Goal: Share content: Share content

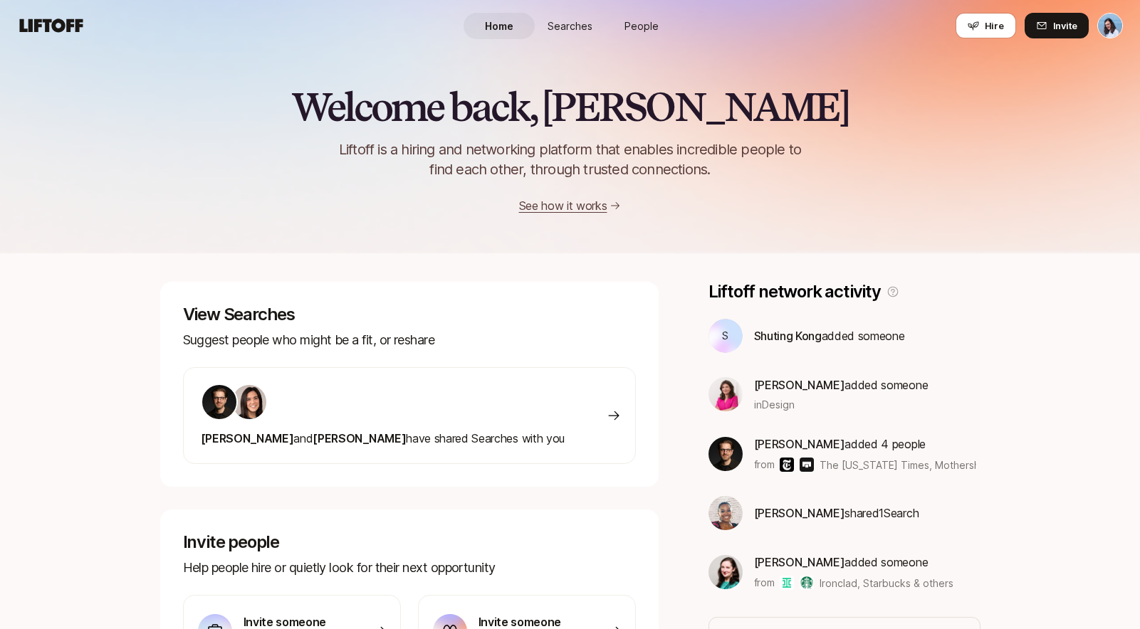
click at [640, 33] on link "People" at bounding box center [641, 26] width 71 height 26
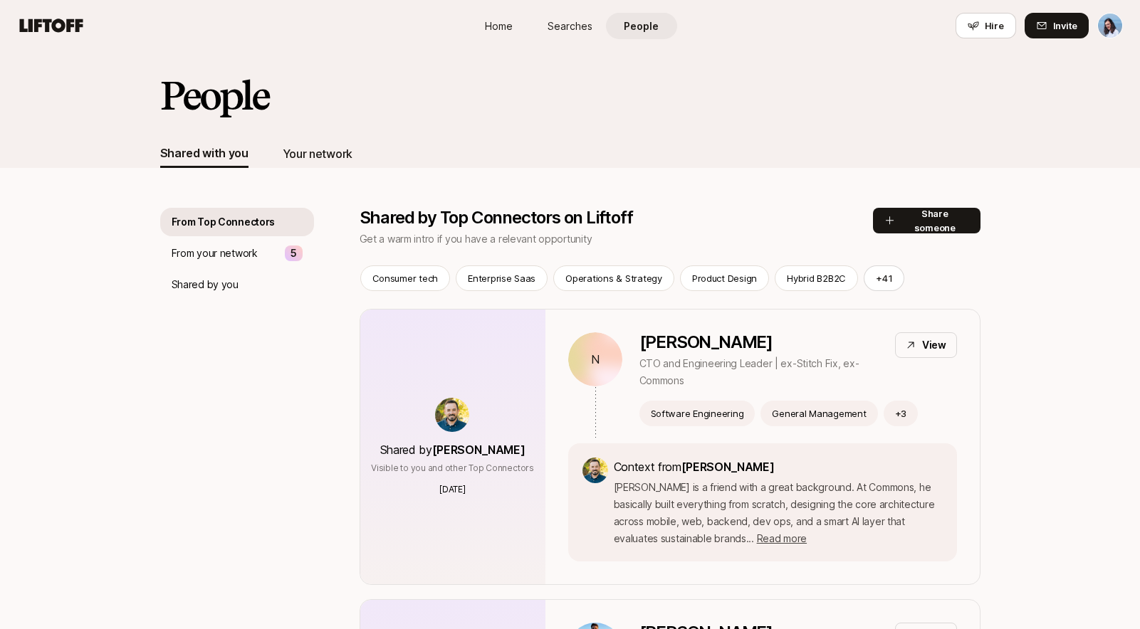
click at [317, 152] on div "Your network" at bounding box center [318, 153] width 70 height 19
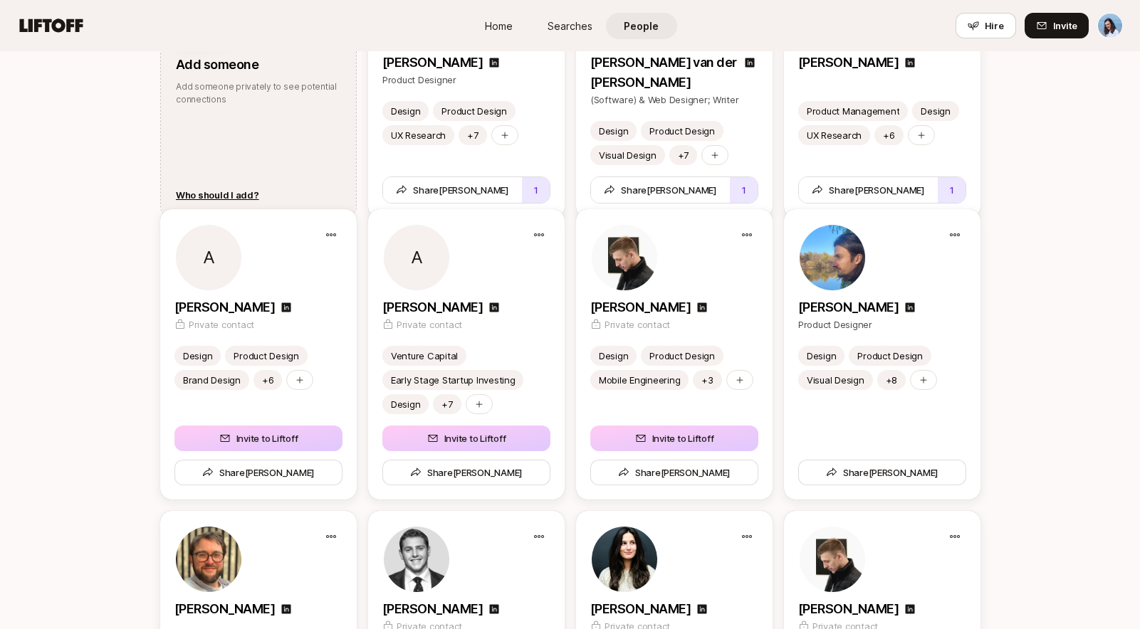
scroll to position [1957, 0]
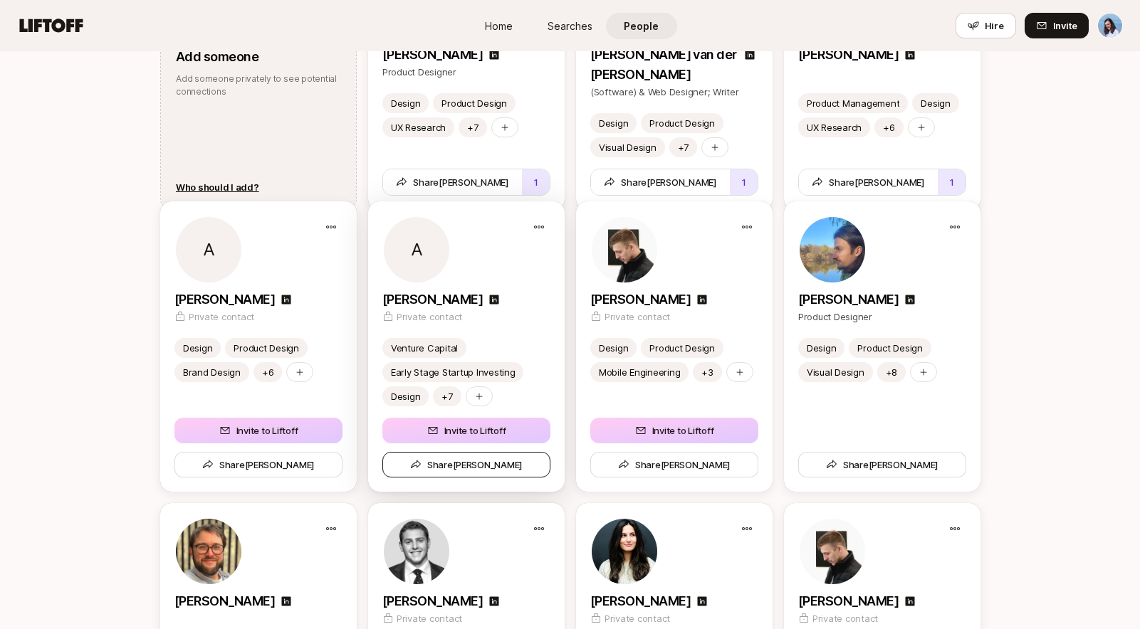
click at [473, 463] on span "Share Albert" at bounding box center [465, 465] width 112 height 14
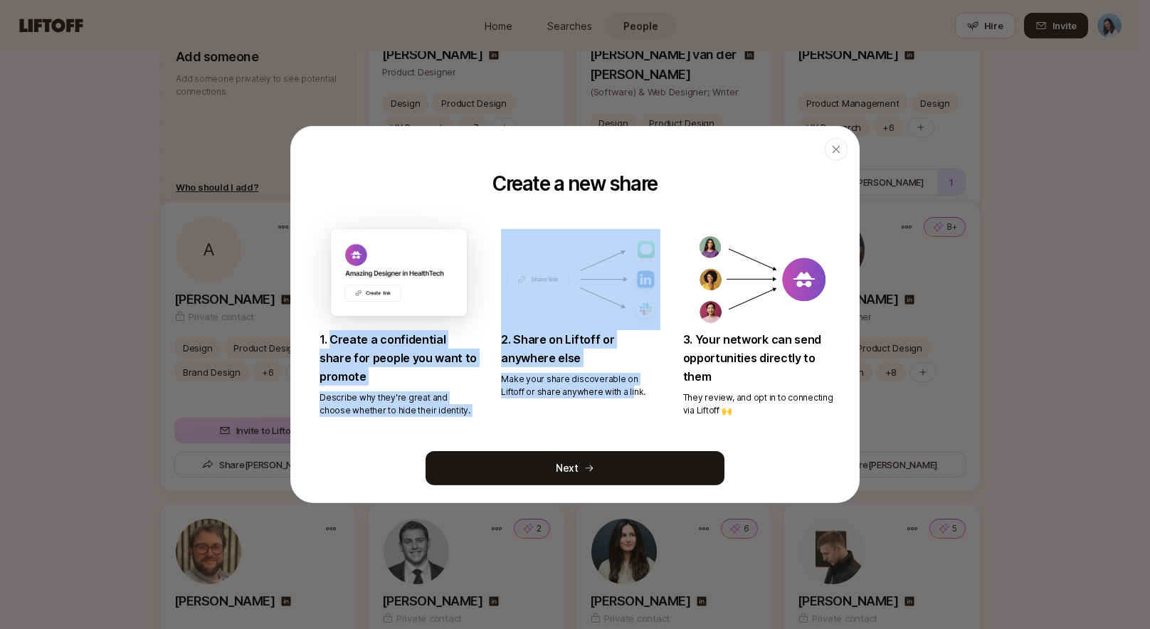
drag, startPoint x: 353, startPoint y: 337, endPoint x: 623, endPoint y: 394, distance: 275.5
click at [613, 392] on div "1. Create a confidential share for people you want to promote Describe why they…" at bounding box center [575, 323] width 534 height 188
click at [643, 392] on p "Make your share discoverable on Liftoff or share anywhere with a link." at bounding box center [580, 386] width 159 height 26
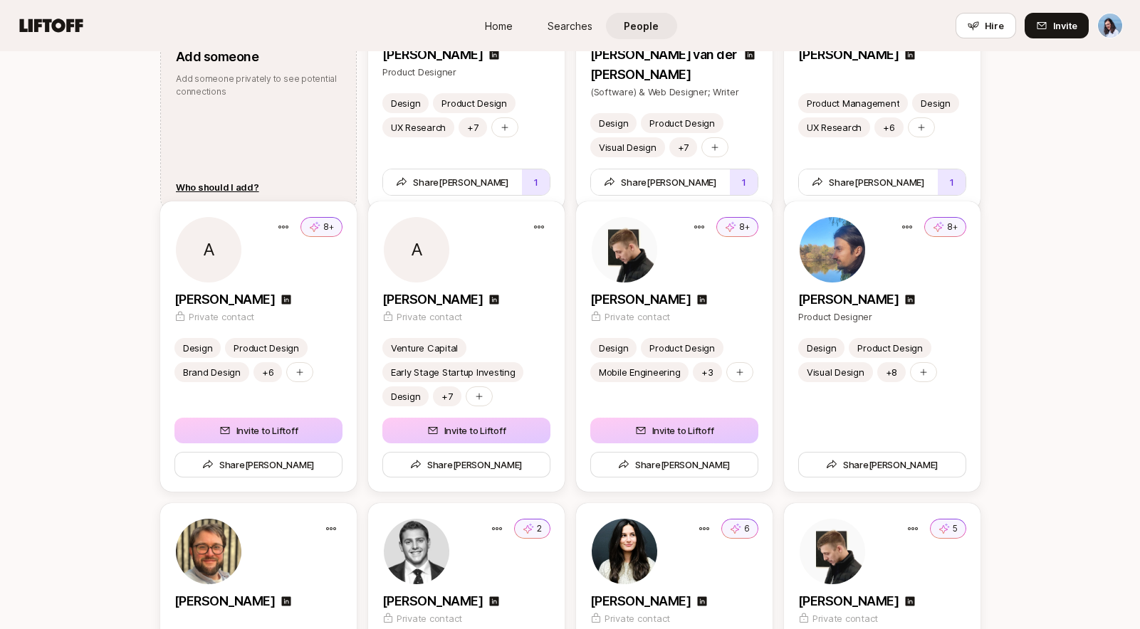
click at [565, 25] on span "Searches" at bounding box center [569, 26] width 45 height 15
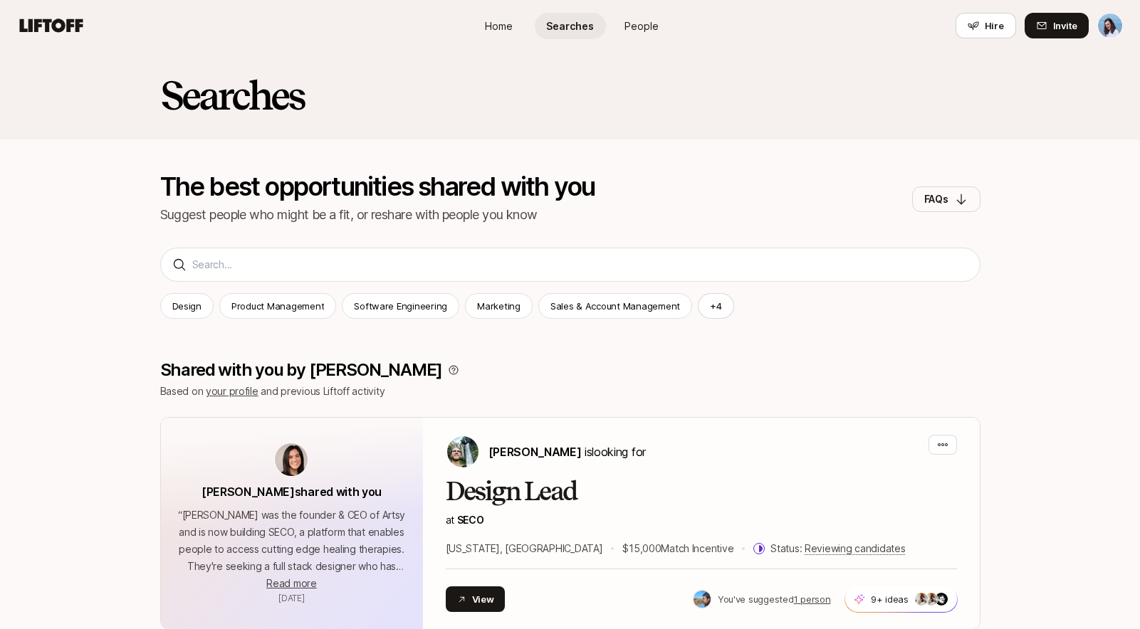
click at [625, 22] on span "People" at bounding box center [641, 26] width 34 height 15
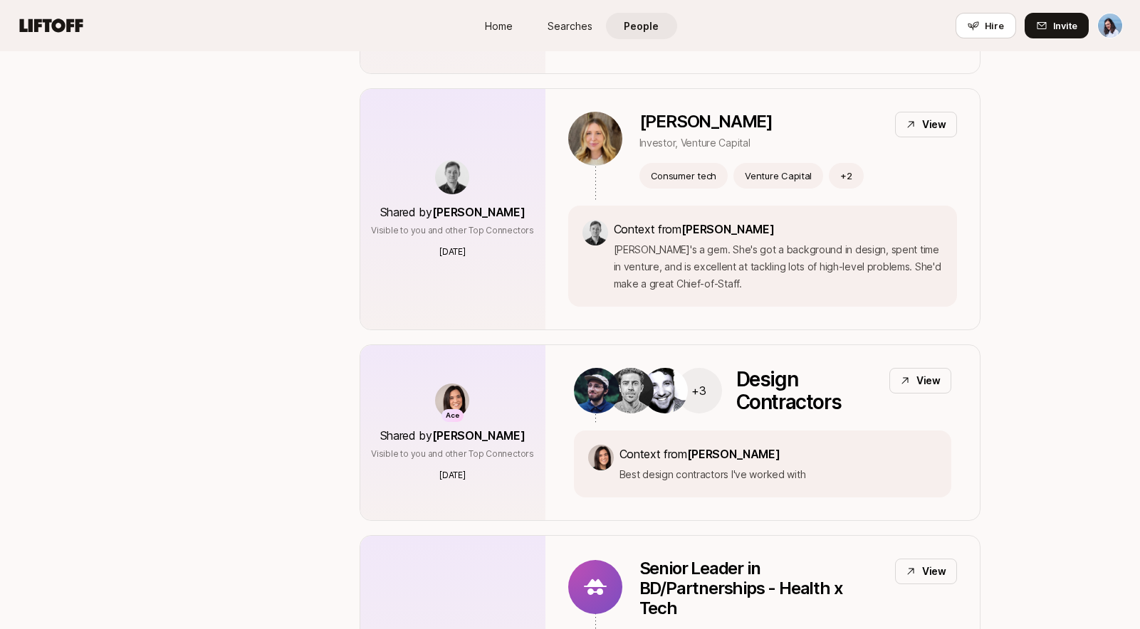
scroll to position [5496, 0]
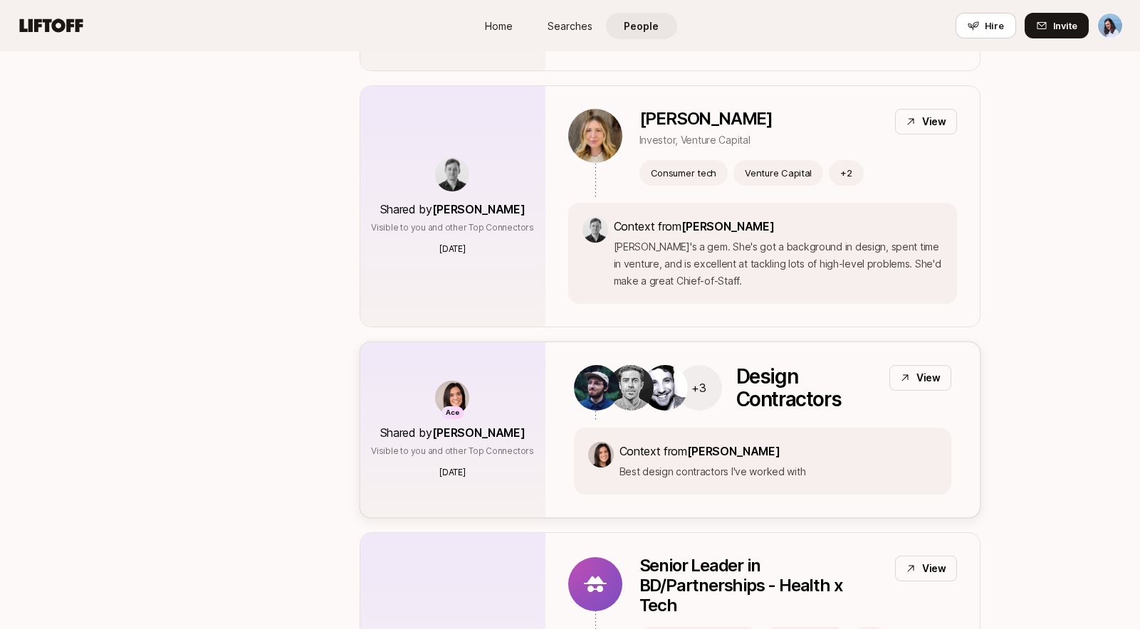
click at [564, 342] on div "+3 Design Contractors View Context from Eleanor Morgan Best design contractors …" at bounding box center [762, 429] width 434 height 175
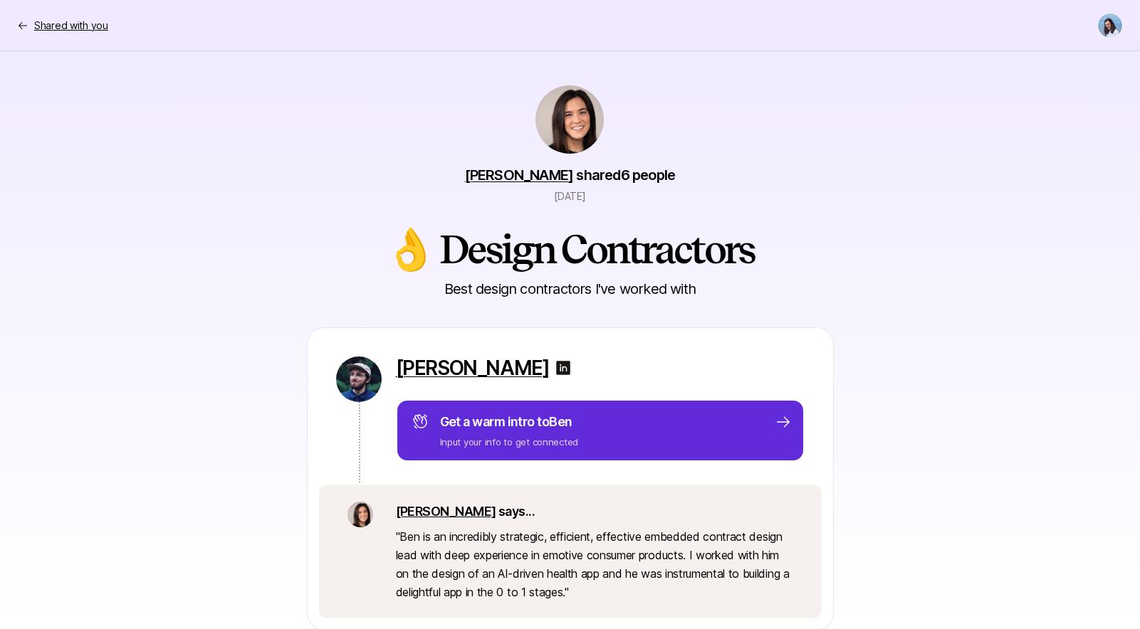
click at [65, 26] on p "Shared with you" at bounding box center [71, 25] width 74 height 17
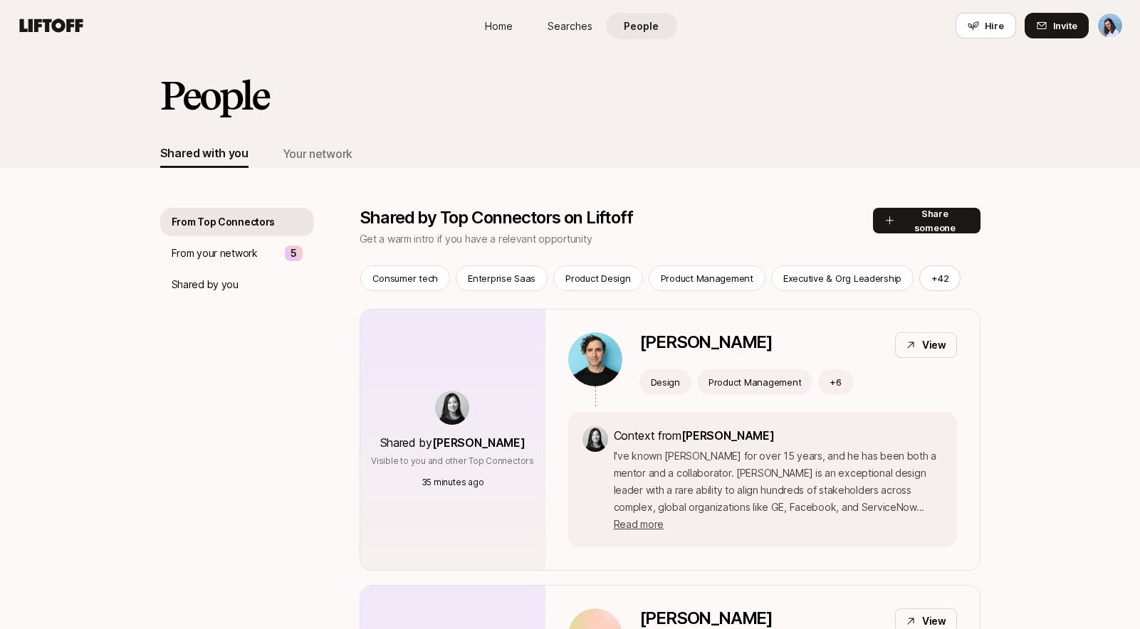
click at [216, 295] on div "Shared by you" at bounding box center [237, 284] width 154 height 28
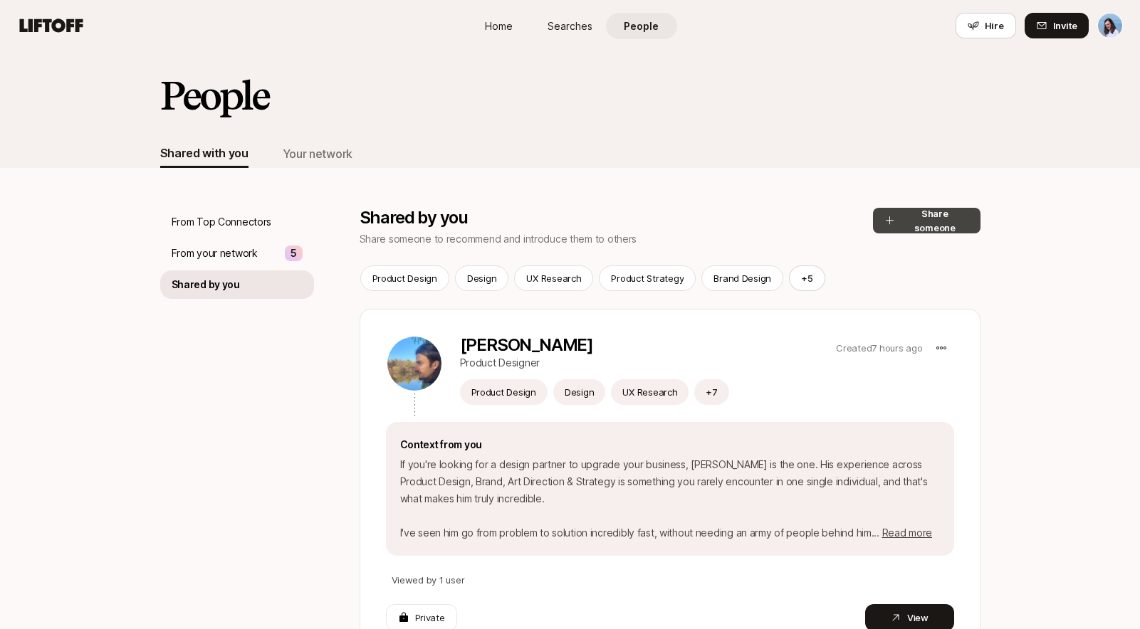
click at [944, 219] on button "Share someone" at bounding box center [926, 221] width 107 height 26
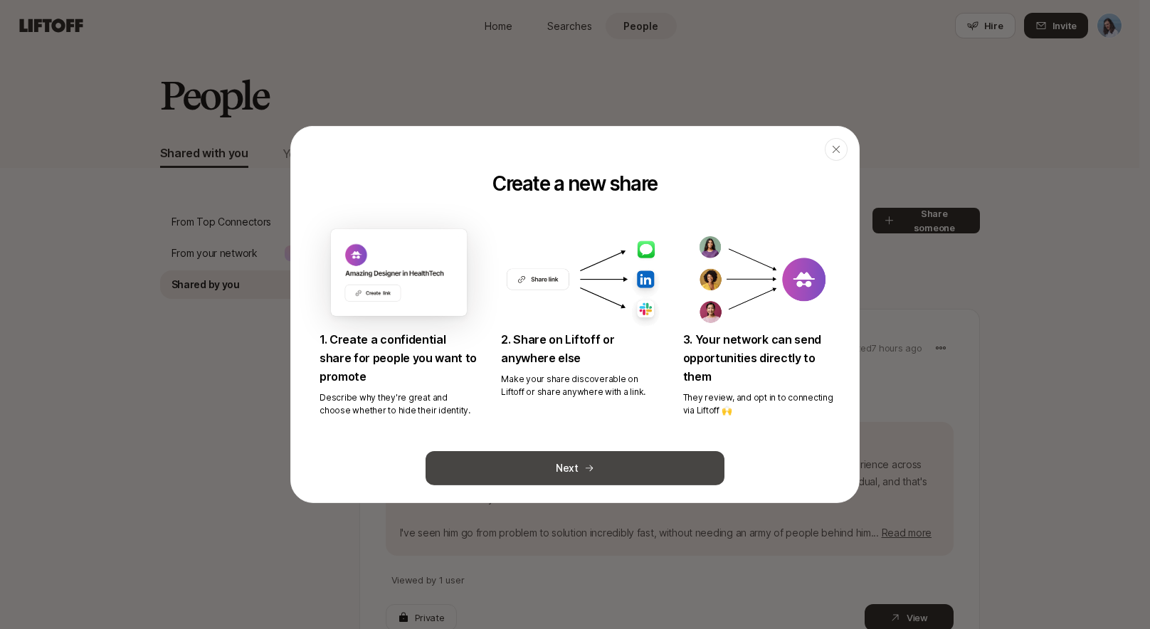
click at [593, 469] on button "Next" at bounding box center [575, 468] width 299 height 34
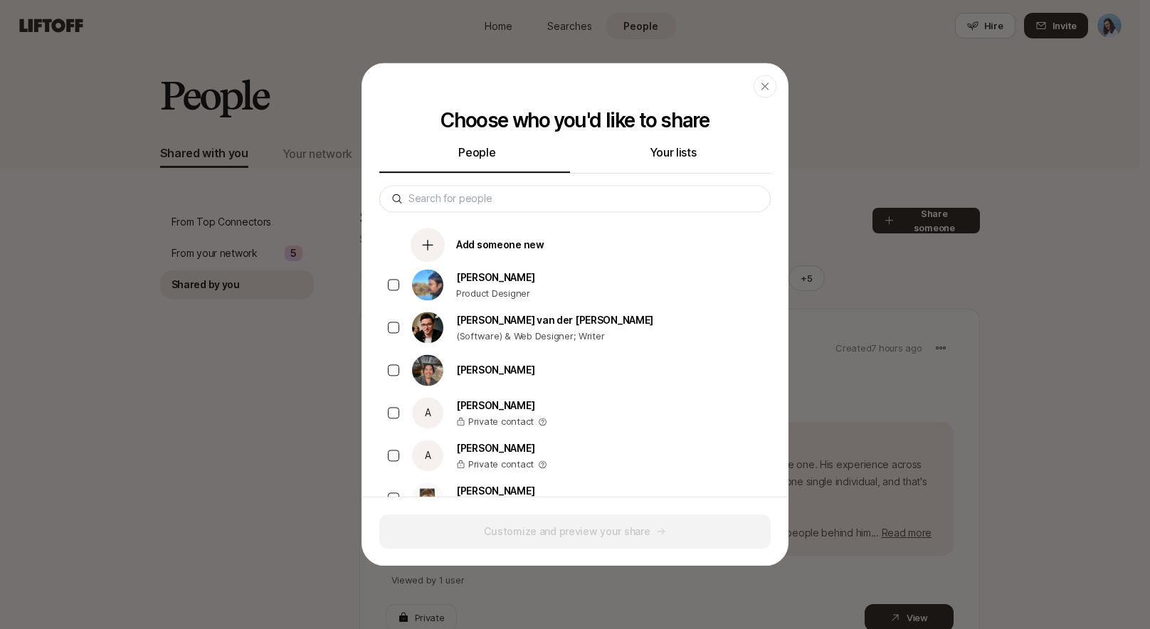
click at [655, 154] on button "Your lists" at bounding box center [673, 158] width 196 height 30
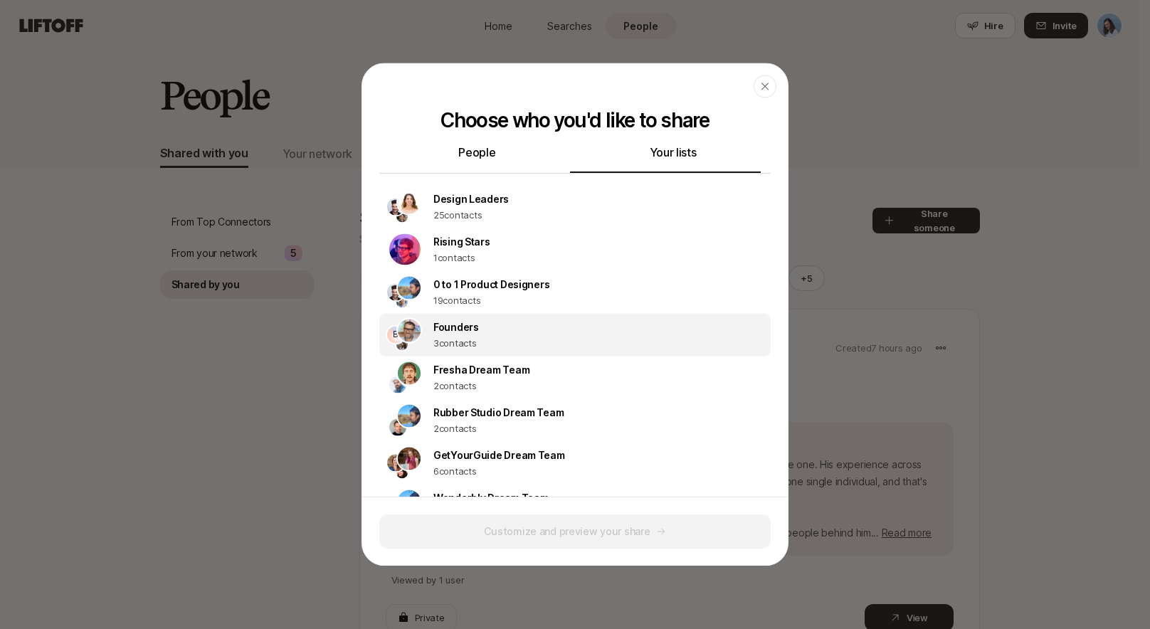
click at [503, 333] on div "B Founders 3 contacts" at bounding box center [574, 334] width 391 height 43
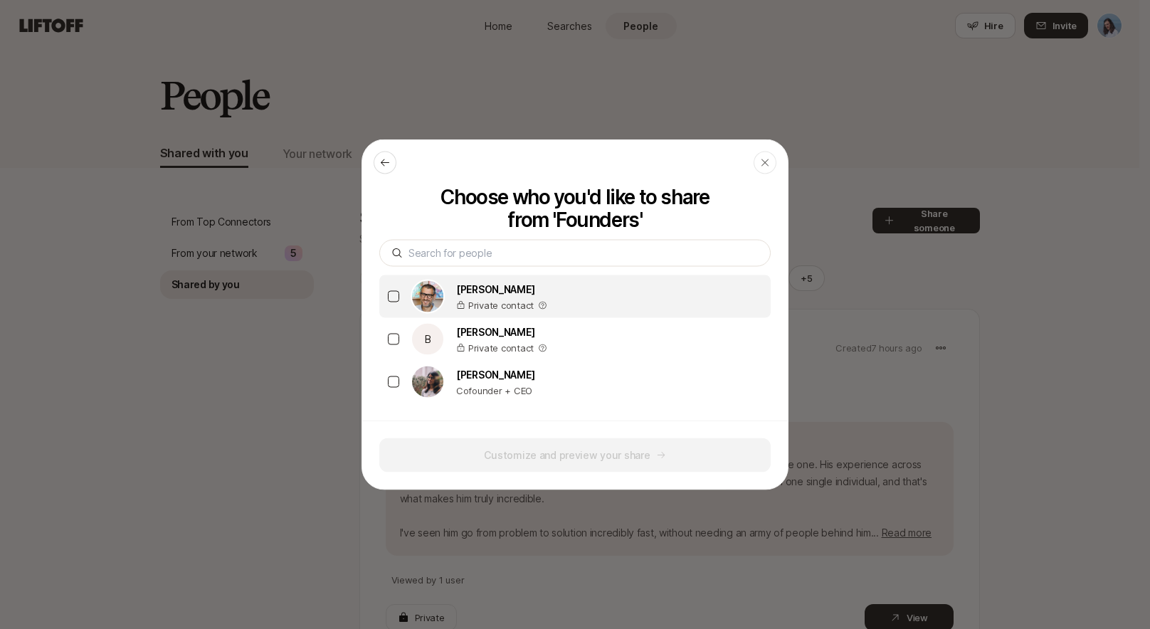
click at [394, 297] on button "button" at bounding box center [393, 296] width 11 height 11
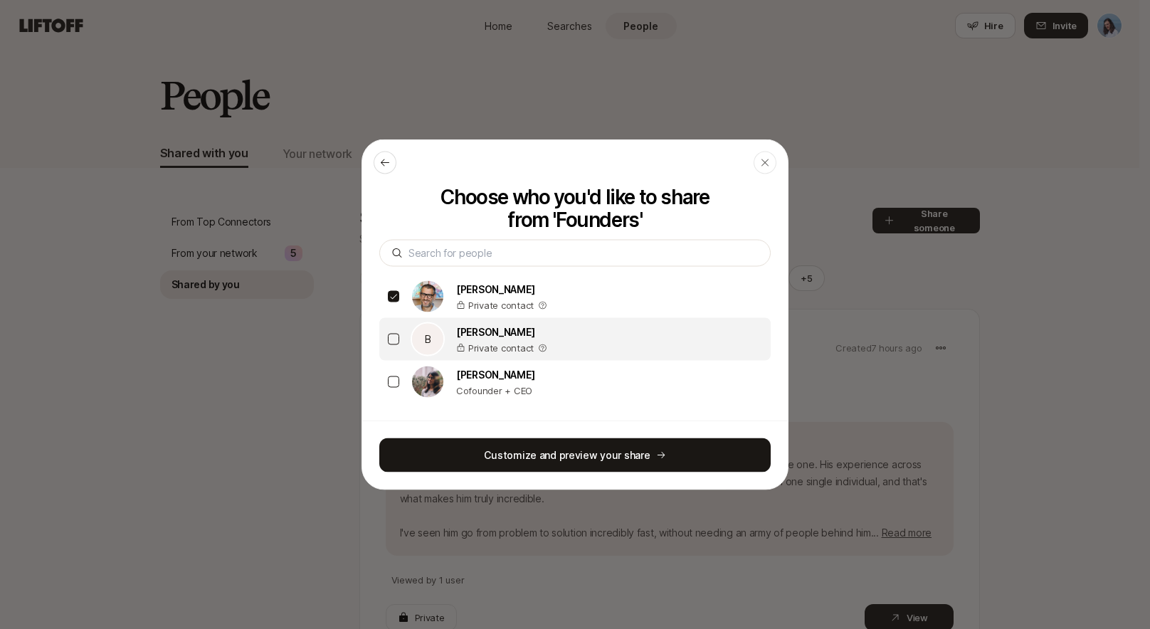
click at [388, 335] on button "button" at bounding box center [393, 339] width 11 height 11
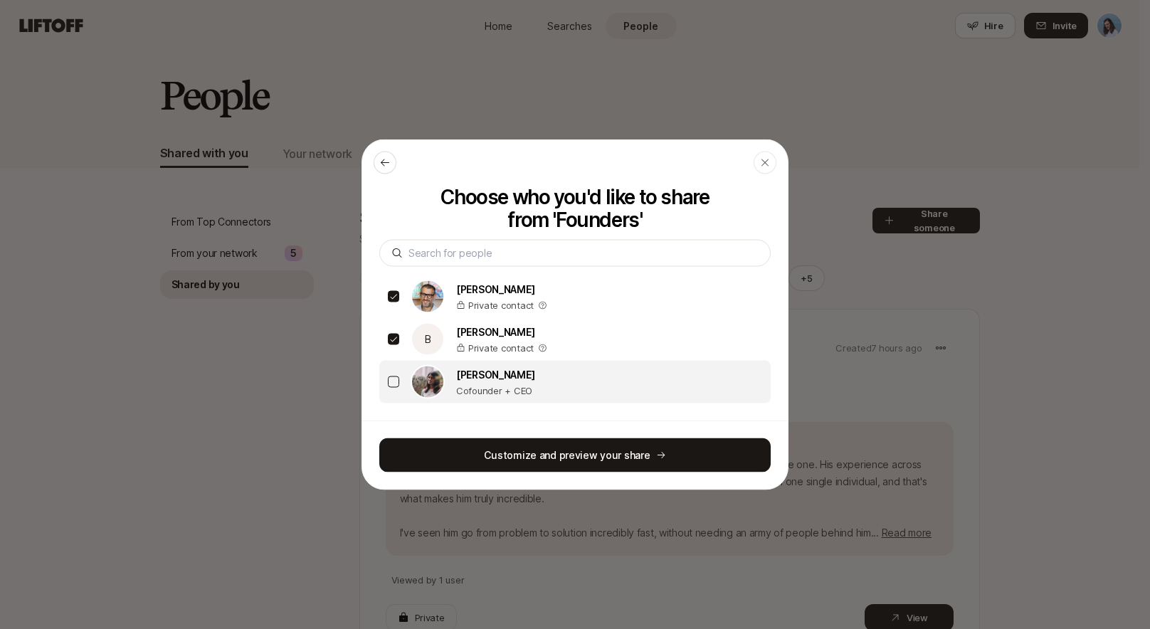
click at [395, 372] on div "Thish Nadesan Cofounder + CEO" at bounding box center [574, 382] width 391 height 43
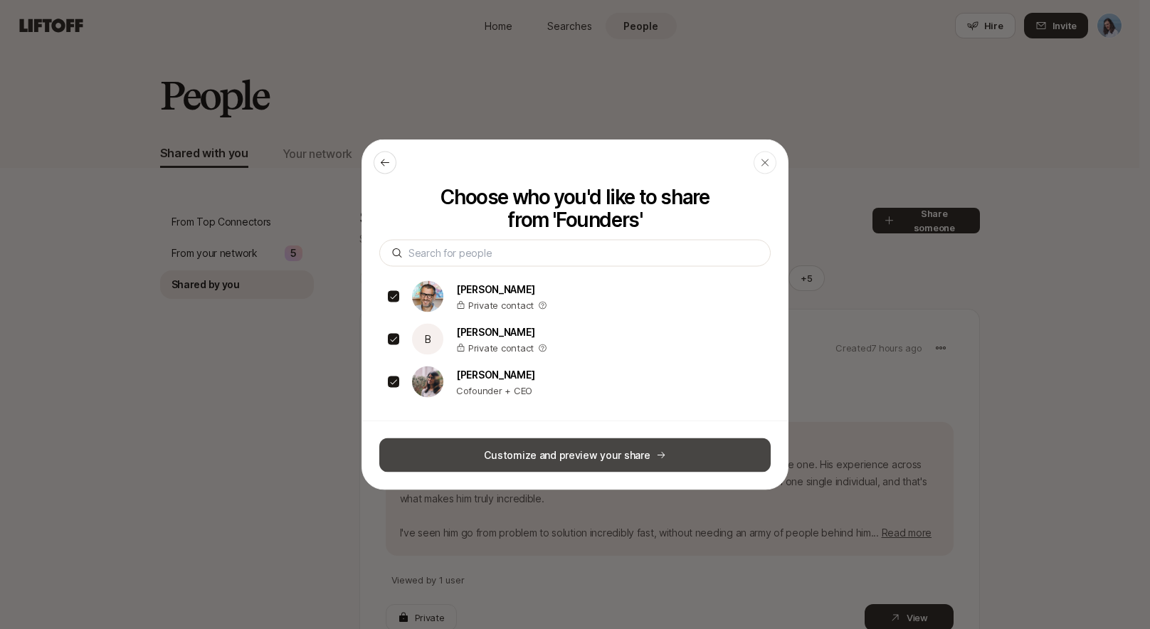
click at [555, 455] on button "Customize and preview your share" at bounding box center [574, 455] width 391 height 34
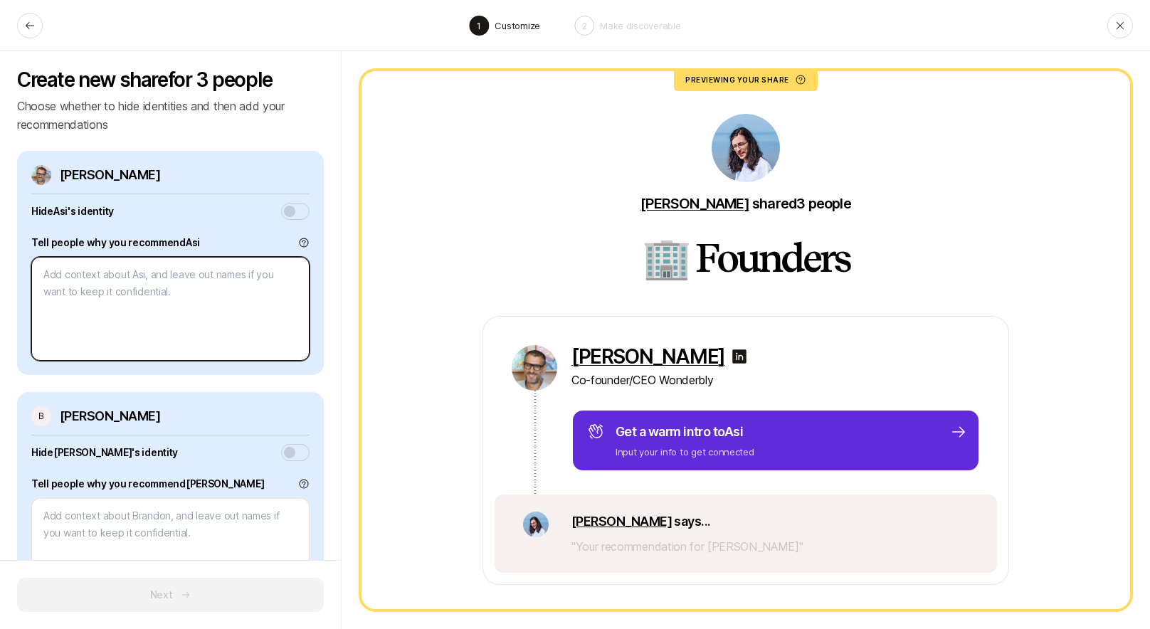
click at [149, 298] on textarea at bounding box center [170, 309] width 278 height 104
type textarea "x"
type textarea "T"
type textarea "x"
type textarea "TE"
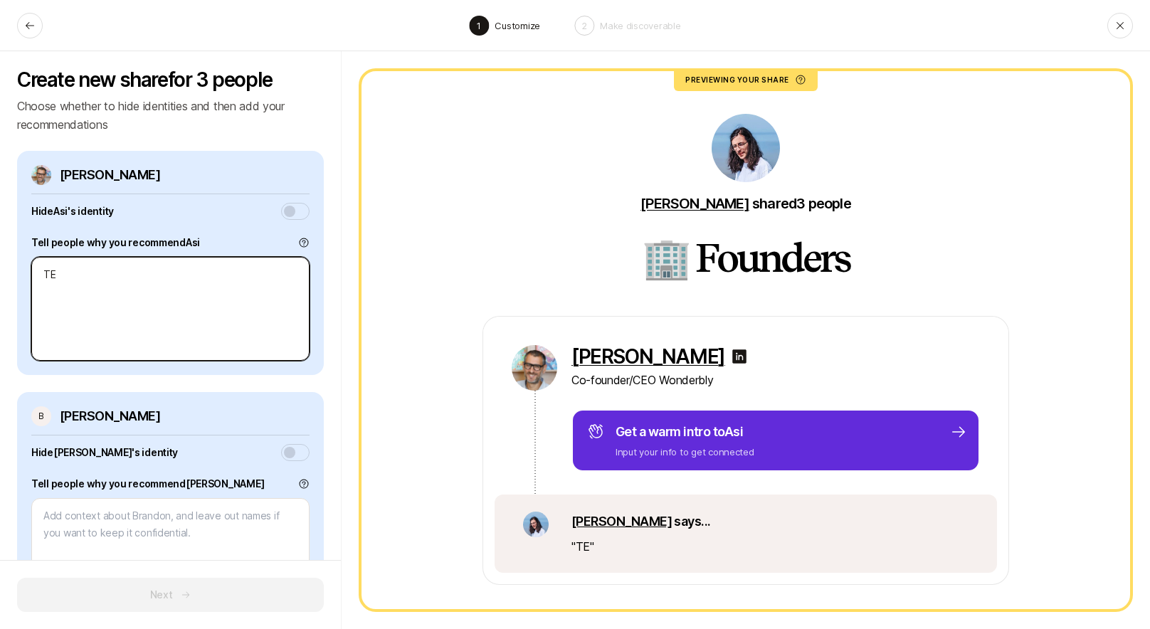
type textarea "x"
type textarea "TEs"
type textarea "x"
type textarea "TEst"
type textarea "x"
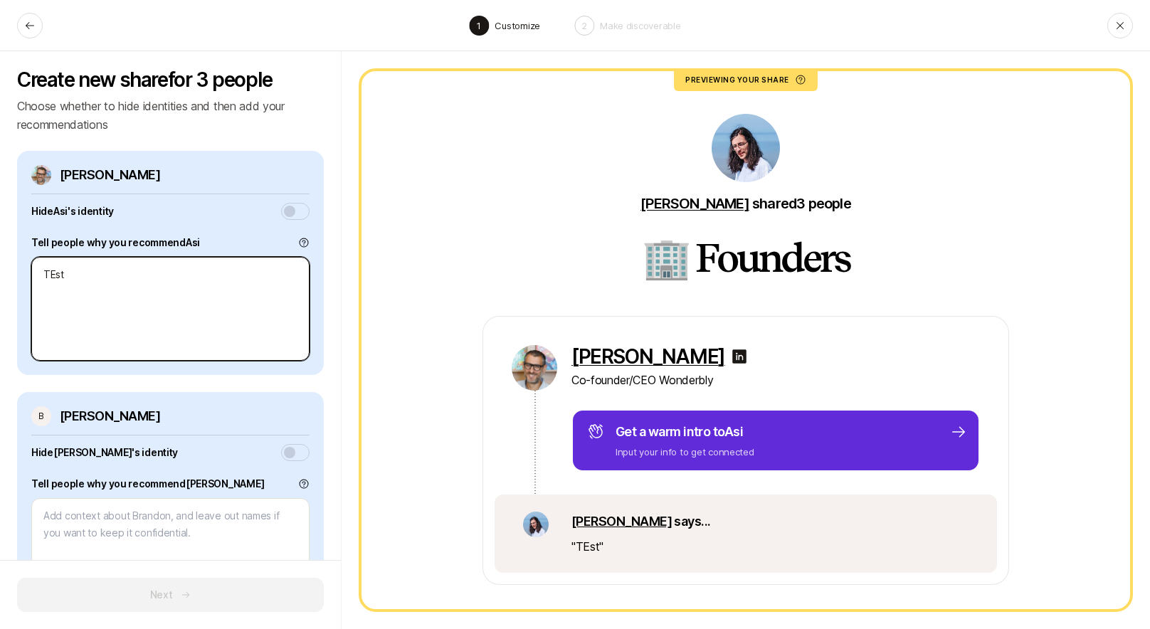
type textarea "TEsti"
type textarea "x"
type textarea "TEstin"
type textarea "x"
type textarea "TEsting"
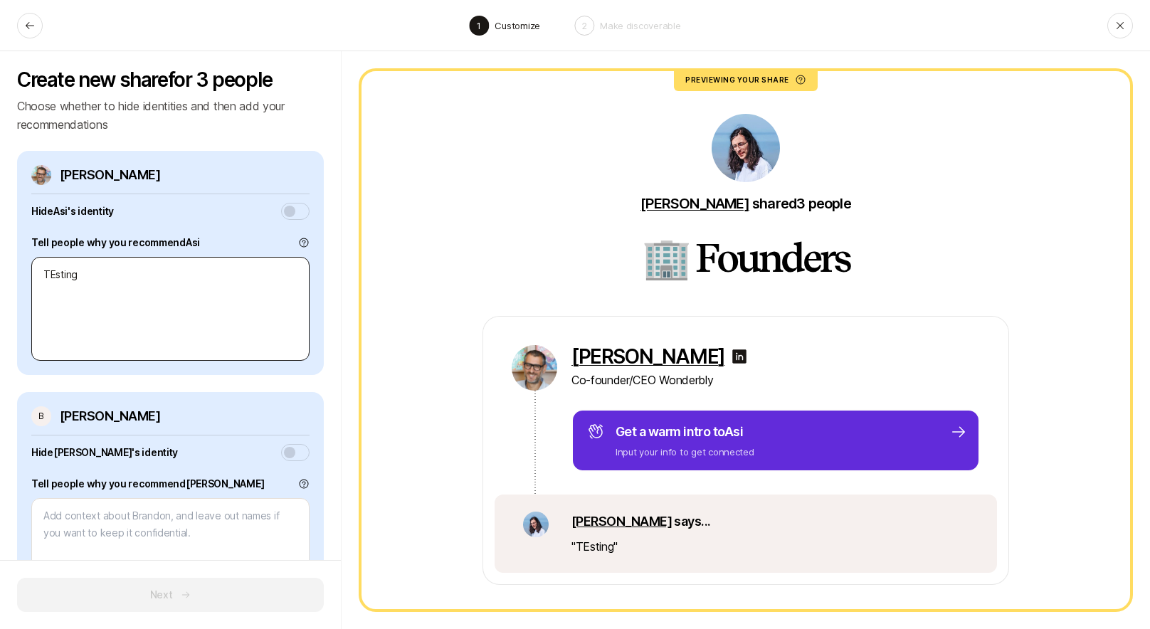
type button "on"
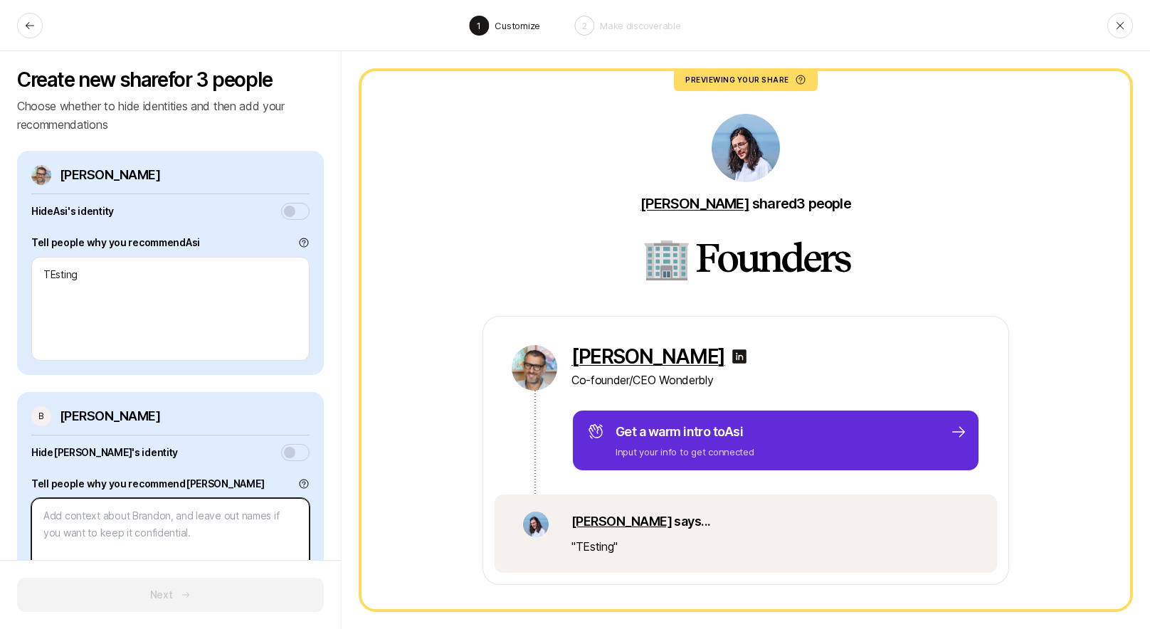
click at [135, 537] on textarea at bounding box center [170, 550] width 278 height 104
type textarea "x"
type textarea "T"
type textarea "x"
type textarea "TE"
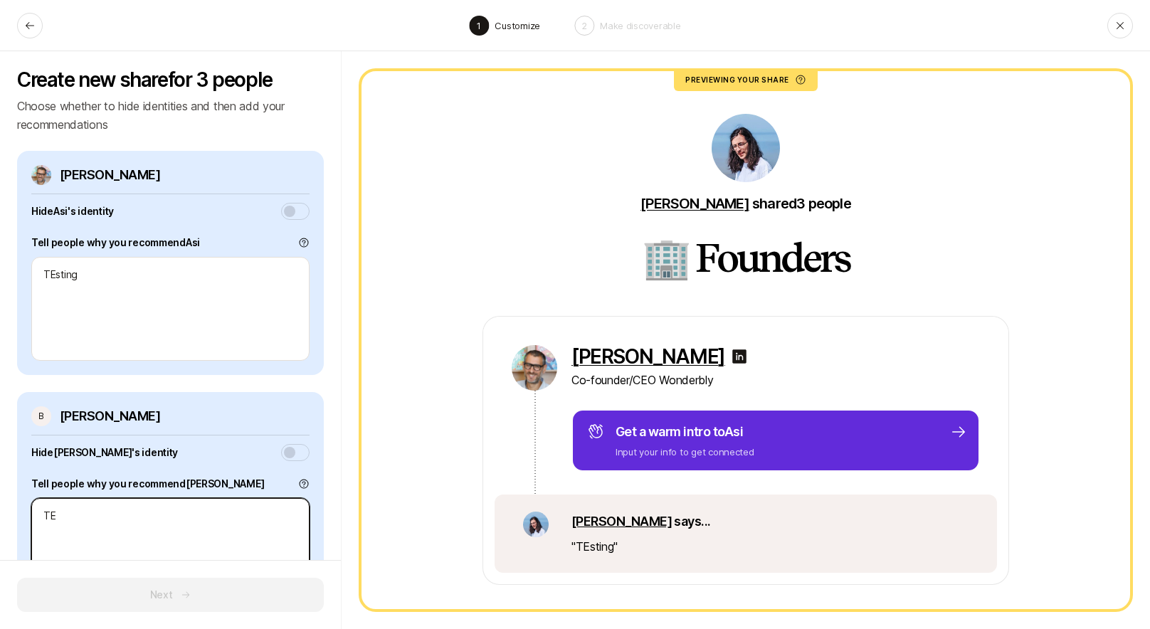
type textarea "x"
type textarea "TEs"
type textarea "x"
type textarea "TEst"
type textarea "x"
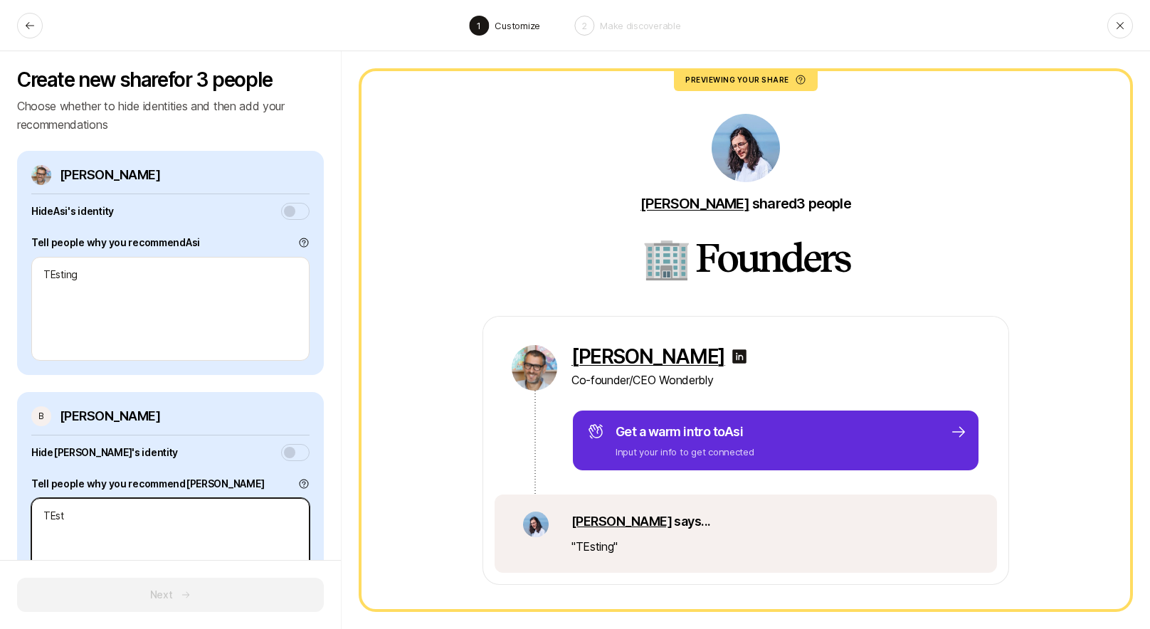
type textarea "TEsti"
type textarea "x"
type textarea "TEsting"
type textarea "x"
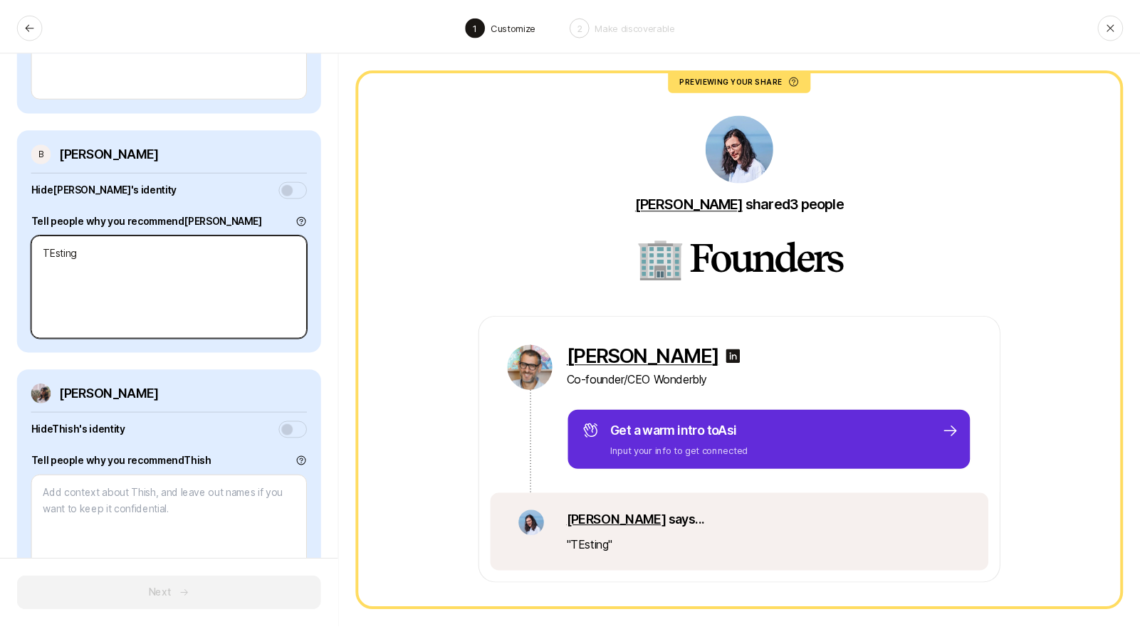
scroll to position [315, 0]
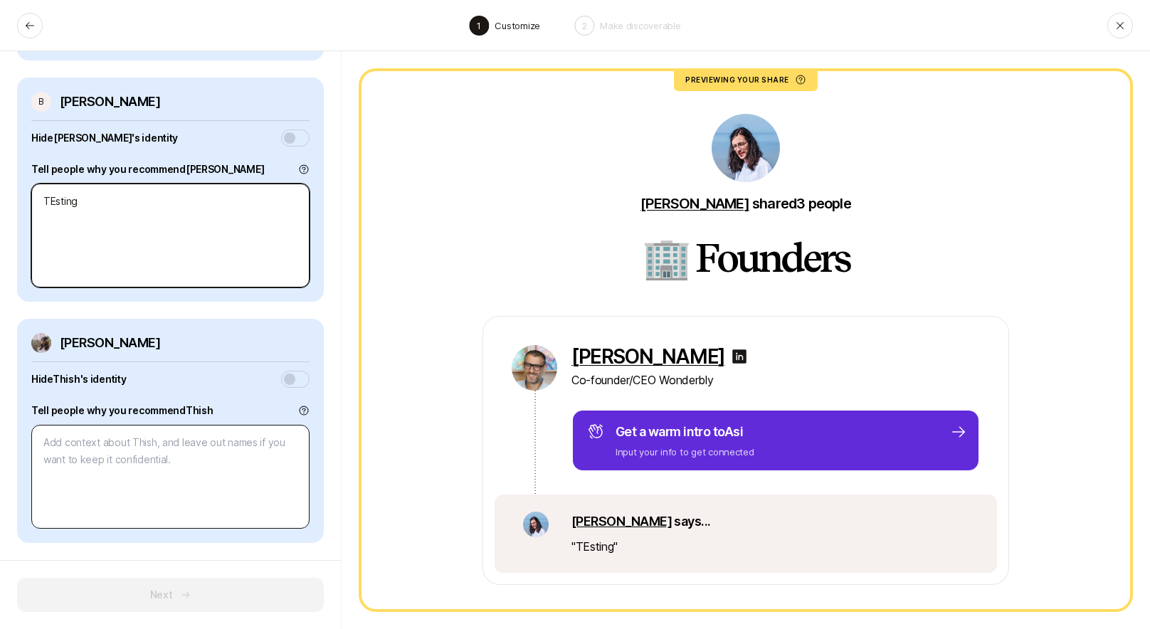
type textarea "TEsting"
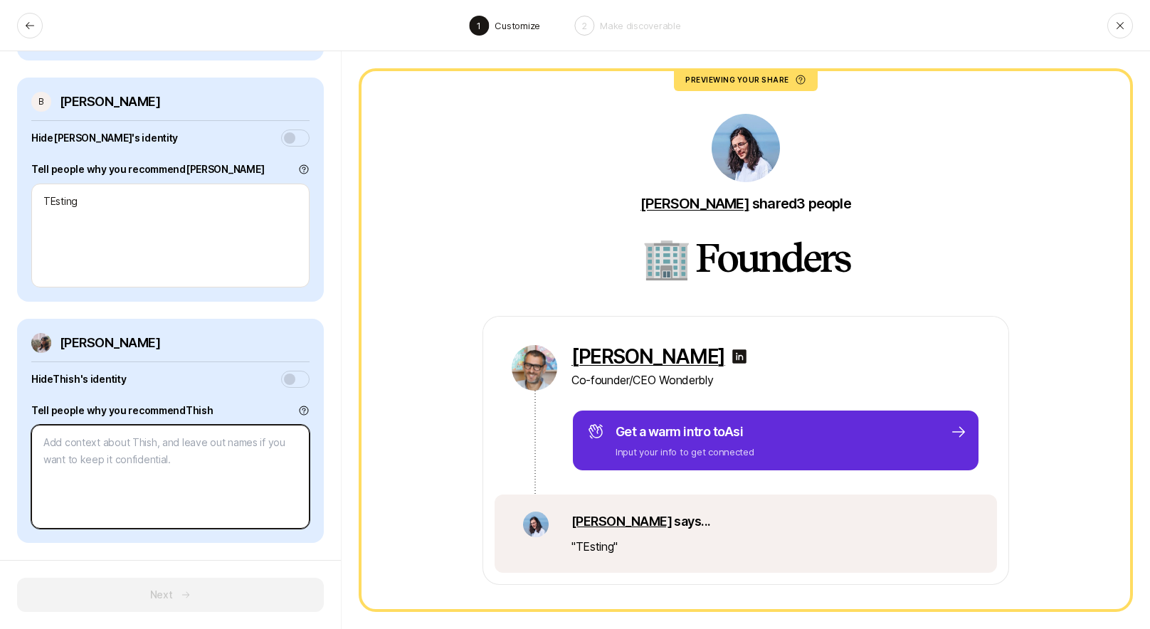
click at [124, 459] on textarea at bounding box center [170, 477] width 278 height 104
type textarea "x"
type textarea "TE"
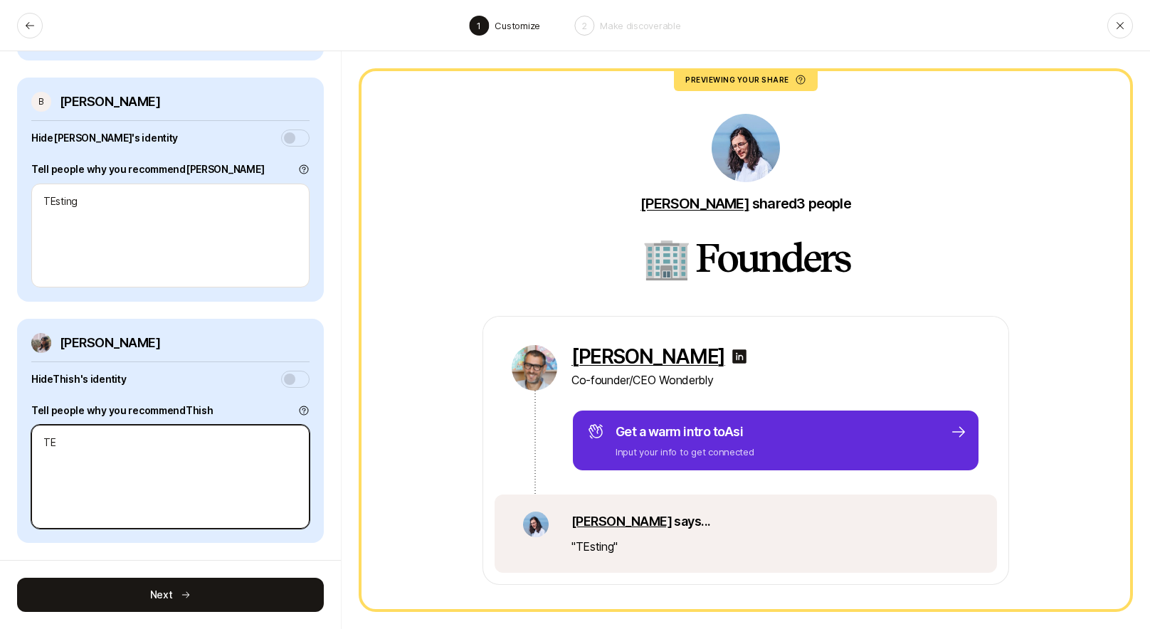
type textarea "x"
type textarea "TEs"
type textarea "x"
type textarea "TEst"
type textarea "x"
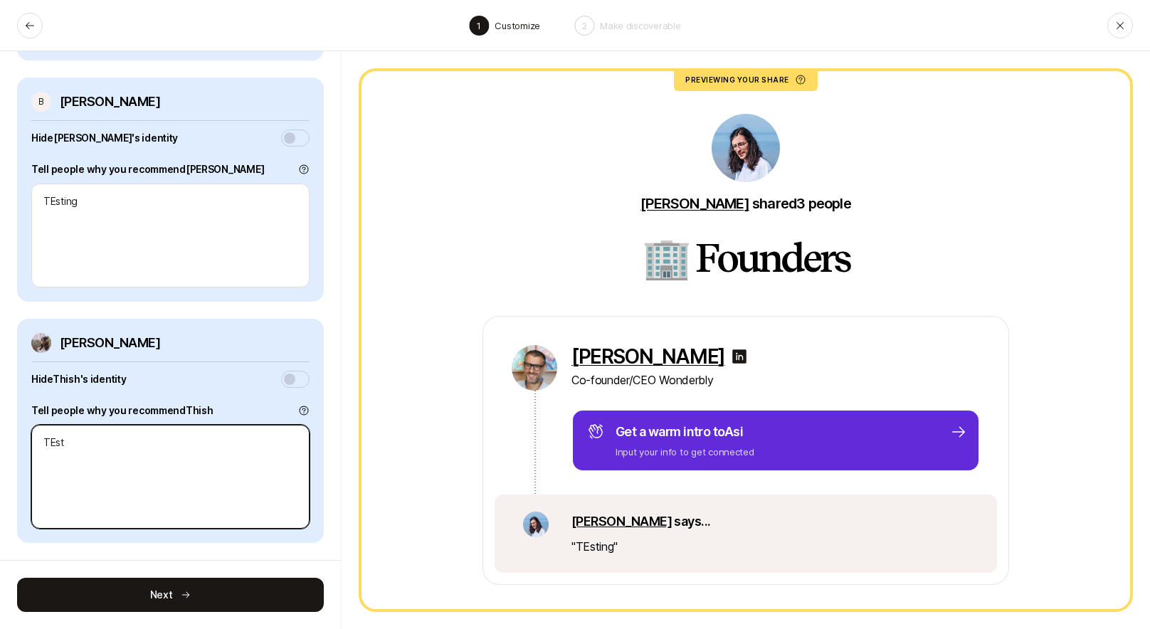
type textarea "TEsti"
type textarea "x"
type textarea "TEstin"
type textarea "x"
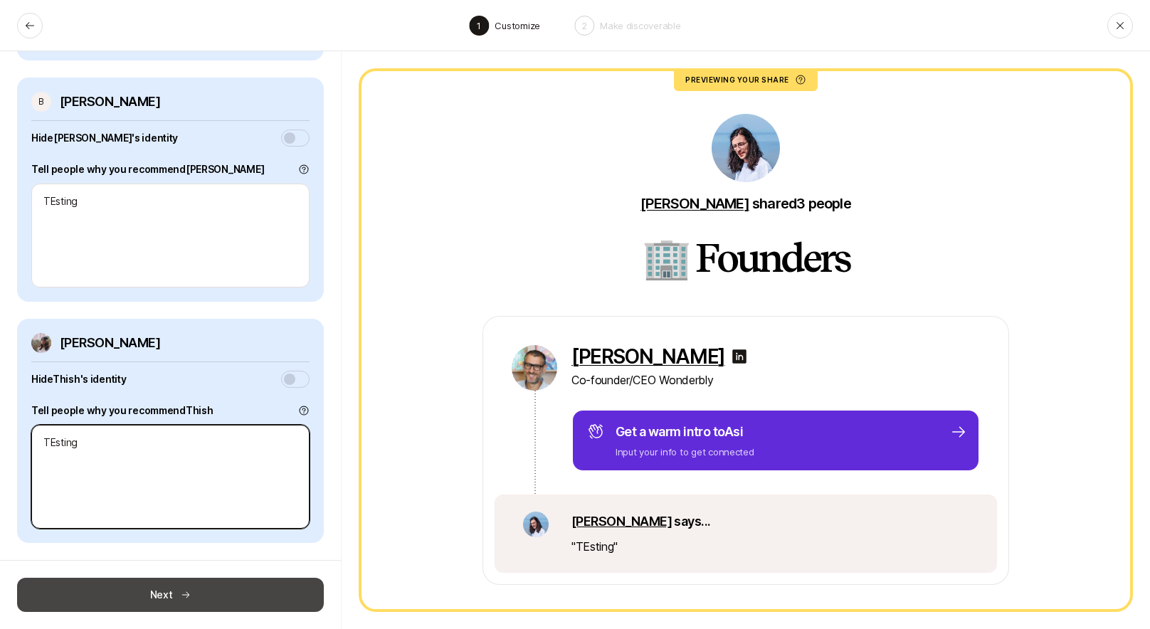
type textarea "TEsting"
click at [236, 596] on button "Next" at bounding box center [170, 595] width 307 height 34
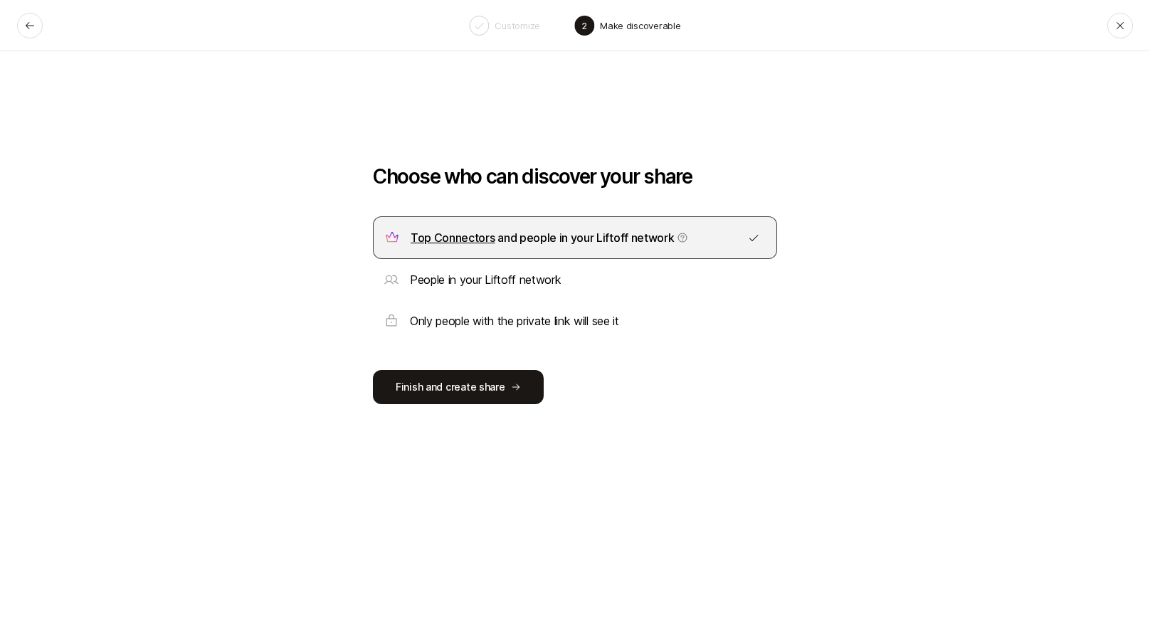
click at [480, 322] on p "Only people with the private link will see it" at bounding box center [514, 321] width 209 height 19
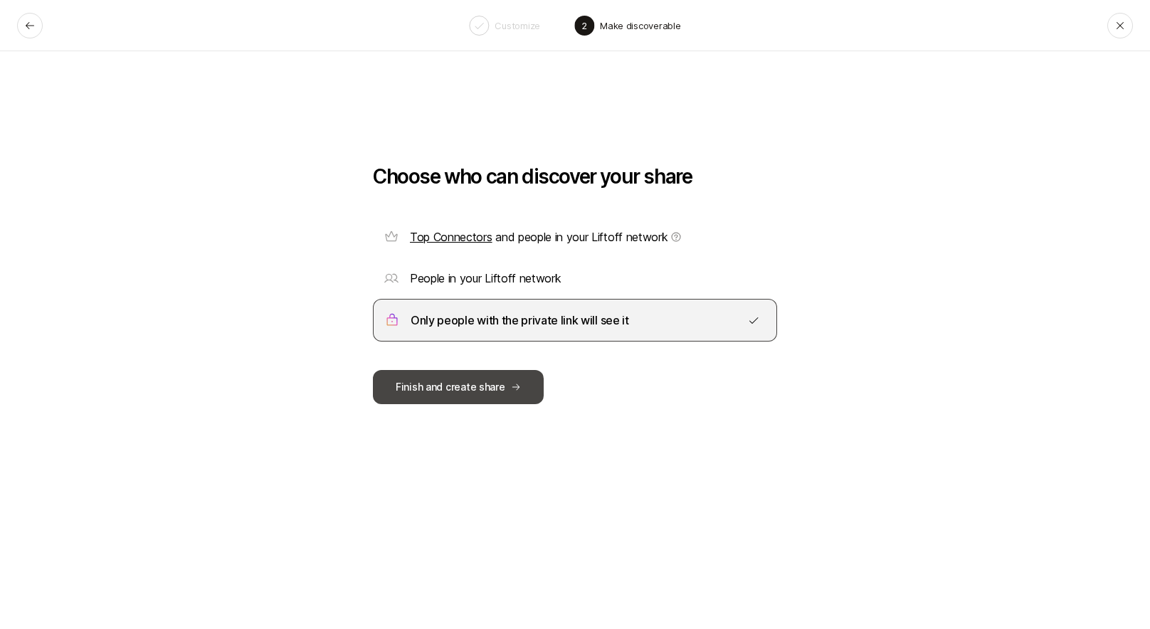
click at [446, 393] on button "Finish and create share" at bounding box center [458, 387] width 171 height 34
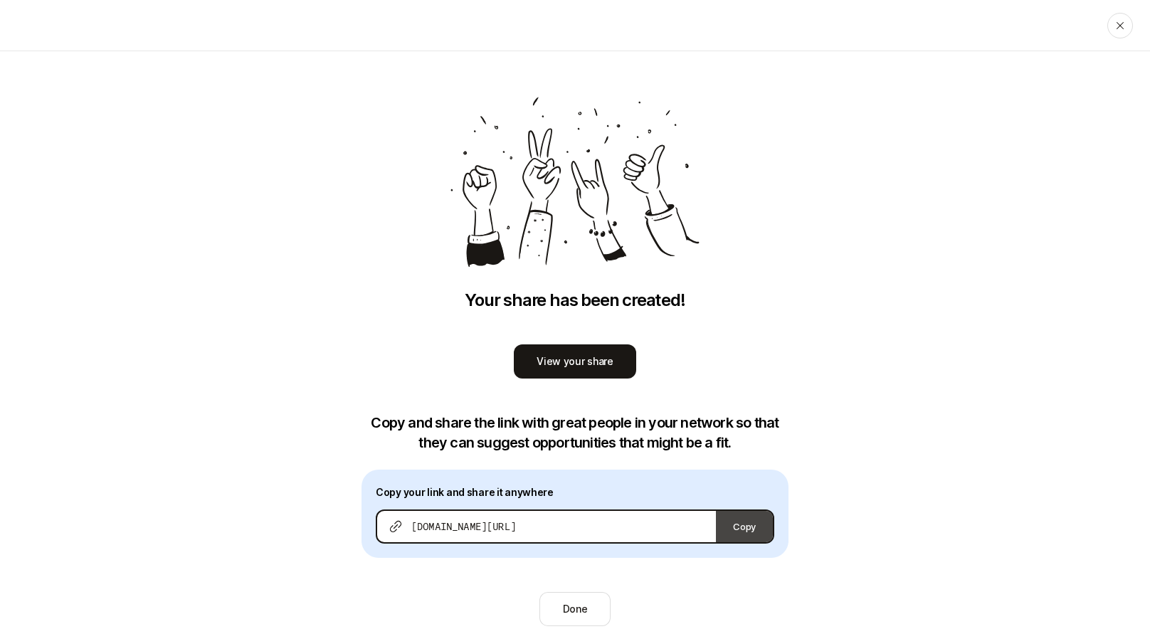
click at [725, 517] on button "Copy" at bounding box center [744, 526] width 57 height 31
click at [745, 523] on button "Copy" at bounding box center [744, 526] width 57 height 31
click at [571, 600] on button "Done" at bounding box center [576, 609] width 72 height 34
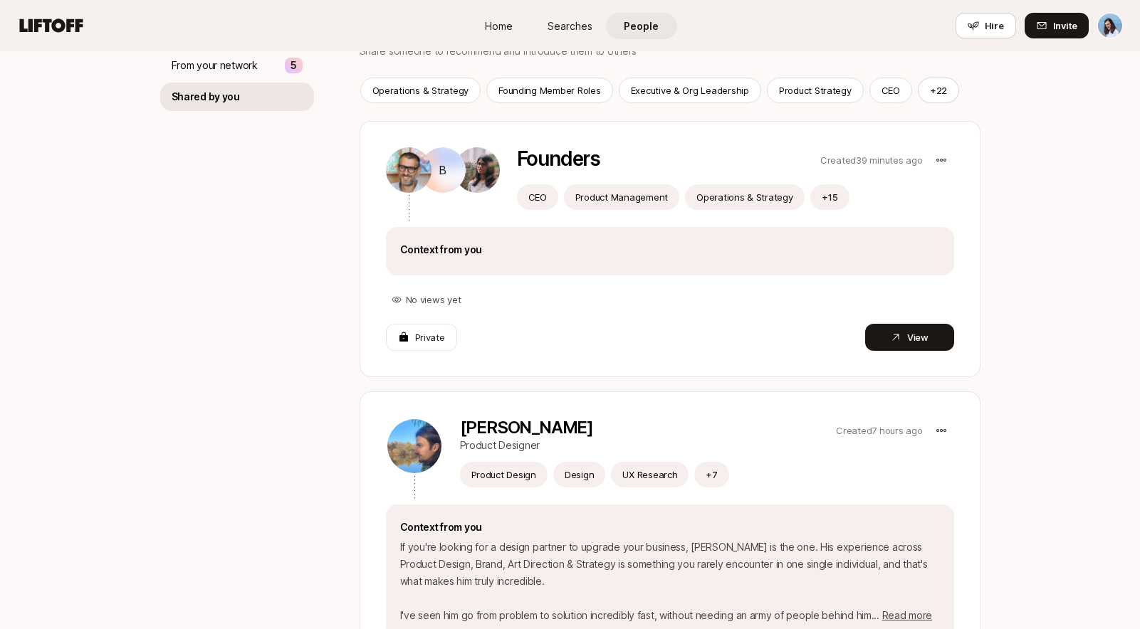
scroll to position [201, 0]
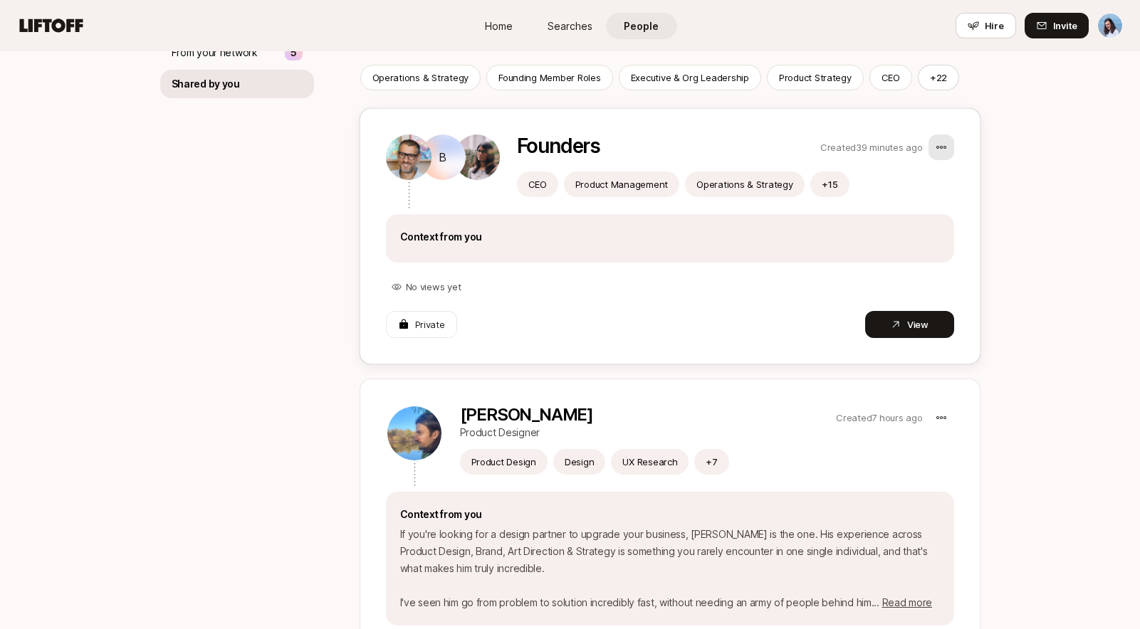
click at [935, 147] on html "Home Searches People Hire Home Searches People Hire Hire Invite People Shared w…" at bounding box center [570, 113] width 1140 height 629
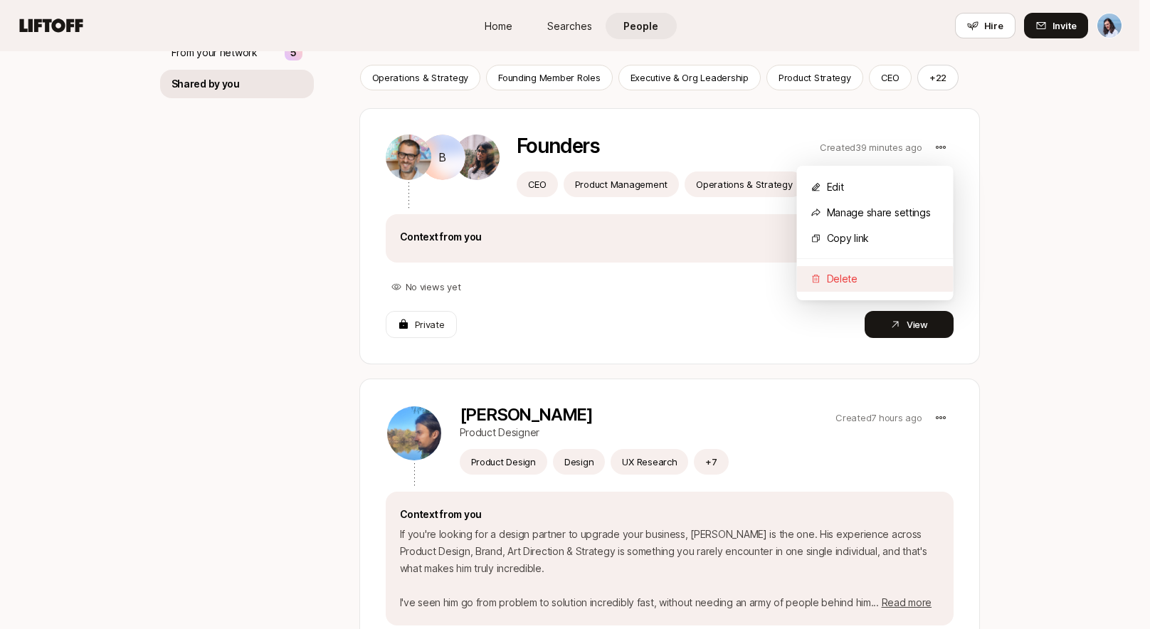
click at [843, 284] on div "Delete" at bounding box center [875, 279] width 157 height 26
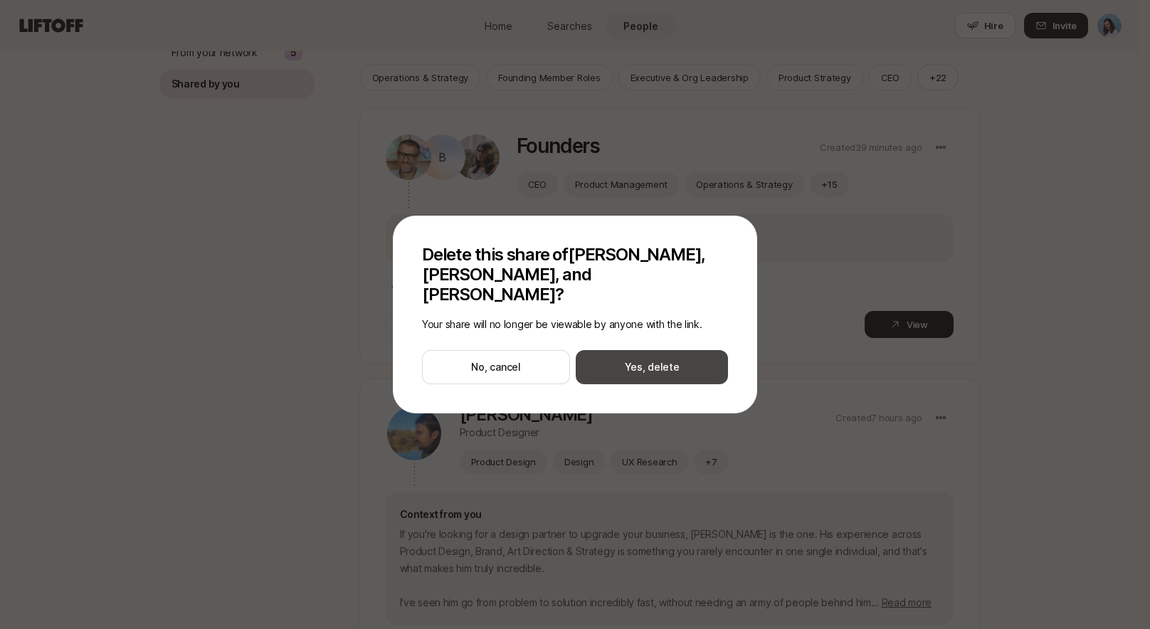
click at [669, 363] on button "Yes, delete" at bounding box center [652, 367] width 152 height 34
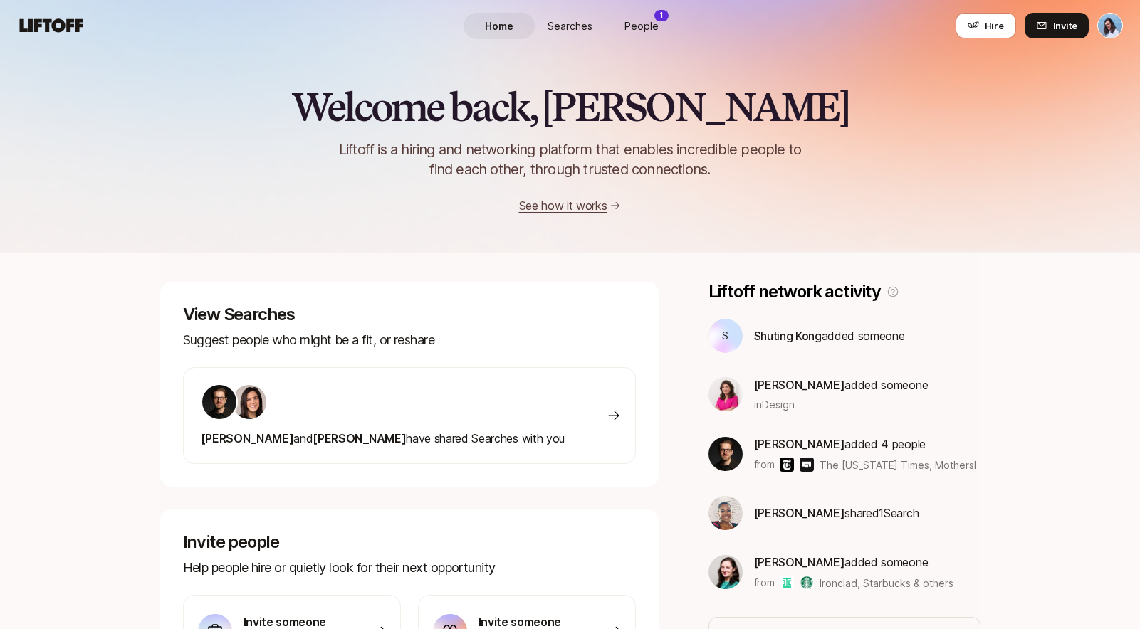
click at [638, 11] on div "Home Searches People 1 Hire" at bounding box center [570, 25] width 214 height 51
click at [640, 23] on span "People" at bounding box center [641, 26] width 34 height 15
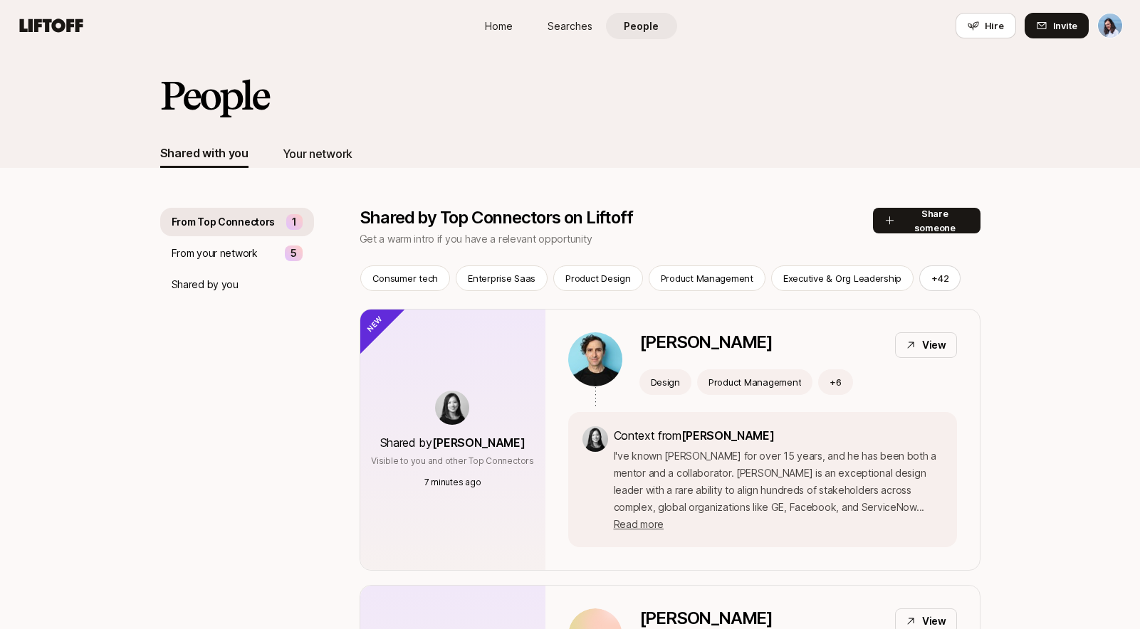
click at [327, 153] on div "Your network" at bounding box center [318, 153] width 70 height 19
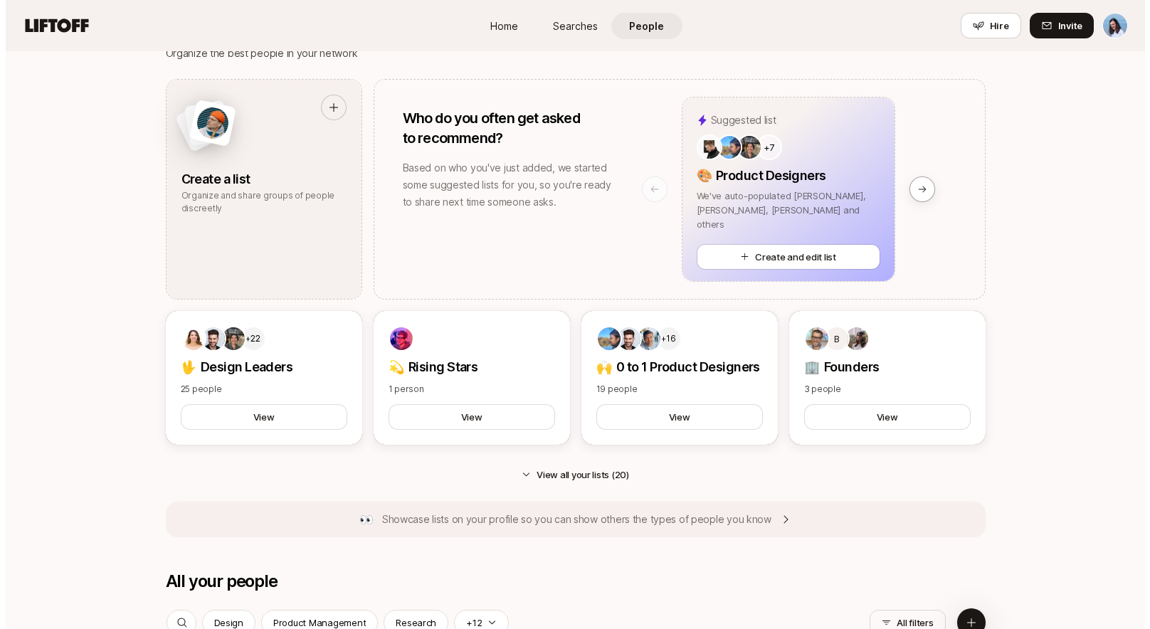
scroll to position [1242, 0]
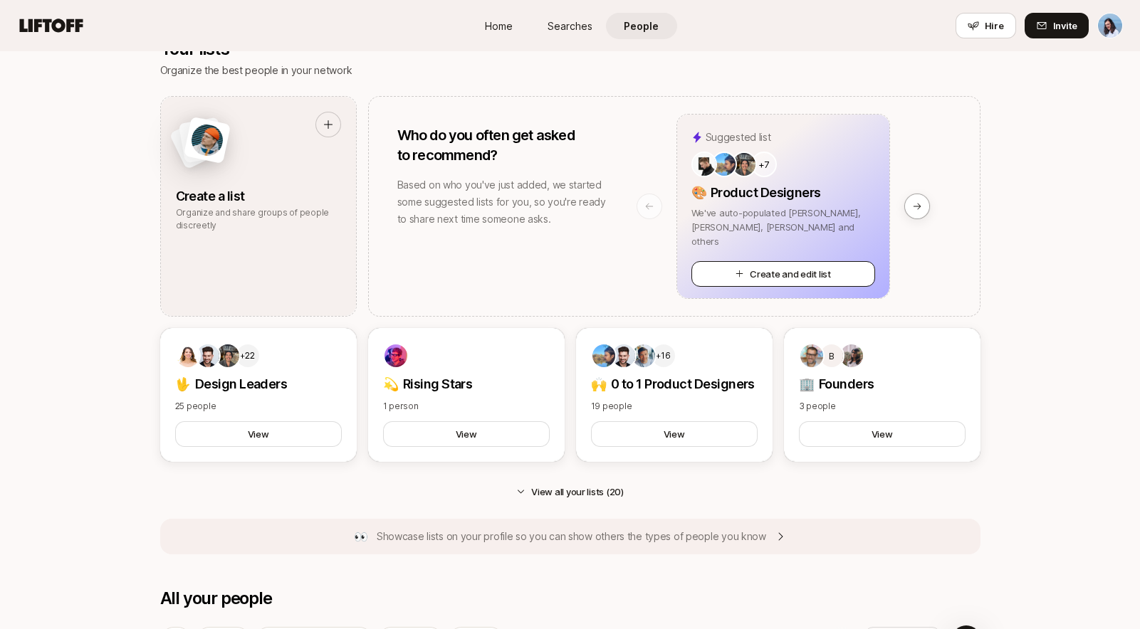
click at [764, 276] on button "Create and edit list" at bounding box center [783, 274] width 184 height 26
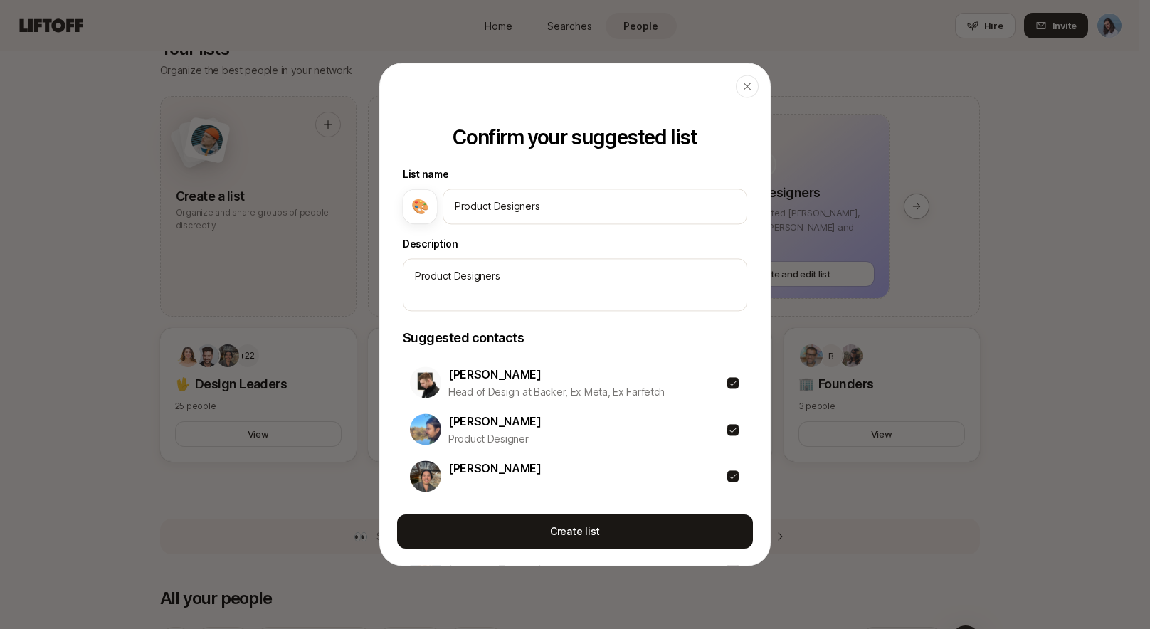
type textarea "x"
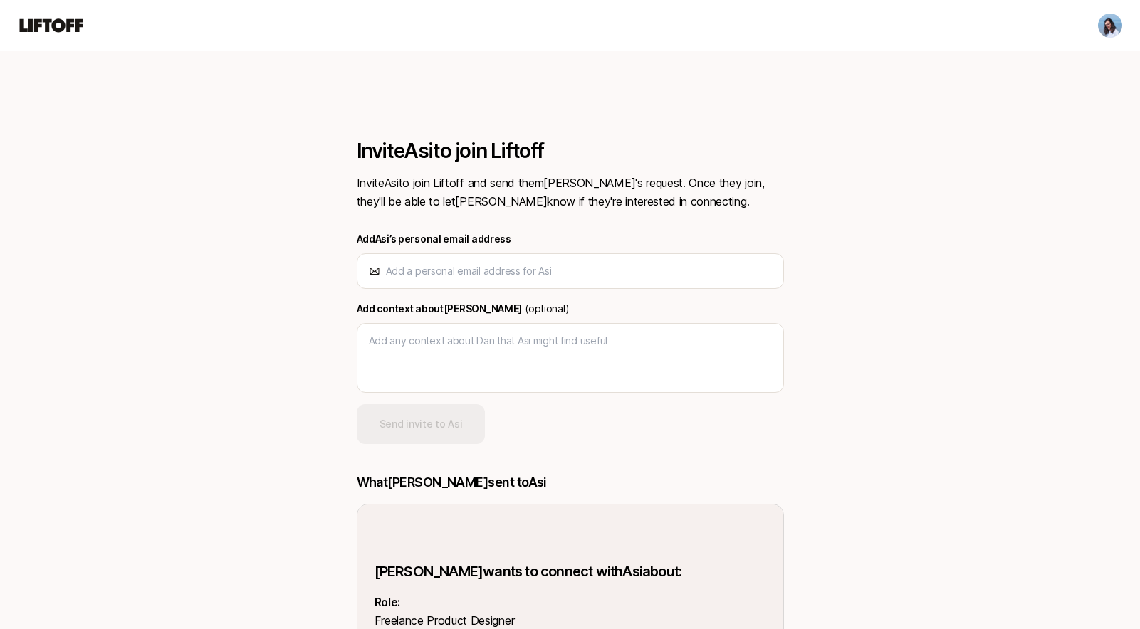
type textarea "x"
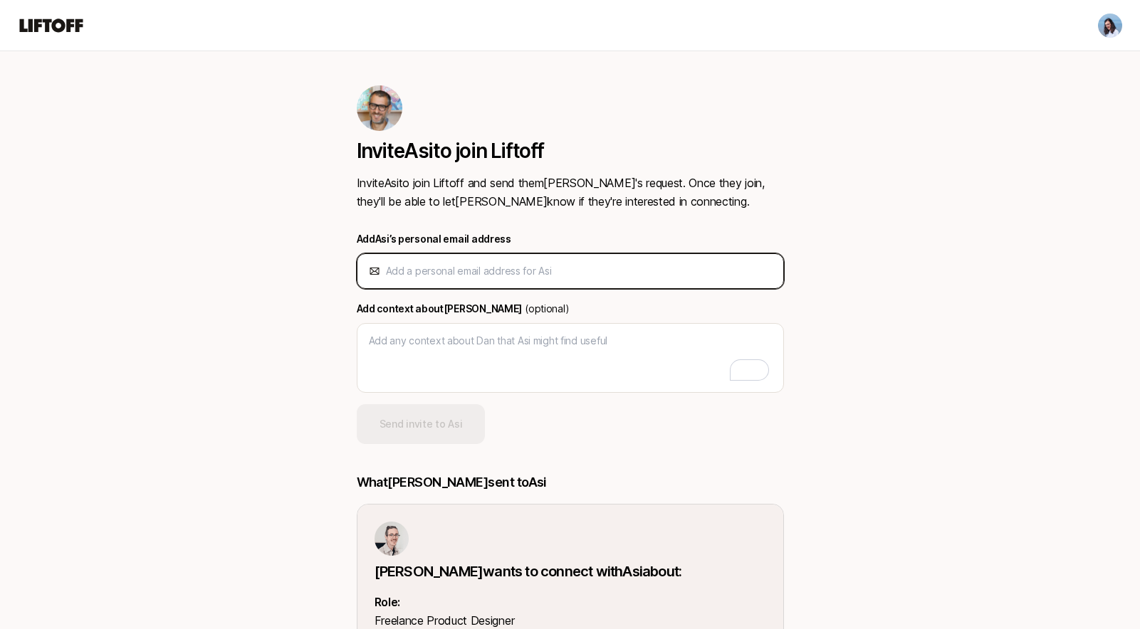
click at [473, 275] on input "email" at bounding box center [579, 271] width 386 height 17
click at [518, 270] on input "email" at bounding box center [579, 271] width 386 height 17
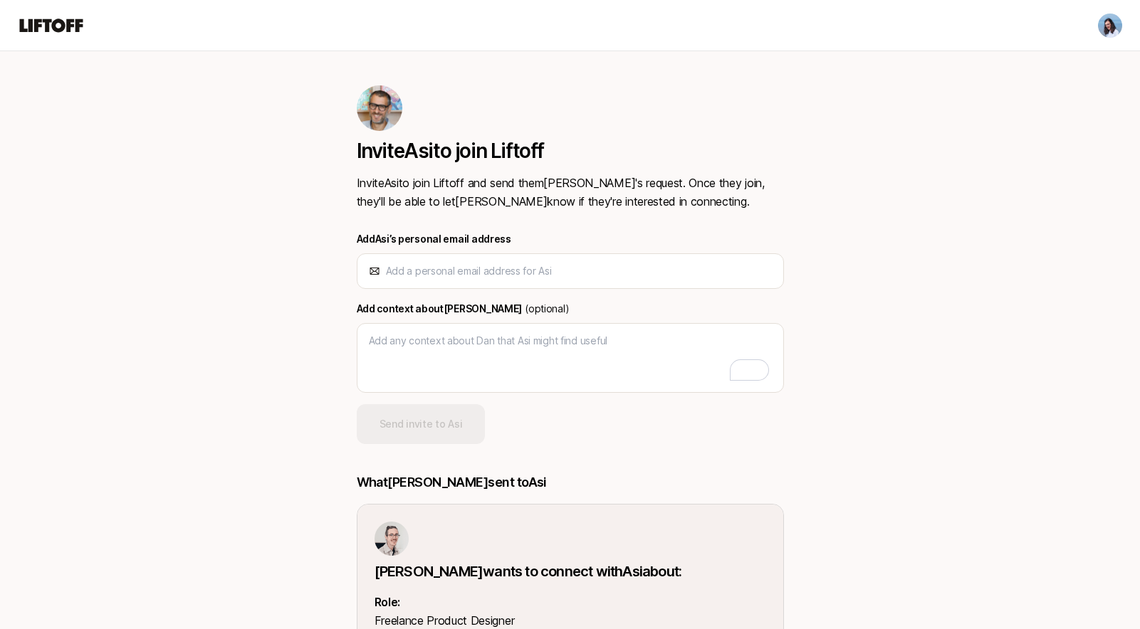
click at [892, 267] on div "Invite Asi to join Liftoff Invite Asi to join Liftoff and send them Dan 's requ…" at bounding box center [570, 448] width 820 height 794
click at [897, 307] on div "Invite Asi to join Liftoff Invite Asi to join Liftoff and send them Dan 's requ…" at bounding box center [570, 448] width 820 height 794
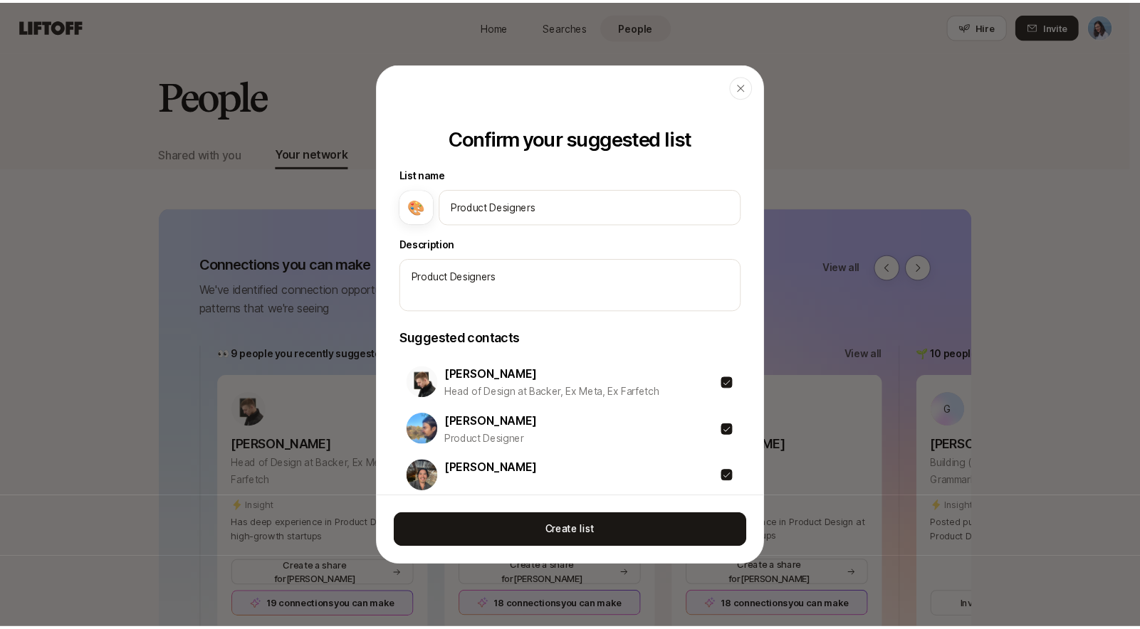
scroll to position [1243, 0]
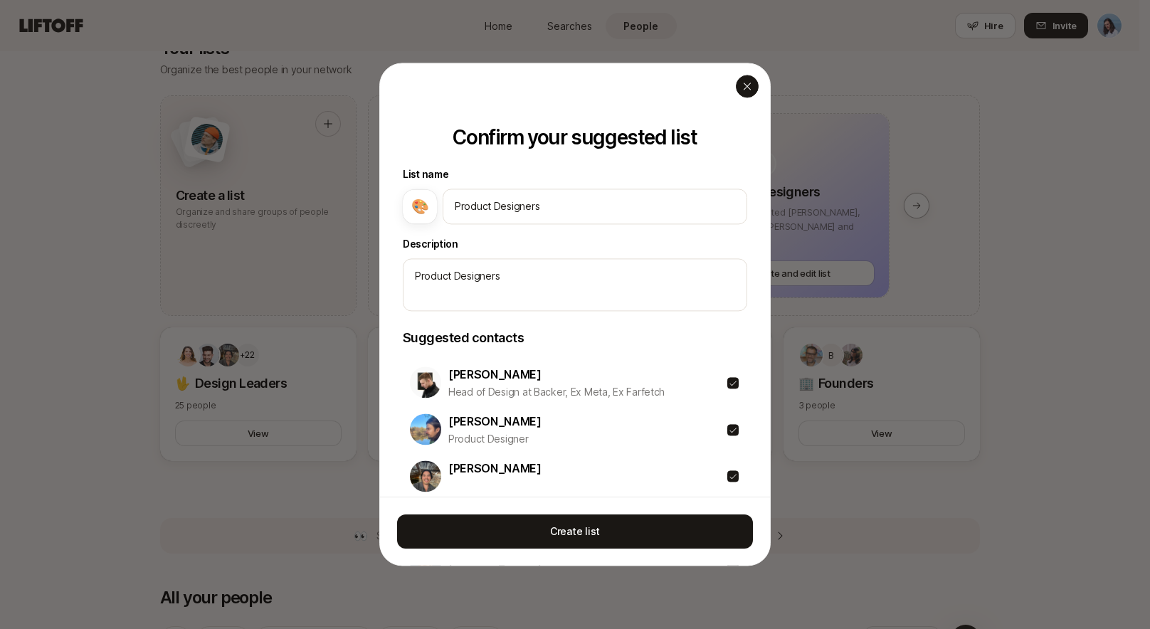
click at [748, 90] on icon "button" at bounding box center [747, 85] width 11 height 11
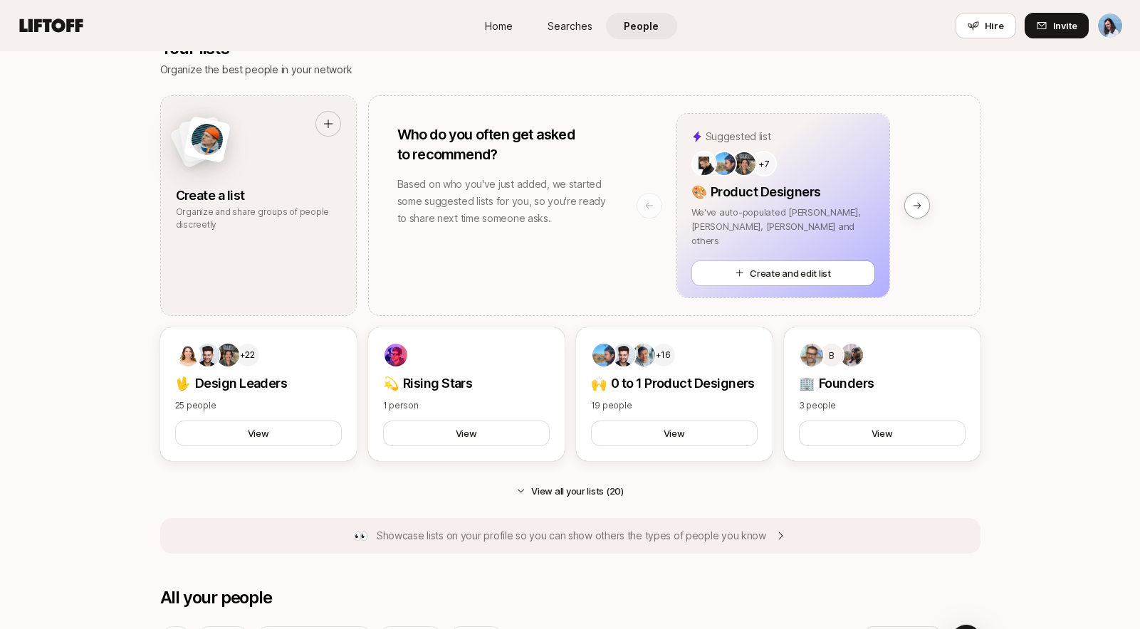
scroll to position [552, 0]
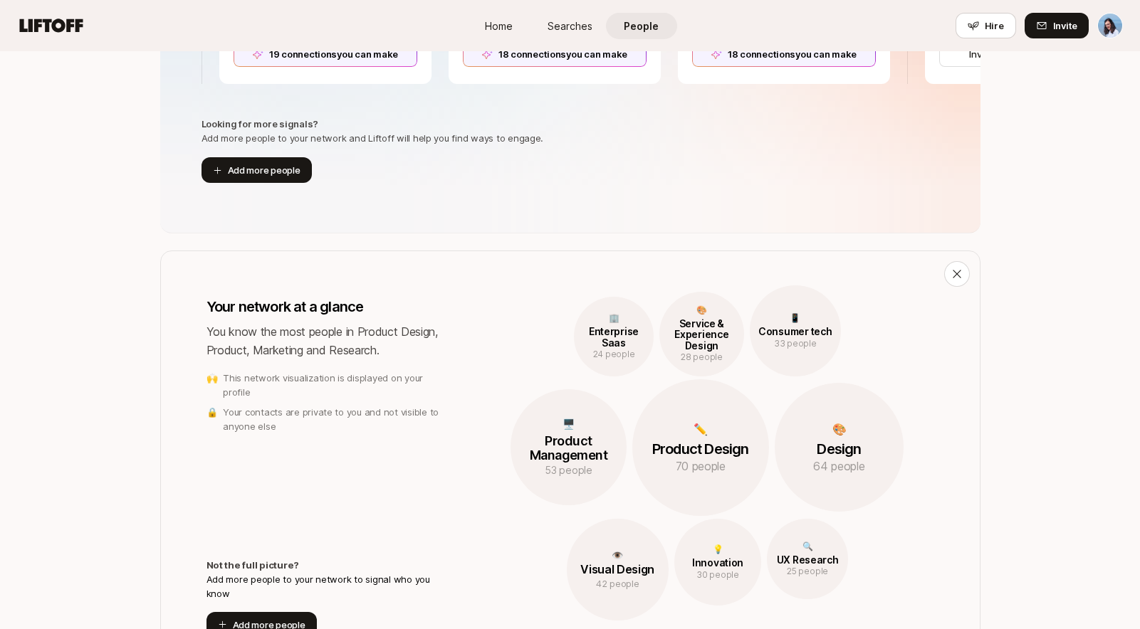
click at [664, 19] on link "People" at bounding box center [641, 26] width 71 height 26
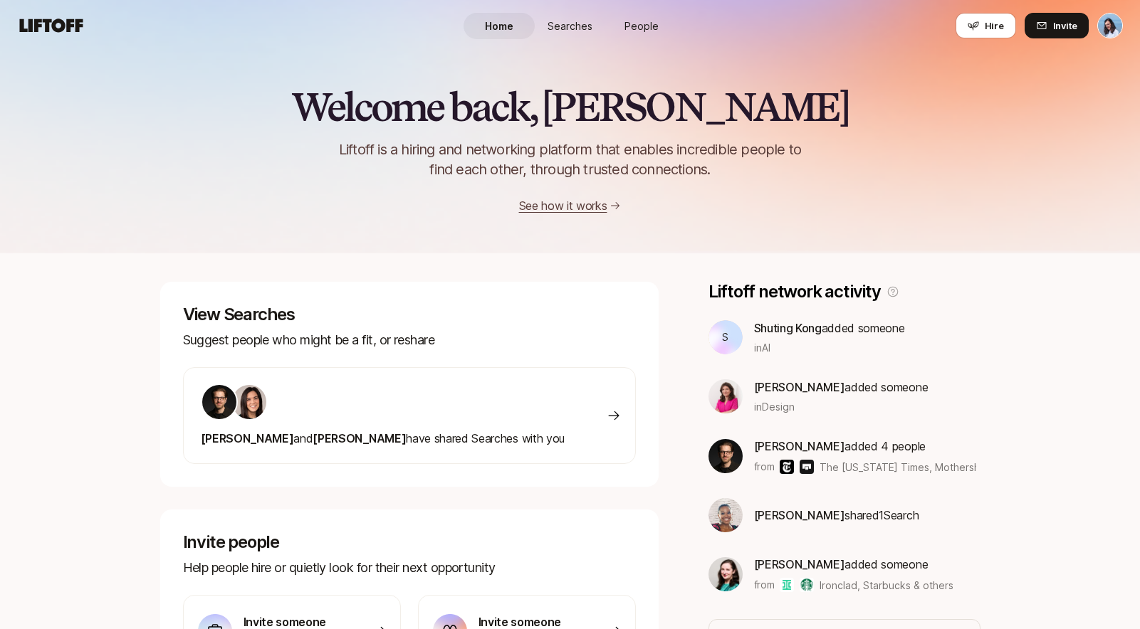
click at [641, 30] on span "People" at bounding box center [641, 26] width 34 height 15
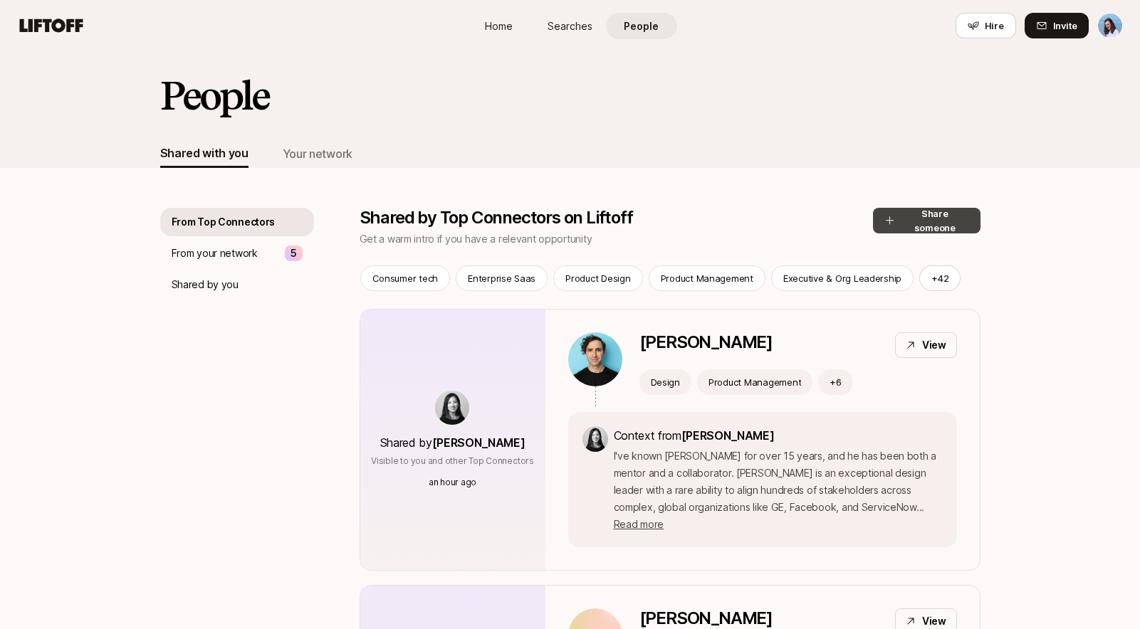
click at [956, 221] on button "Share someone" at bounding box center [926, 221] width 107 height 26
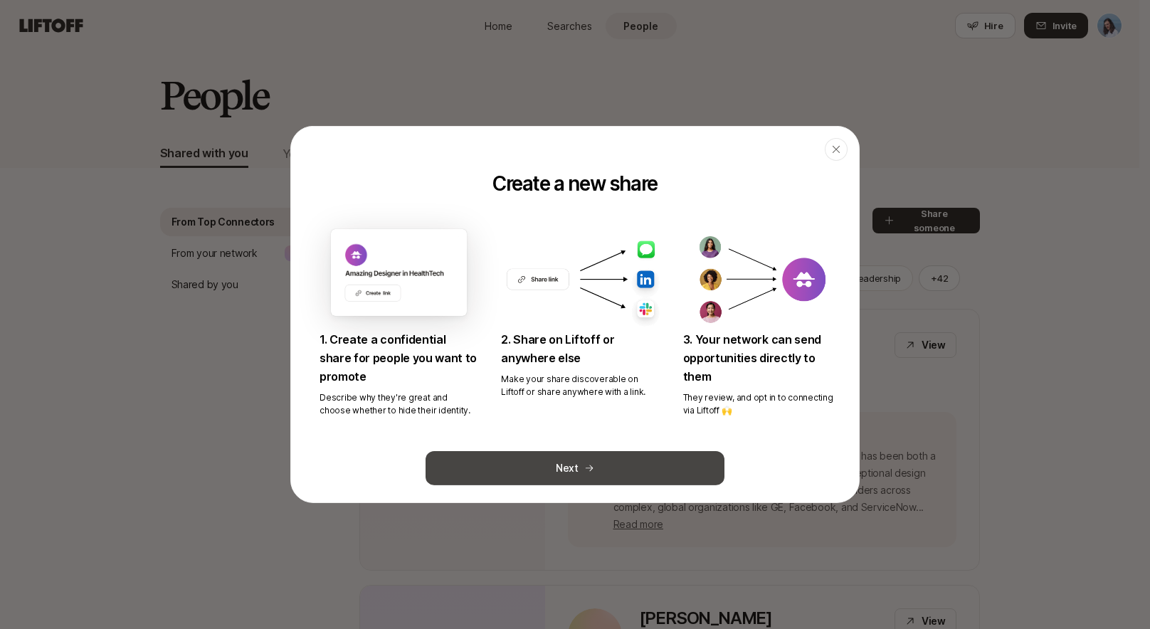
click at [605, 476] on button "Next" at bounding box center [575, 468] width 299 height 34
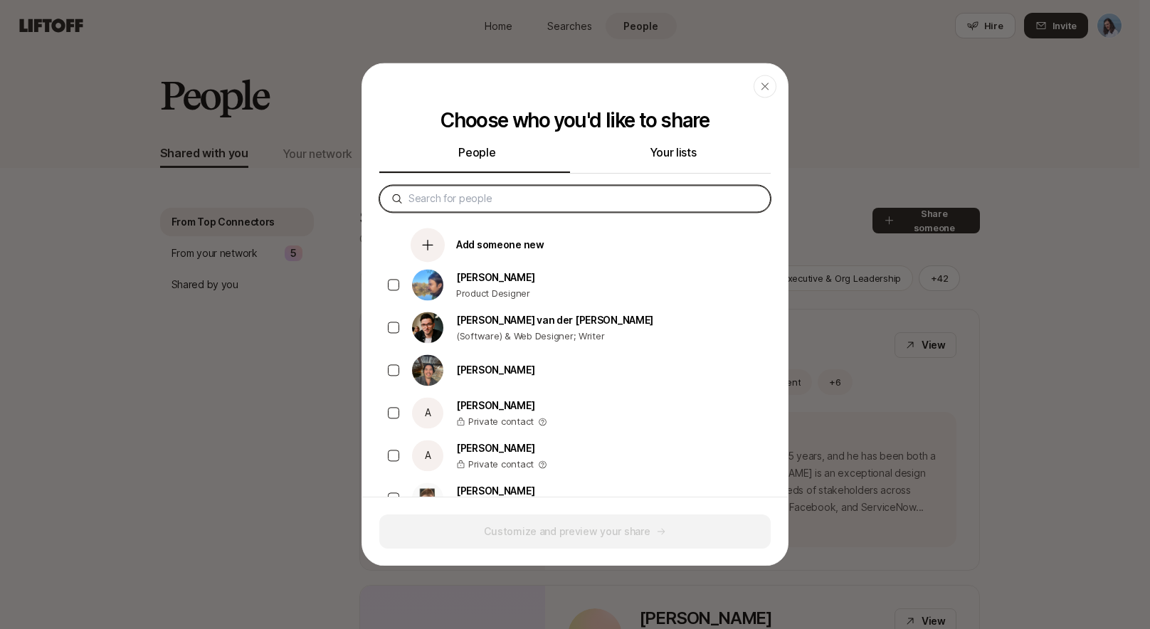
click at [478, 199] on input at bounding box center [584, 198] width 350 height 17
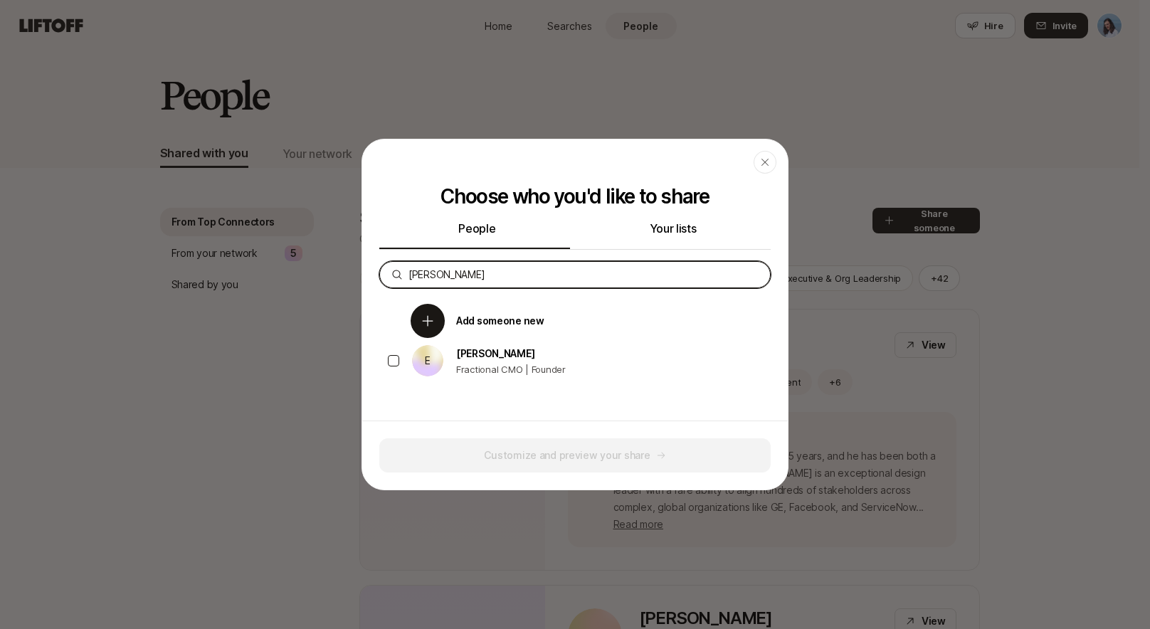
type input "eric"
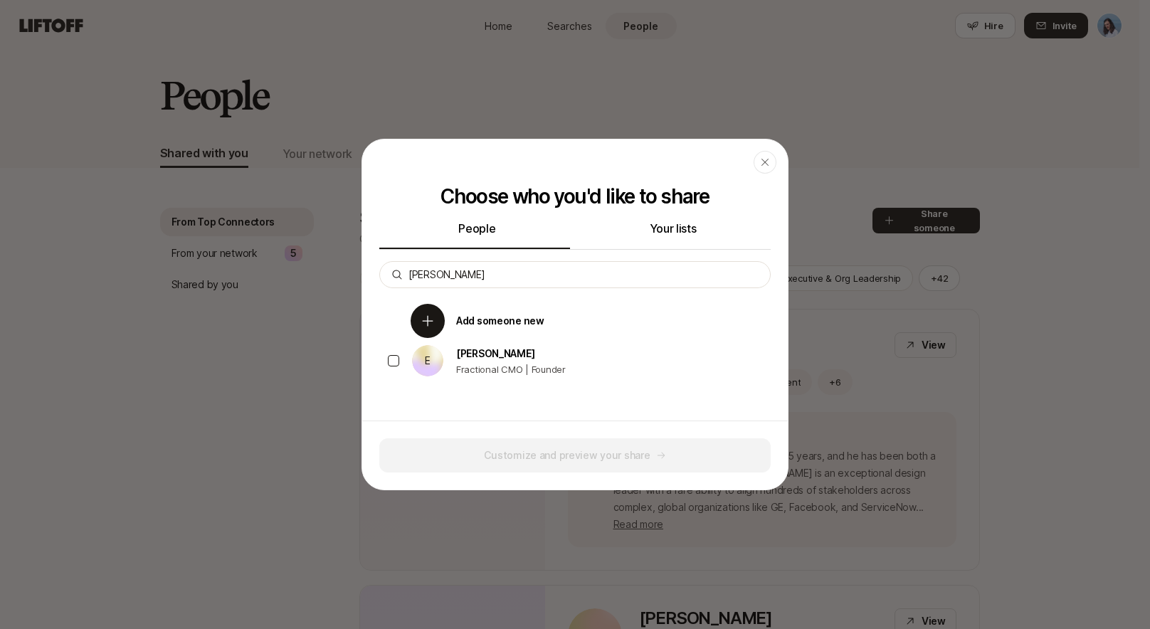
click at [509, 325] on p "Add someone new" at bounding box center [500, 320] width 88 height 17
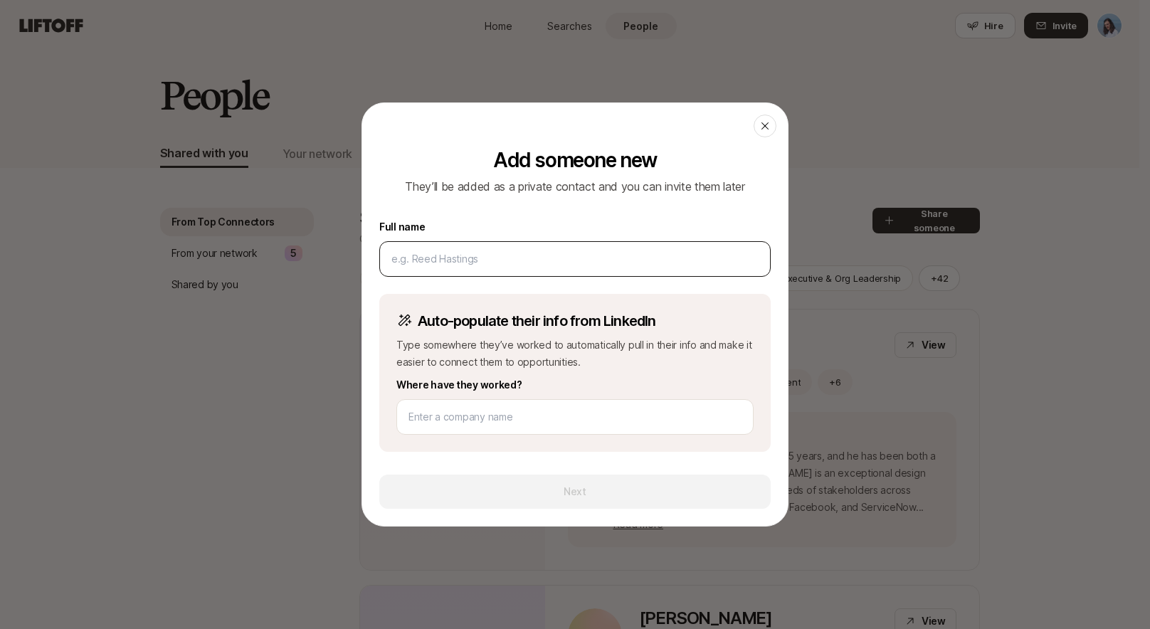
click at [466, 258] on input at bounding box center [574, 259] width 367 height 17
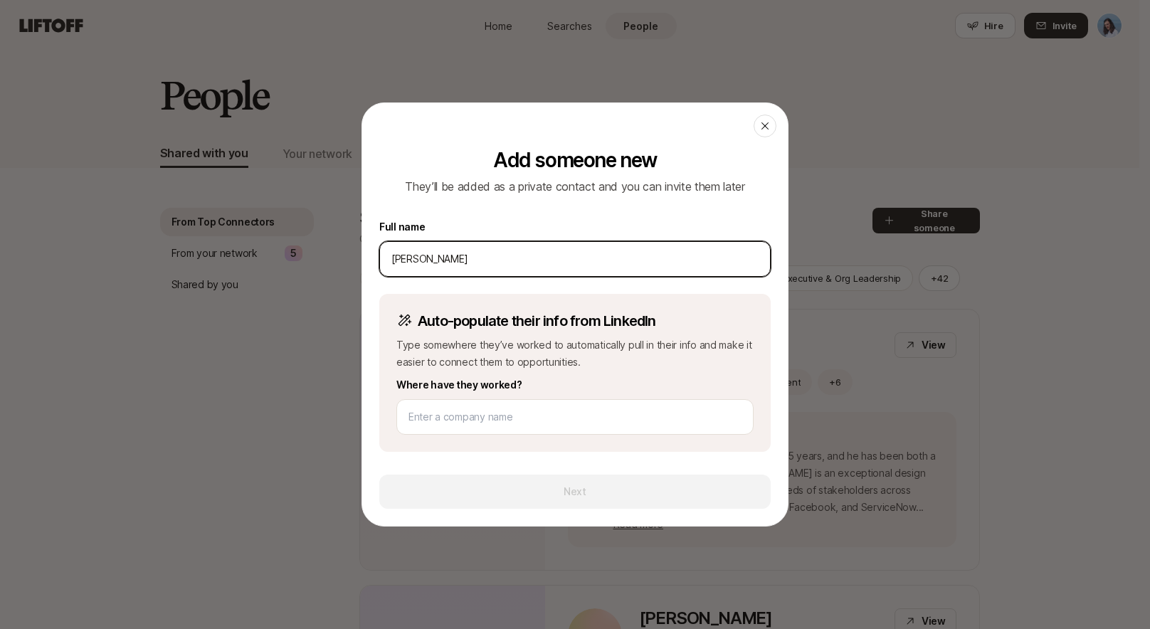
click at [456, 256] on input "eric" at bounding box center [574, 259] width 367 height 17
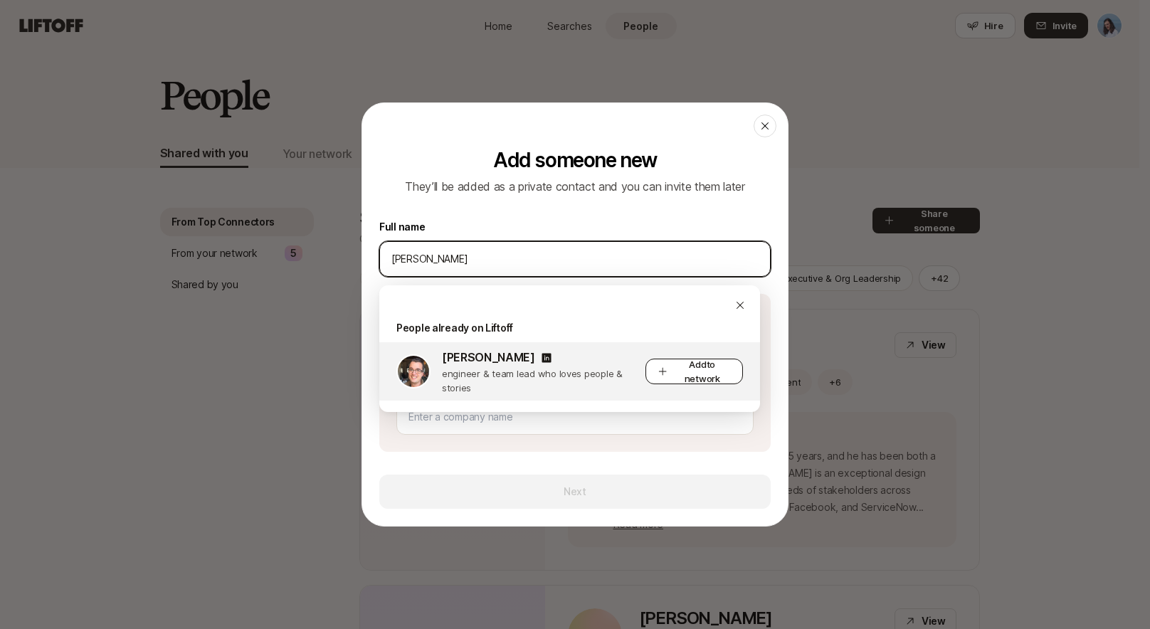
type input "eric smith"
click at [687, 367] on span "Add to network" at bounding box center [702, 371] width 57 height 28
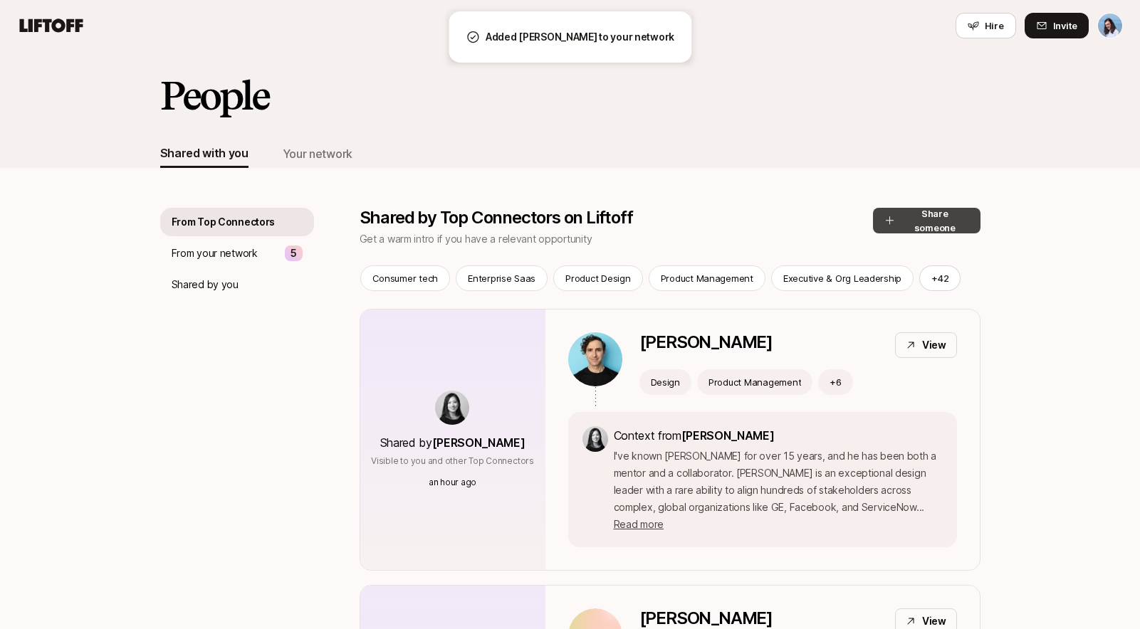
click at [929, 215] on button "Share someone" at bounding box center [926, 221] width 107 height 26
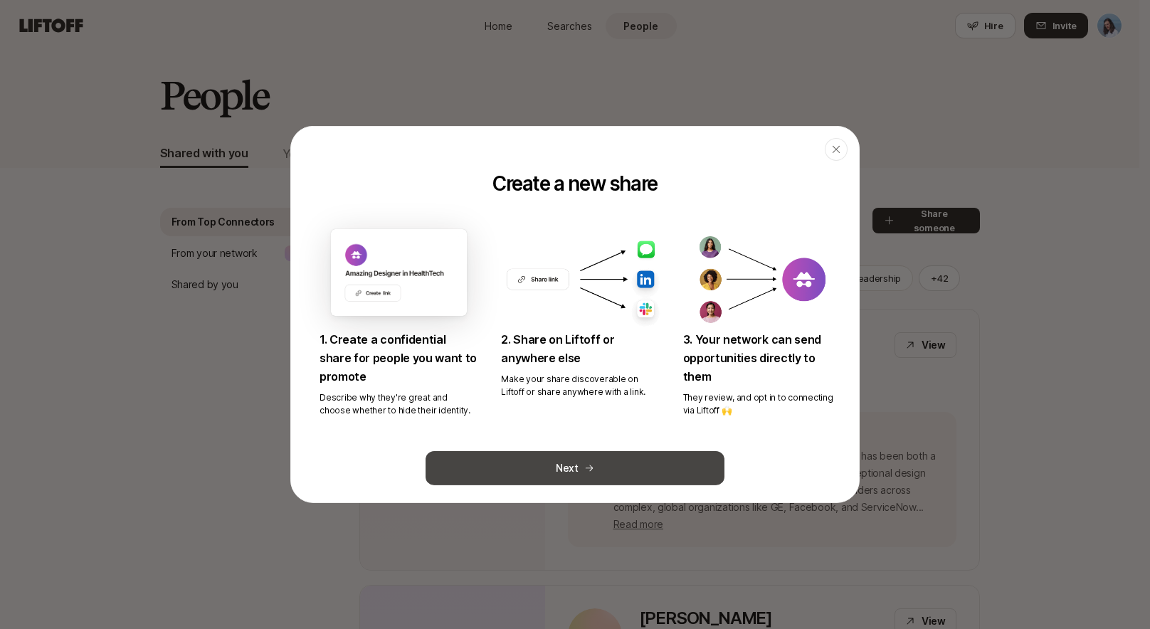
click at [592, 464] on button "Next" at bounding box center [575, 468] width 299 height 34
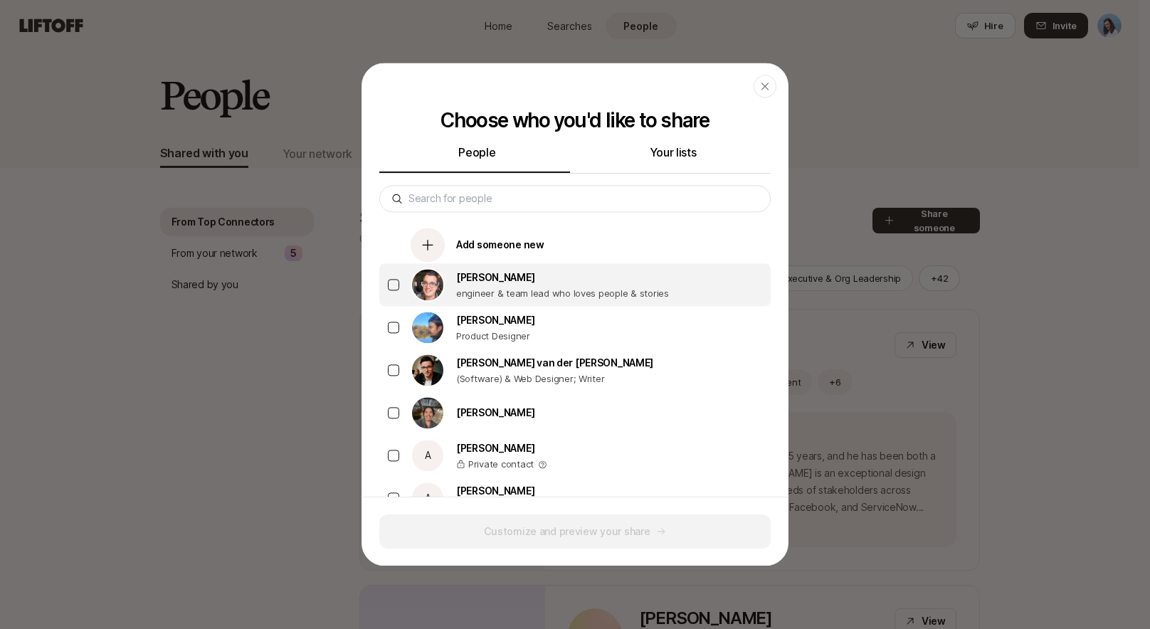
click at [481, 283] on p "Eric Smith" at bounding box center [562, 277] width 213 height 17
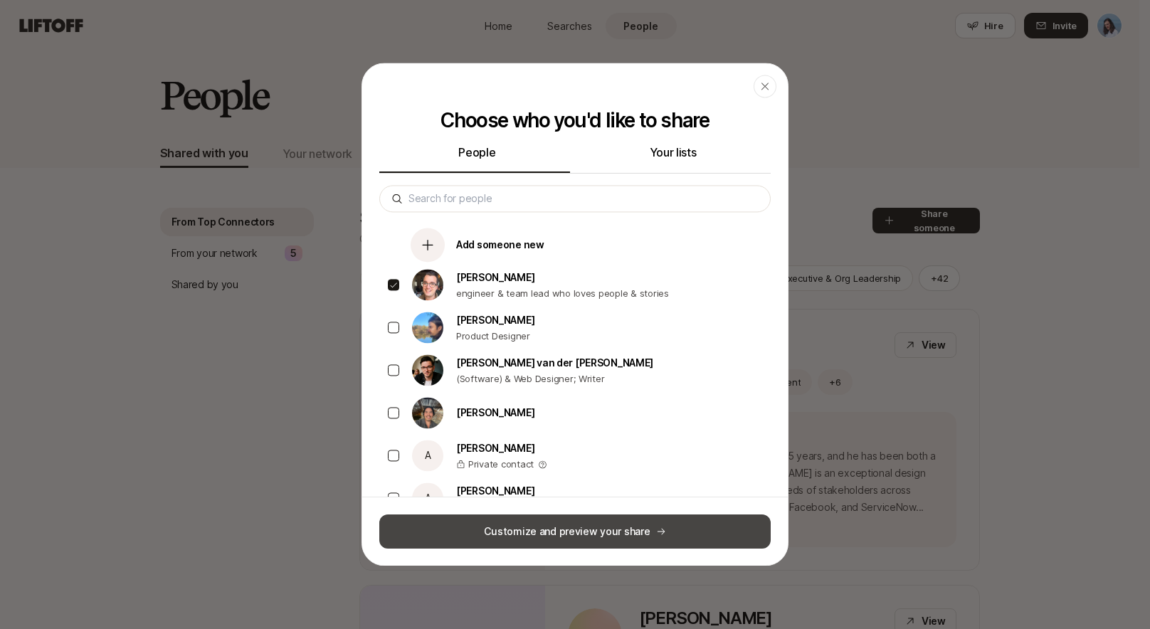
click at [614, 527] on button "Customize and preview your share" at bounding box center [574, 532] width 391 height 34
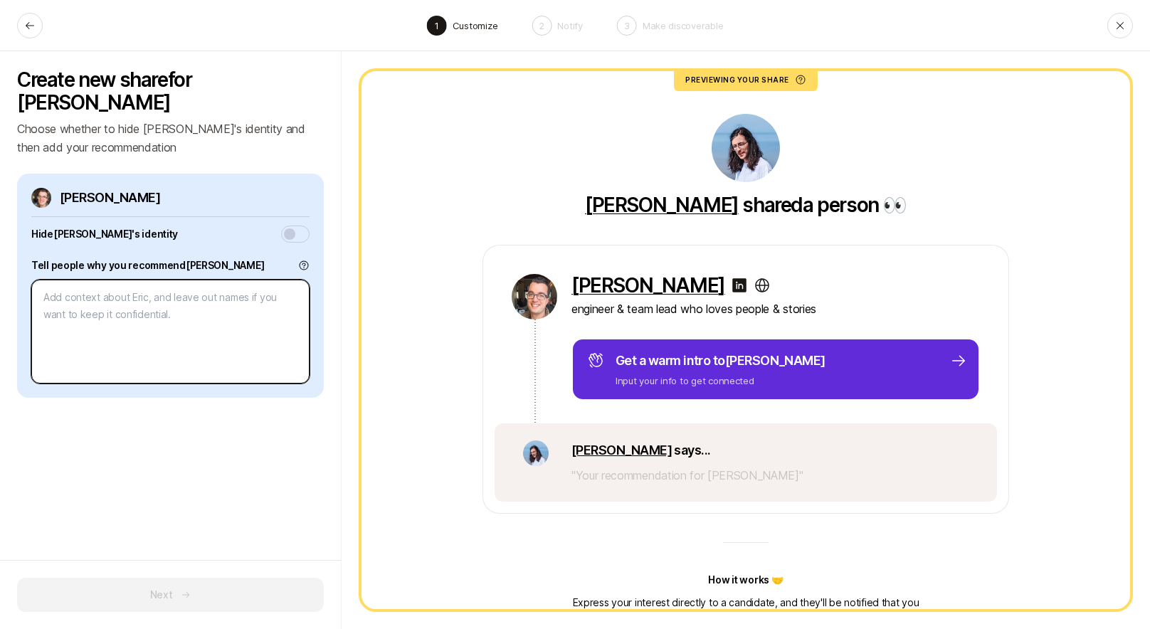
click at [138, 292] on textarea at bounding box center [170, 332] width 278 height 104
type textarea "x"
type textarea "E"
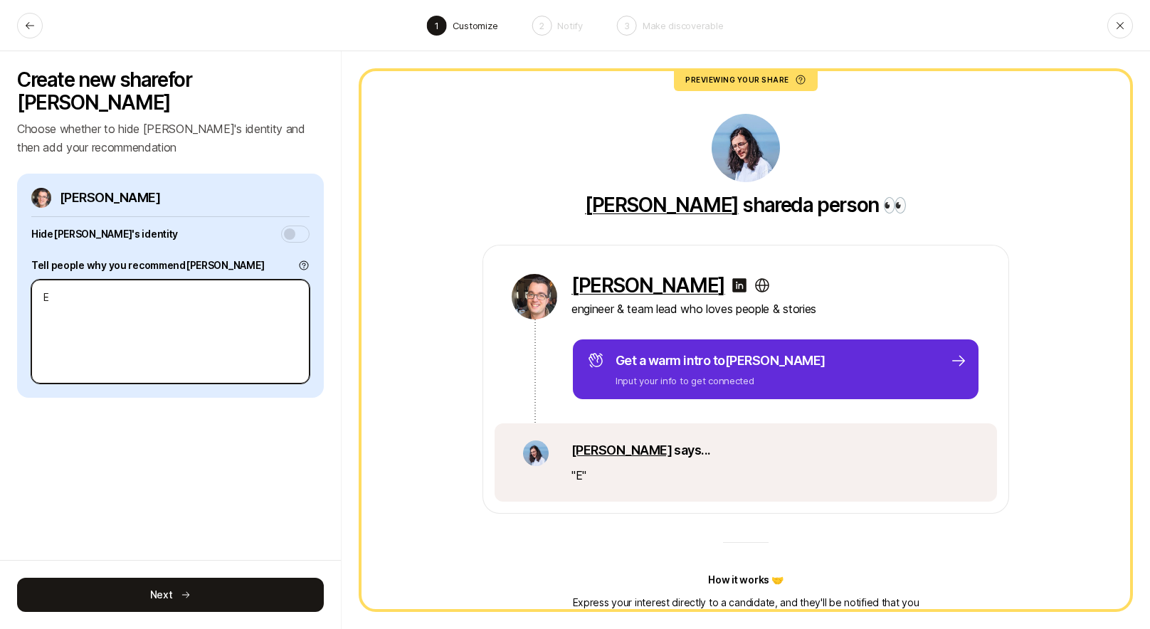
type textarea "x"
type textarea "Er"
type textarea "x"
type textarea "Eri"
type textarea "x"
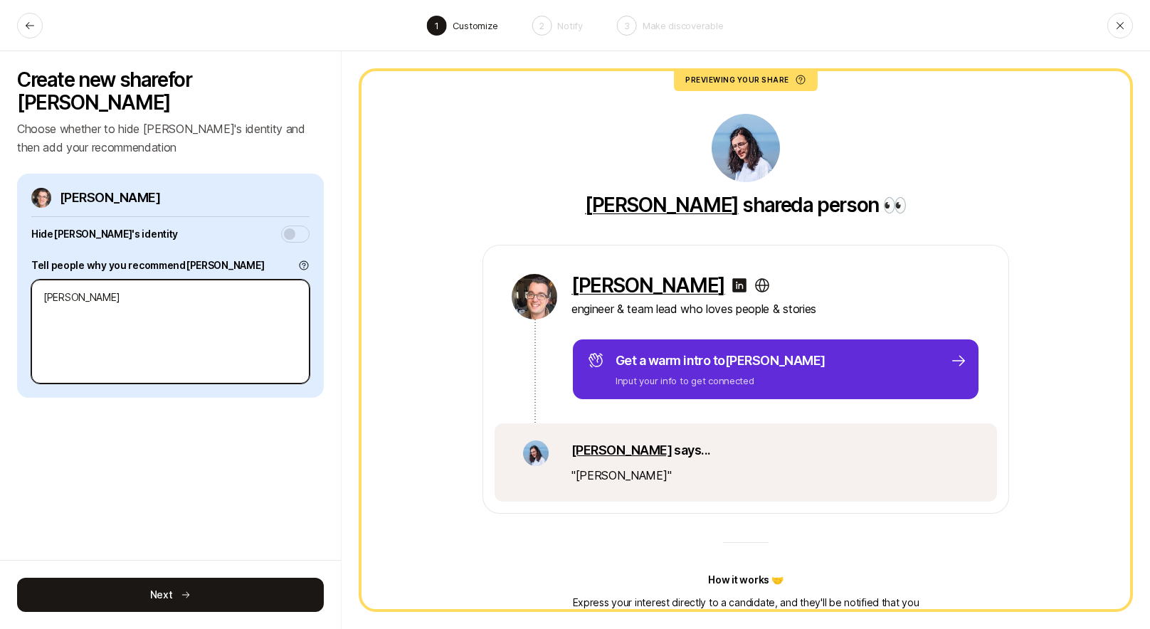
type textarea "Eric"
type textarea "x"
type textarea "Eric"
type textarea "x"
type textarea "Eric i"
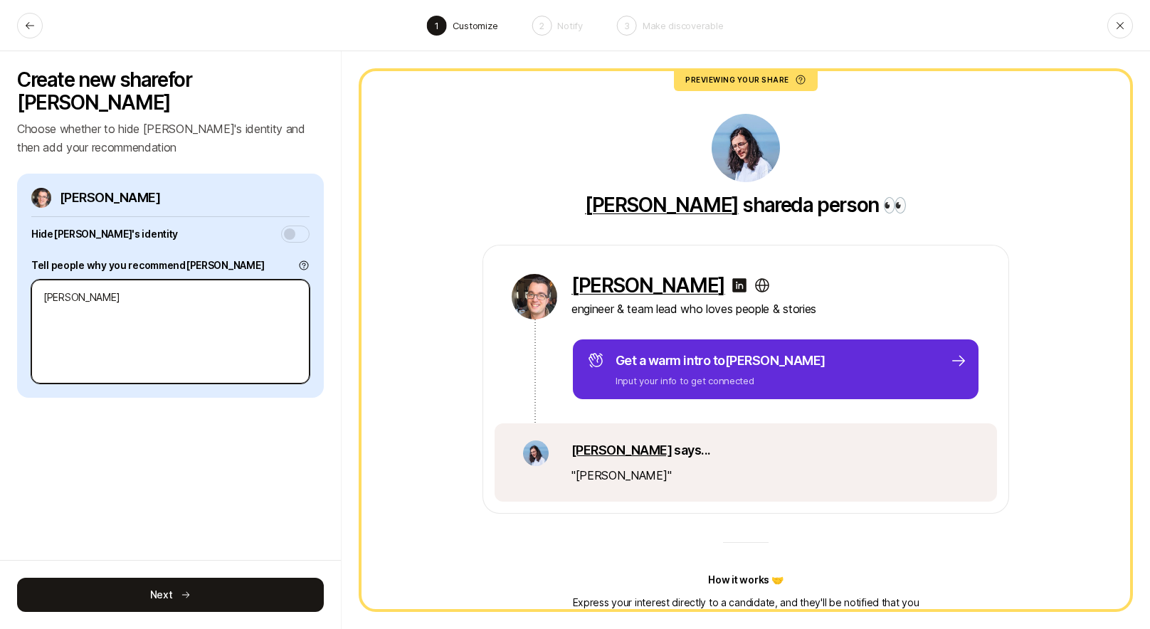
type textarea "x"
type textarea "Eric is"
type textarea "x"
type textarea "Eric is"
type textarea "x"
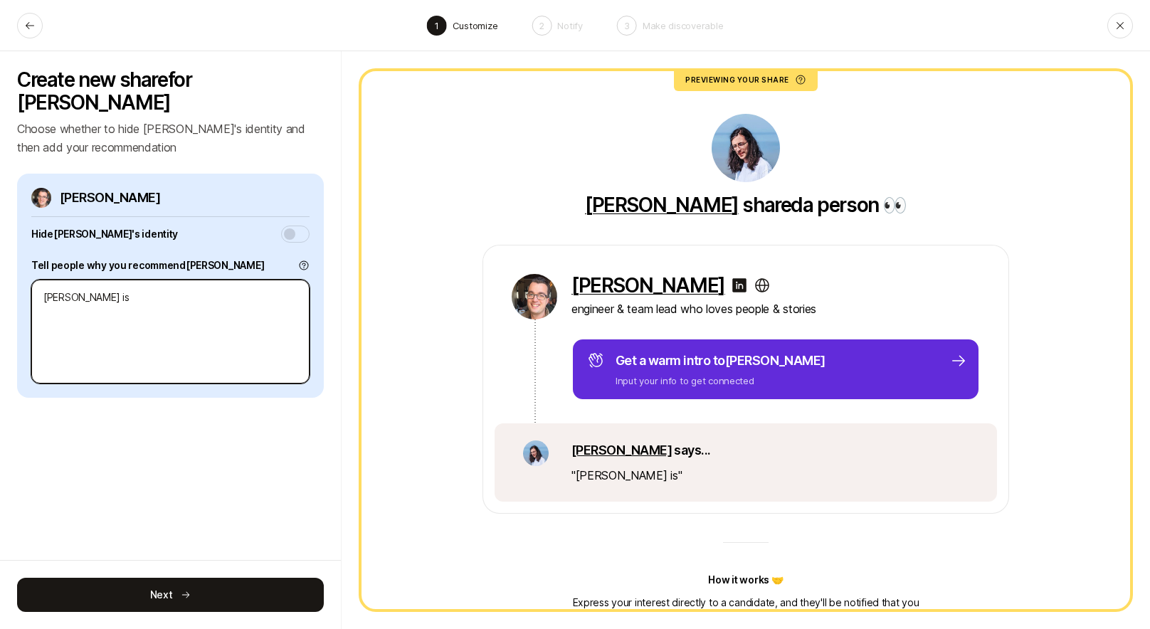
type textarea "Eric is g"
type textarea "x"
type textarea "Eric is gr"
type textarea "x"
type textarea "Eric is gre"
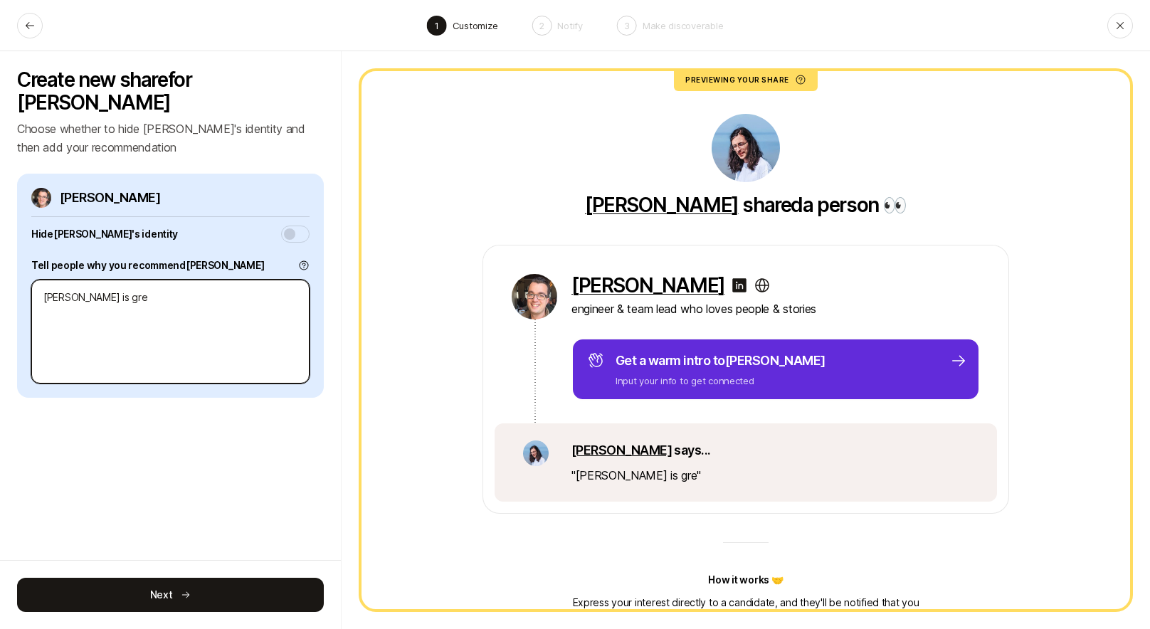
type textarea "x"
type textarea "Eric is grea"
type textarea "x"
type textarea "Eric is great"
type textarea "x"
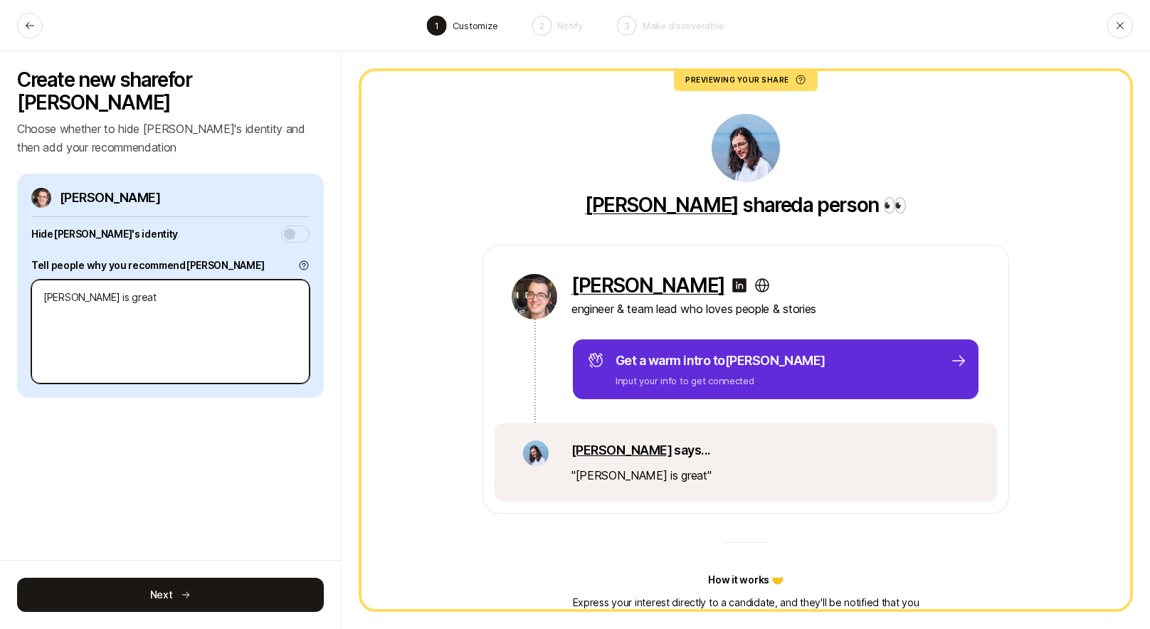
type textarea "Eric is great"
type textarea "x"
type textarea "Eric is great B"
type textarea "x"
type textarea "Eric is great BU"
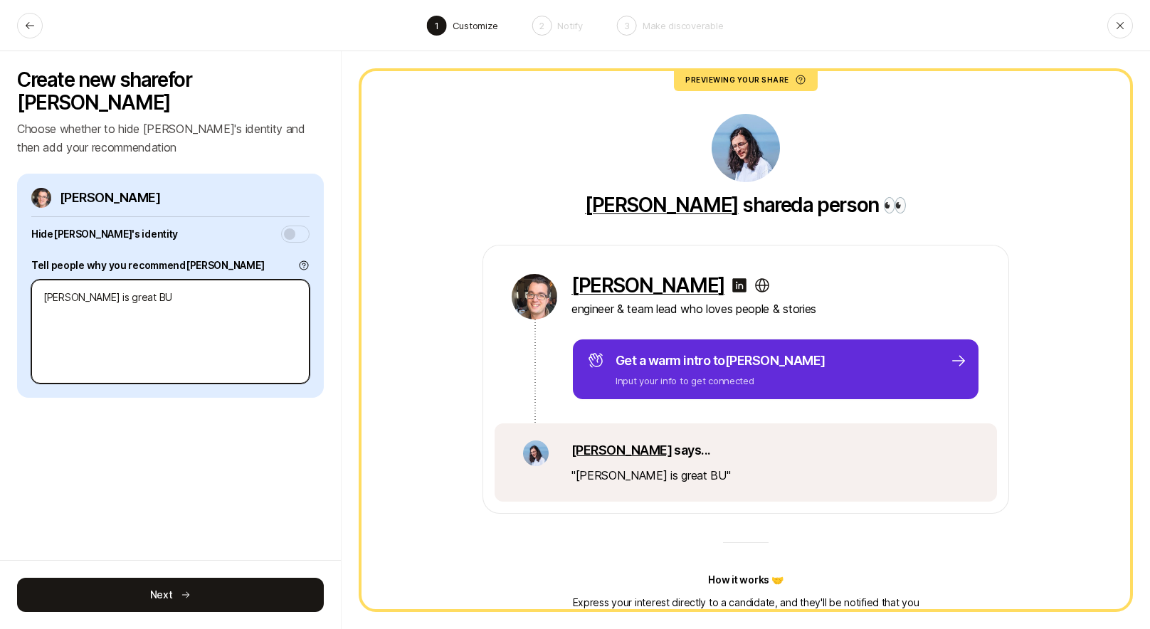
type textarea "x"
type textarea "Eric is great BUT"
type textarea "x"
type textarea "Eric is great BUT"
type textarea "x"
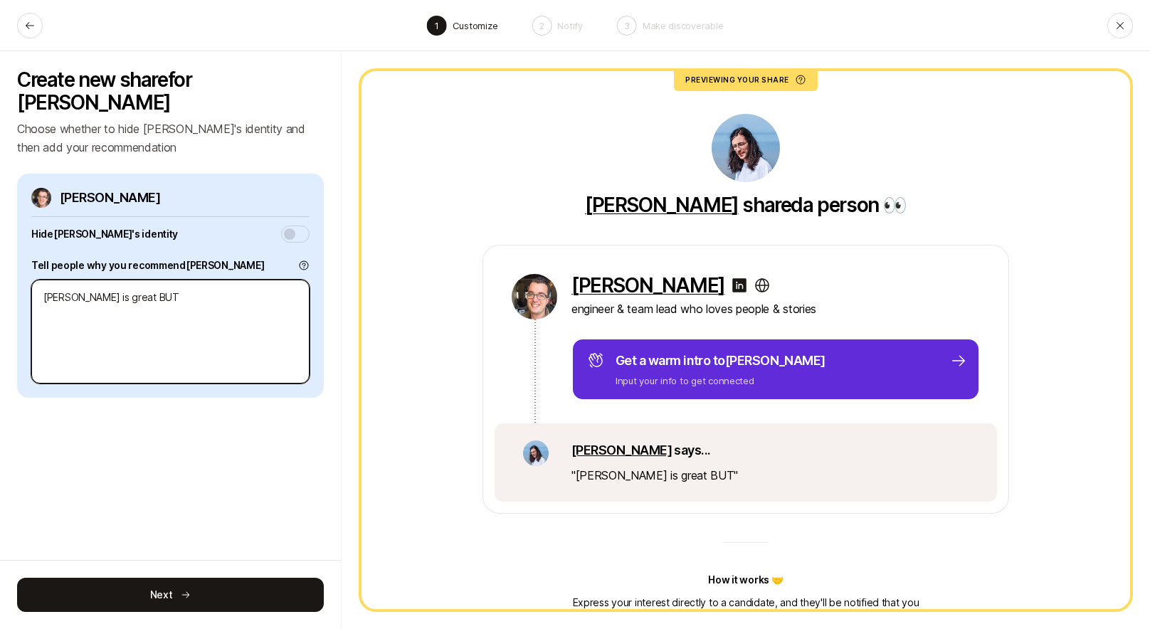
type textarea "Eric is great BUT I"
type textarea "x"
type textarea "Eric is great BUT I"
type textarea "x"
type textarea "Eric is great BUT I W"
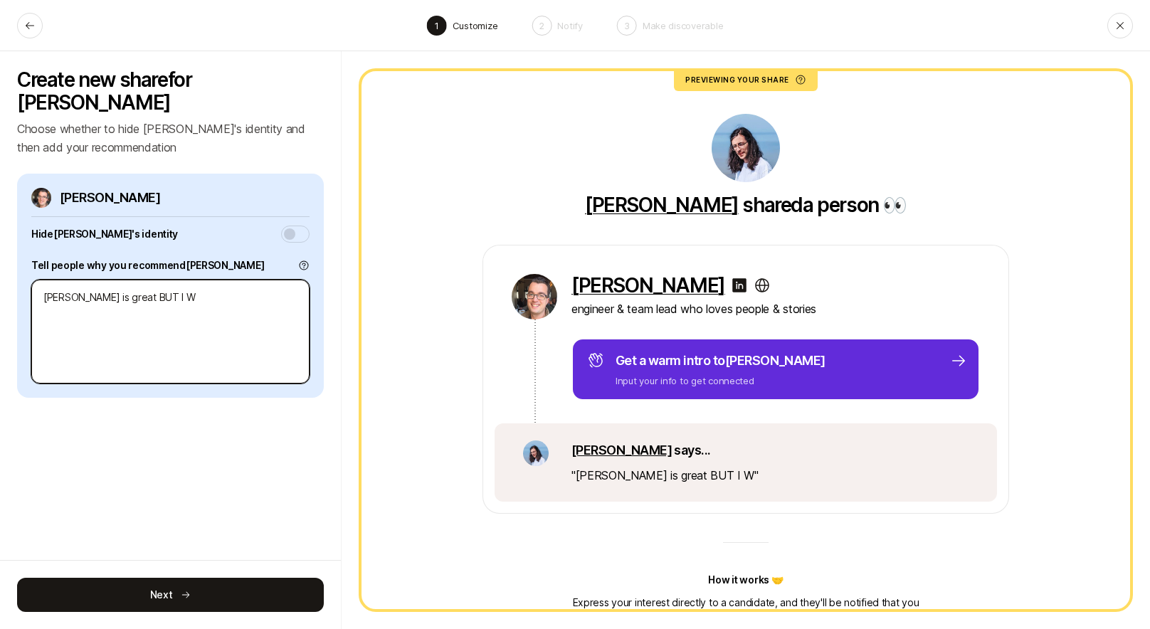
type textarea "x"
type textarea "Eric is great BUT I WA"
type textarea "x"
type textarea "Eric is great BUT I WAN"
type textarea "x"
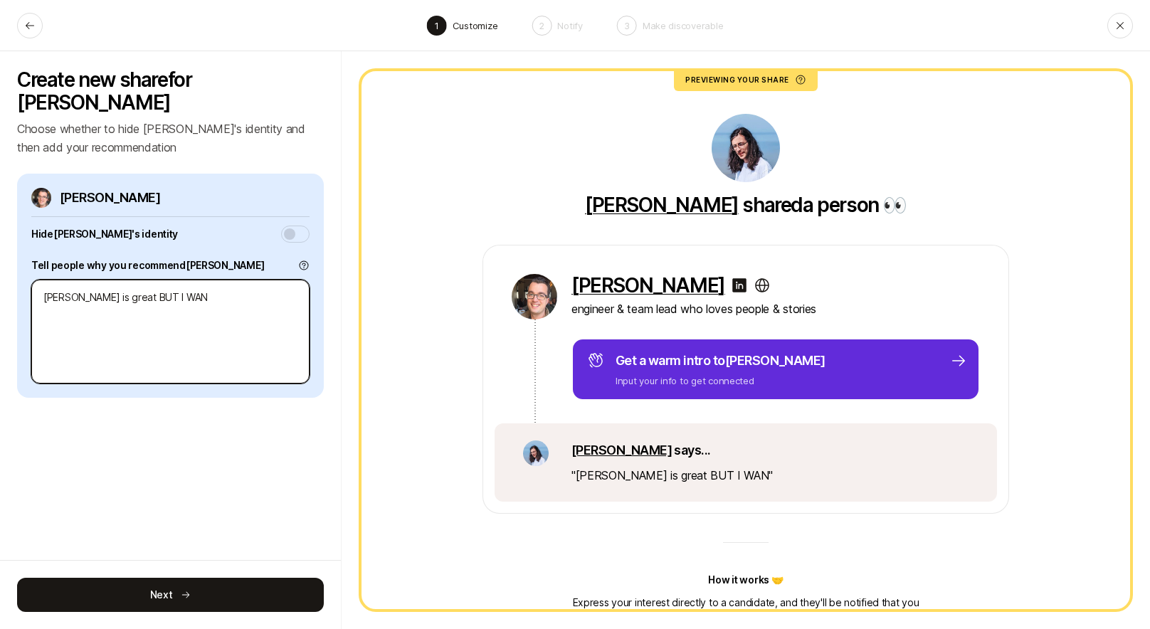
type textarea "Eric is great BUT I WANT"
type textarea "x"
type textarea "Eric is great BUT I WANT"
type textarea "x"
type textarea "Eric is great BUT I WANT H"
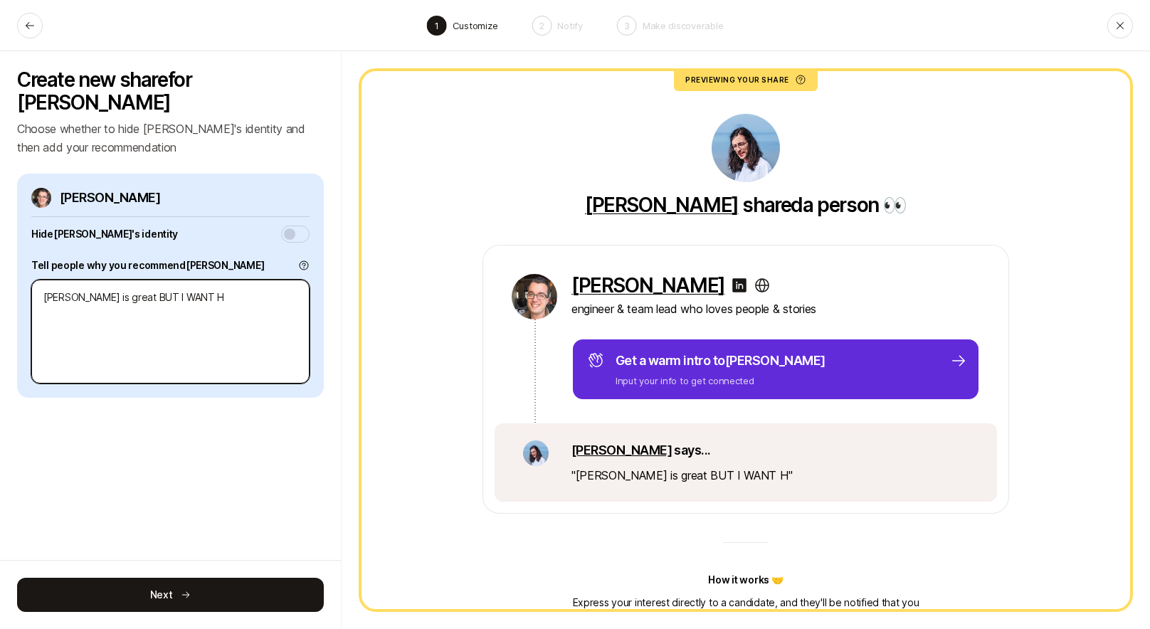
type textarea "x"
type textarea "Eric is great BUT I WANT HI"
type textarea "x"
type textarea "Eric is great BUT I WANT HIM"
type textarea "x"
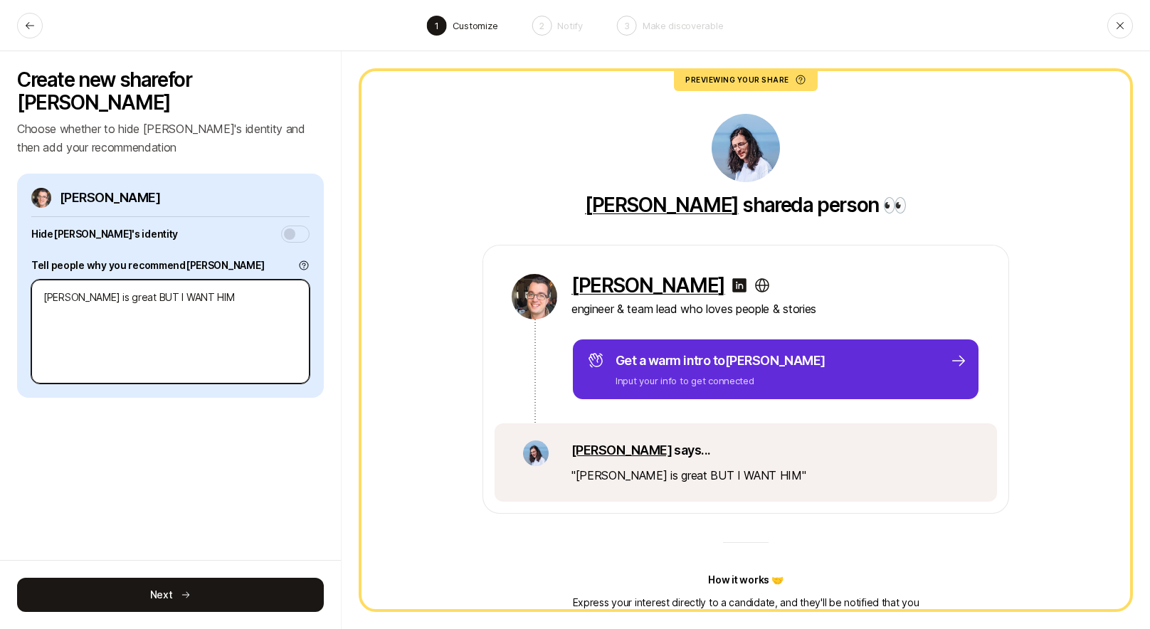
type textarea "Eric is great BUT I WANT HIM"
type textarea "x"
type textarea "Eric is great BUT I WANT HIM T"
type textarea "x"
type textarea "Eric is great BUT I WANT HIM TO"
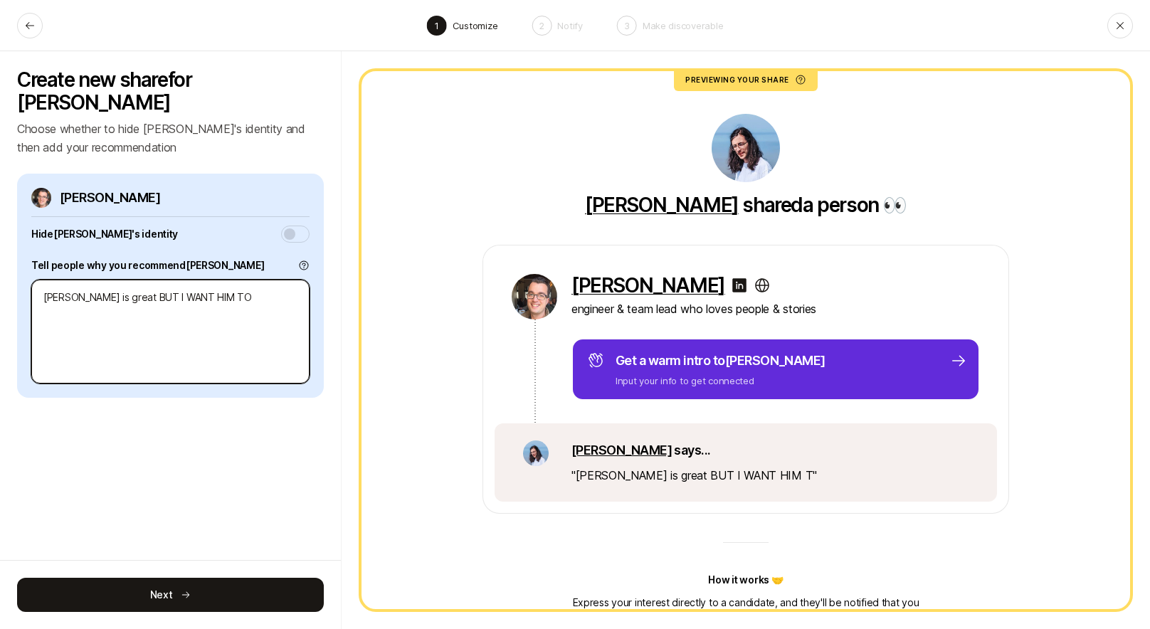
type textarea "x"
type textarea "Eric is great BUT I WANT HIM TO"
type textarea "x"
type textarea "Eric is great BUT I WANT HIM TO C"
type textarea "x"
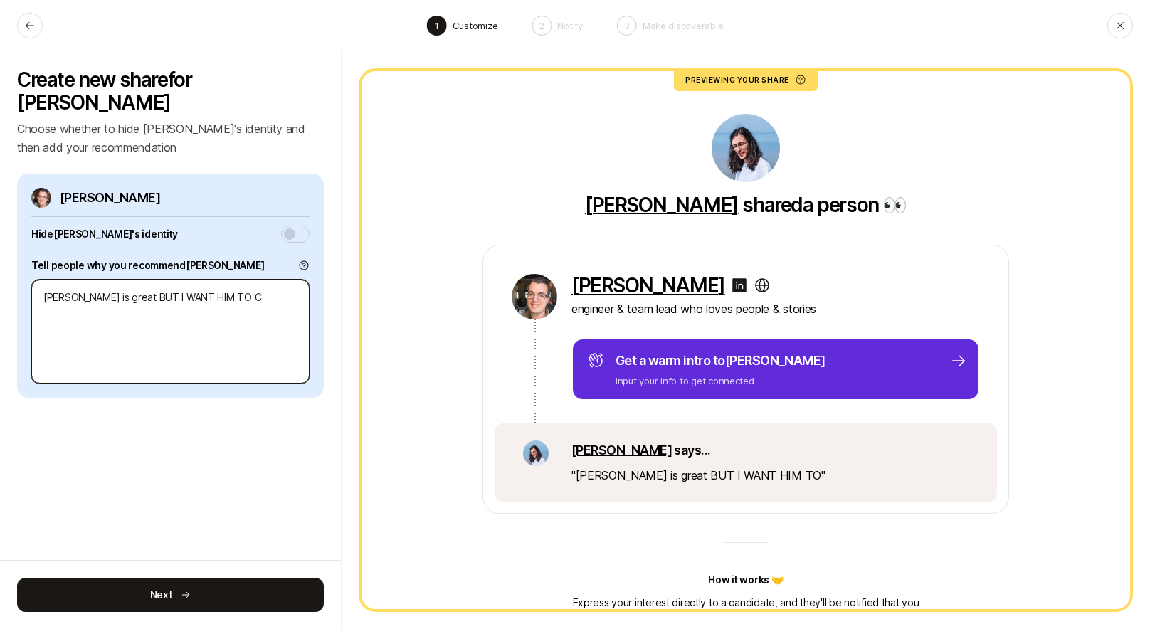
type textarea "Eric is great BUT I WANT HIM TO CO"
type textarea "x"
type textarea "Eric is great BUT I WANT HIM TO CON"
type textarea "x"
type textarea "Eric is great BUT I WANT HIM TO CONT"
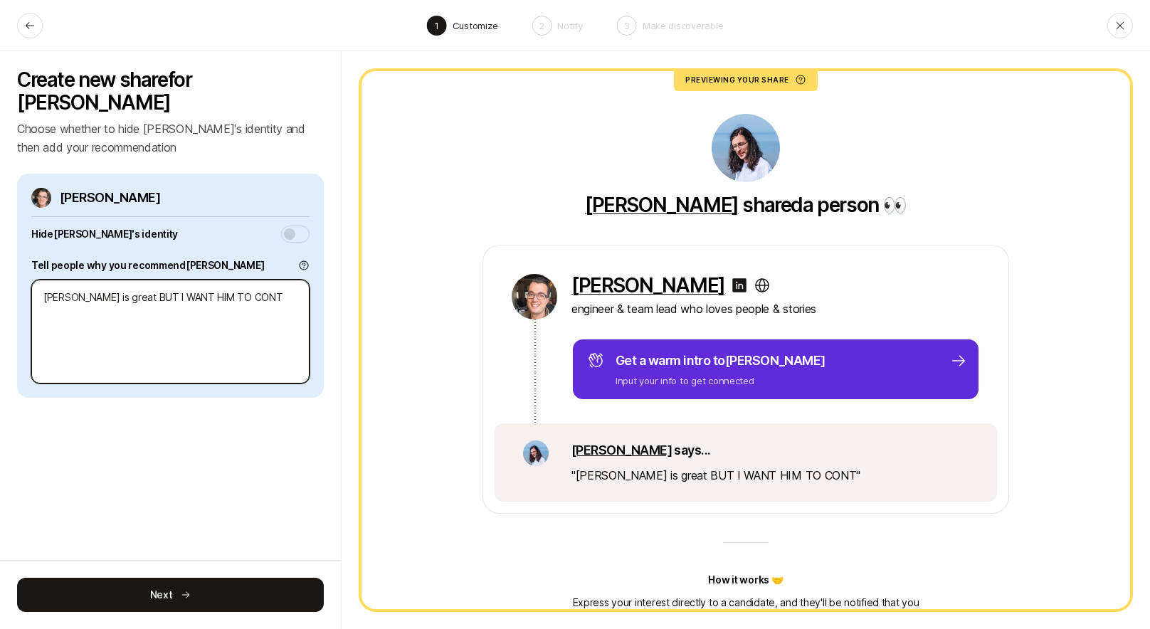
type textarea "x"
type textarea "Eric is great BUT I WANT HIM TO CONTI"
type textarea "x"
type textarea "Eric is great BUT I WANT HIM TO CONTIO"
type textarea "x"
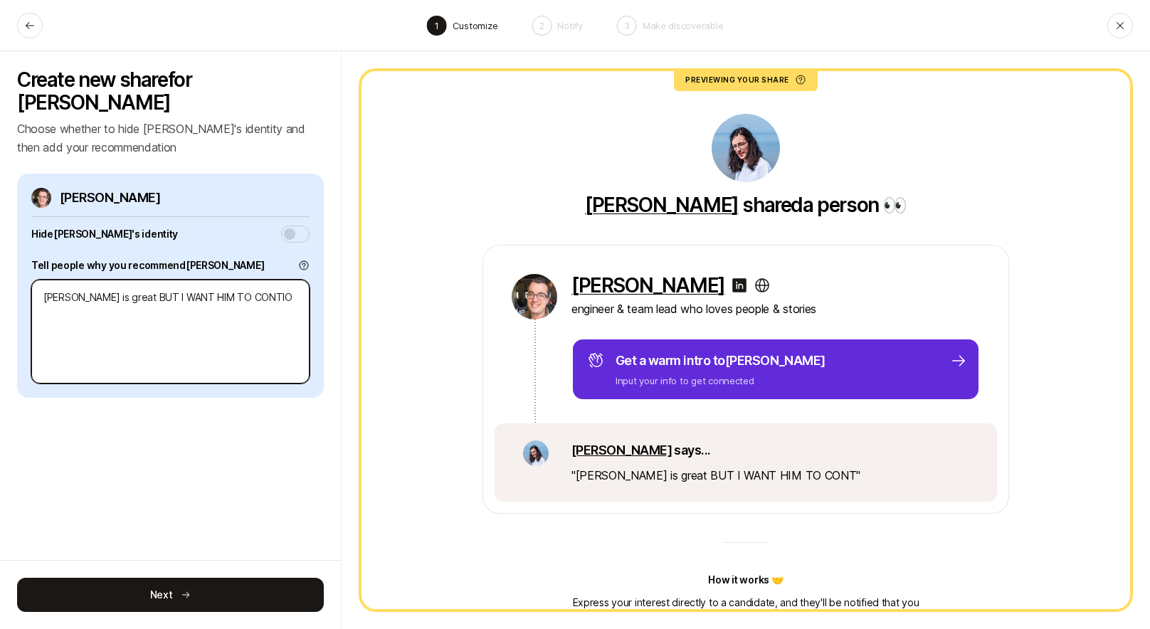
type textarea "Eric is great BUT I WANT HIM TO CONTION"
type textarea "x"
type textarea "Eric is great BUT I WANT HIM TO CONTIONU"
type textarea "x"
type textarea "Eric is great BUT I WANT HIM TO CONTION"
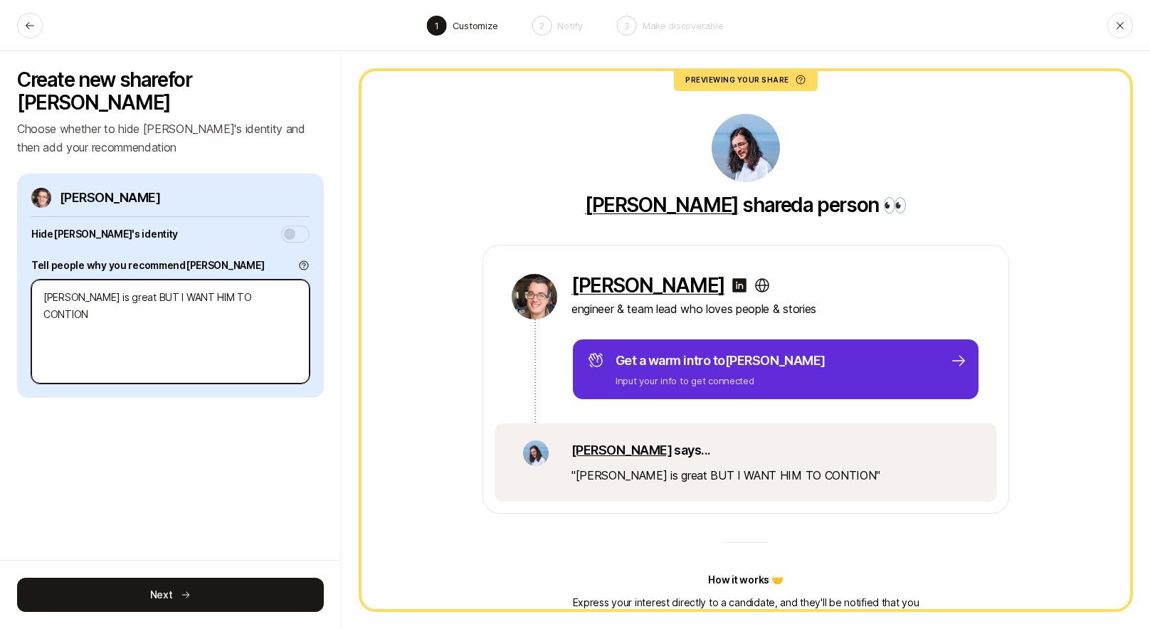
type textarea "x"
type textarea "Eric is great BUT I WANT HIM TO CONTIO"
type textarea "x"
type textarea "Eric is great BUT I WANT HIM TO CONTI"
type textarea "x"
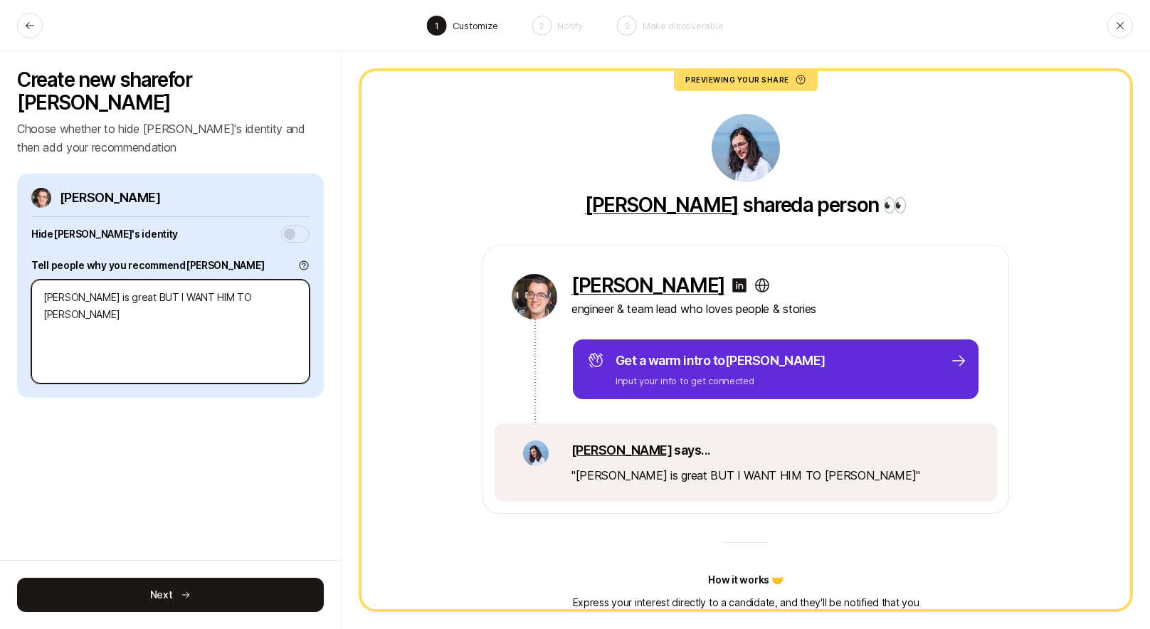
type textarea "Eric is great BUT I WANT HIM TO CONTIN"
type textarea "x"
type textarea "Eric is great BUT I WANT HIM TO CONTINU"
type textarea "x"
type textarea "Eric is great BUT I WANT HIM TO CONTINU"
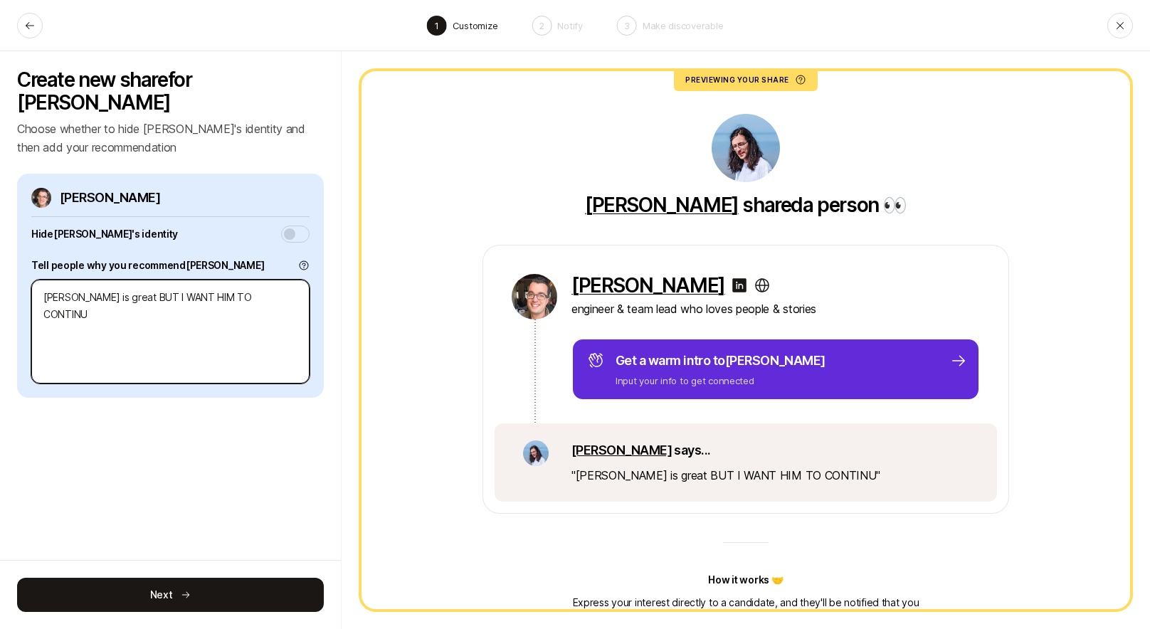
type textarea "x"
type textarea "Eric is great BUT I WANT HIM TO CONTINU"
type textarea "x"
type textarea "Eric is great BUT I WANT HIM TO CONTINUE"
type textarea "x"
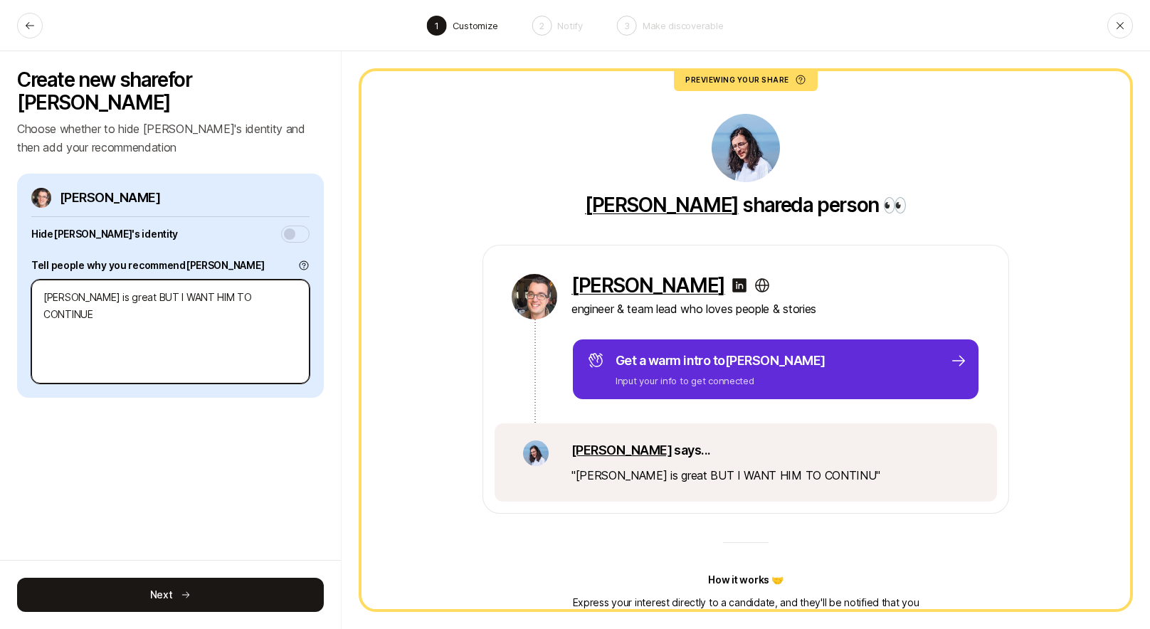
type textarea "Eric is great BUT I WANT HIM TO CONTINUE"
type textarea "x"
type textarea "E"
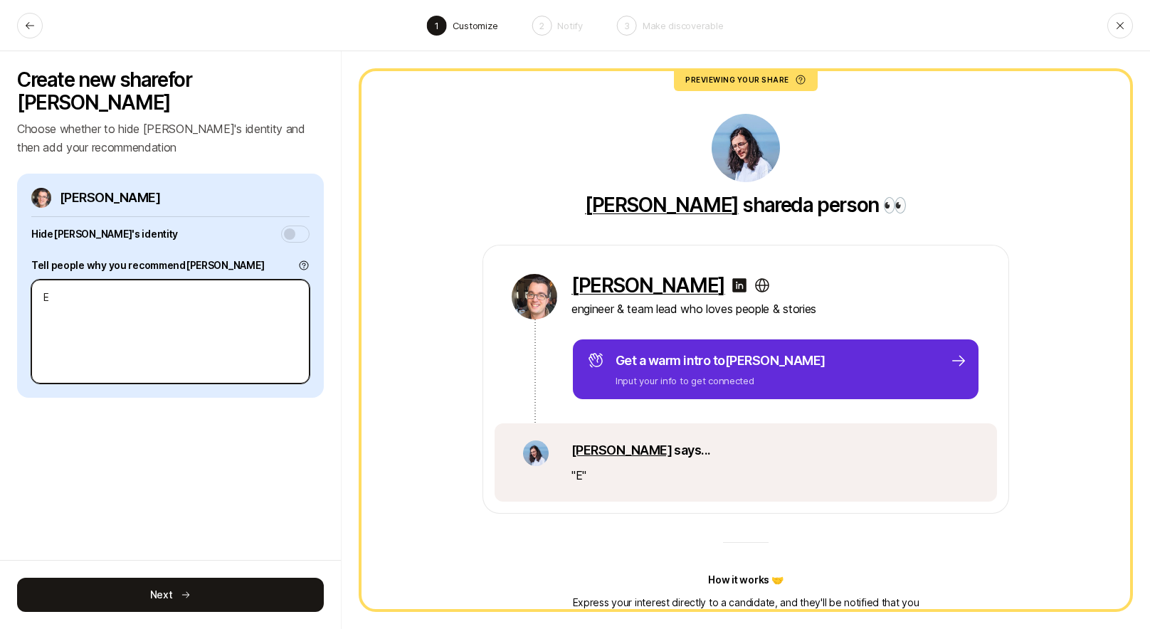
type textarea "x"
type textarea "Er"
type textarea "x"
type textarea "Eri"
type textarea "x"
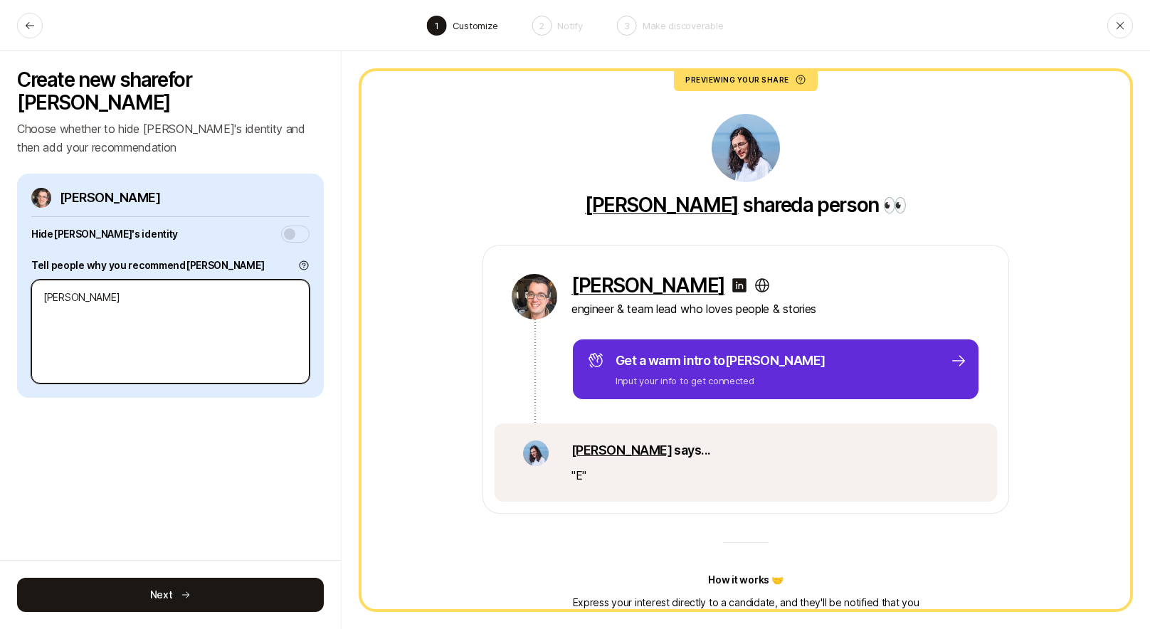
type textarea "Eric"
type textarea "x"
type textarea "Eric"
type textarea "x"
type textarea "Eric i"
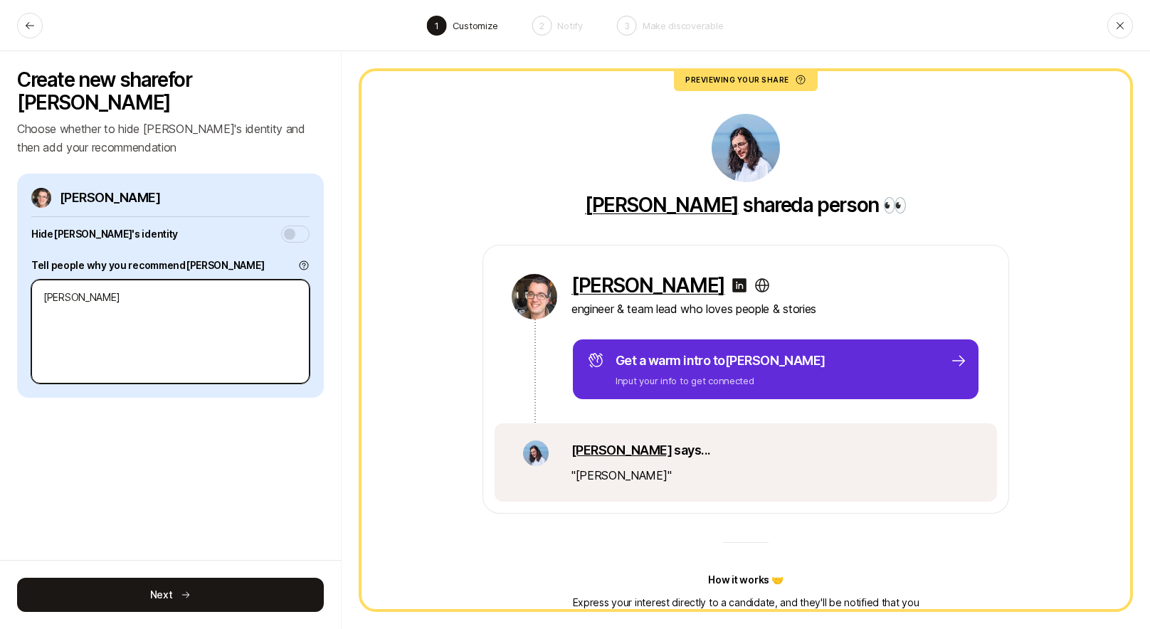
type textarea "x"
type textarea "Eric is"
type textarea "x"
type textarea "Eric is"
type textarea "x"
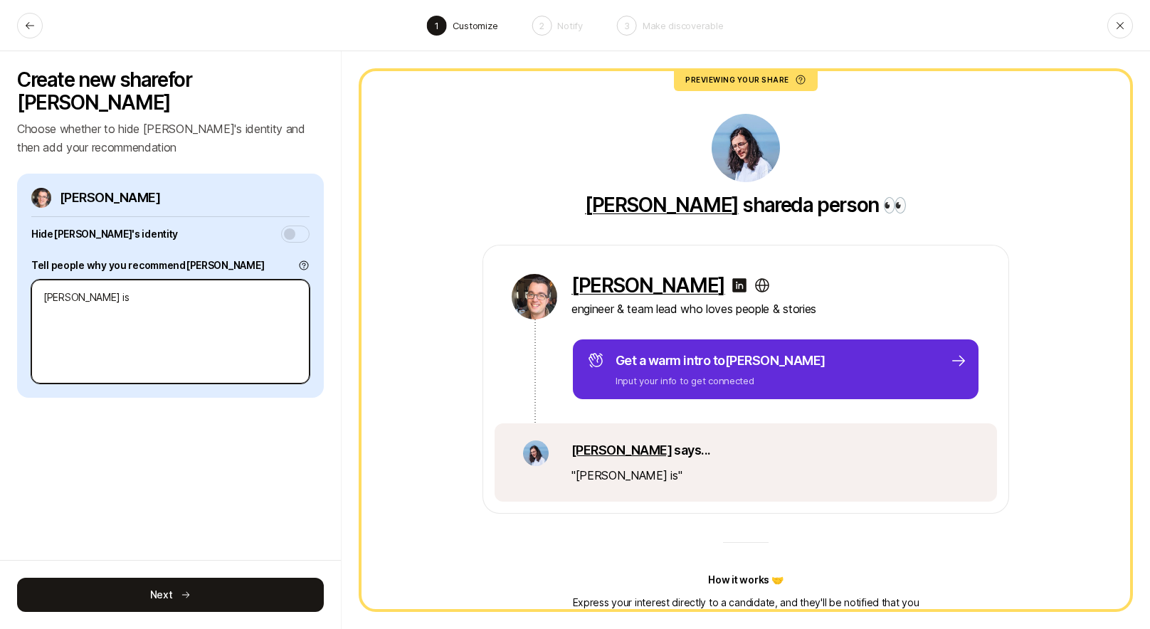
type textarea "Eric is g"
type textarea "x"
type textarea "Eric is gr"
type textarea "x"
type textarea "Eric is gre"
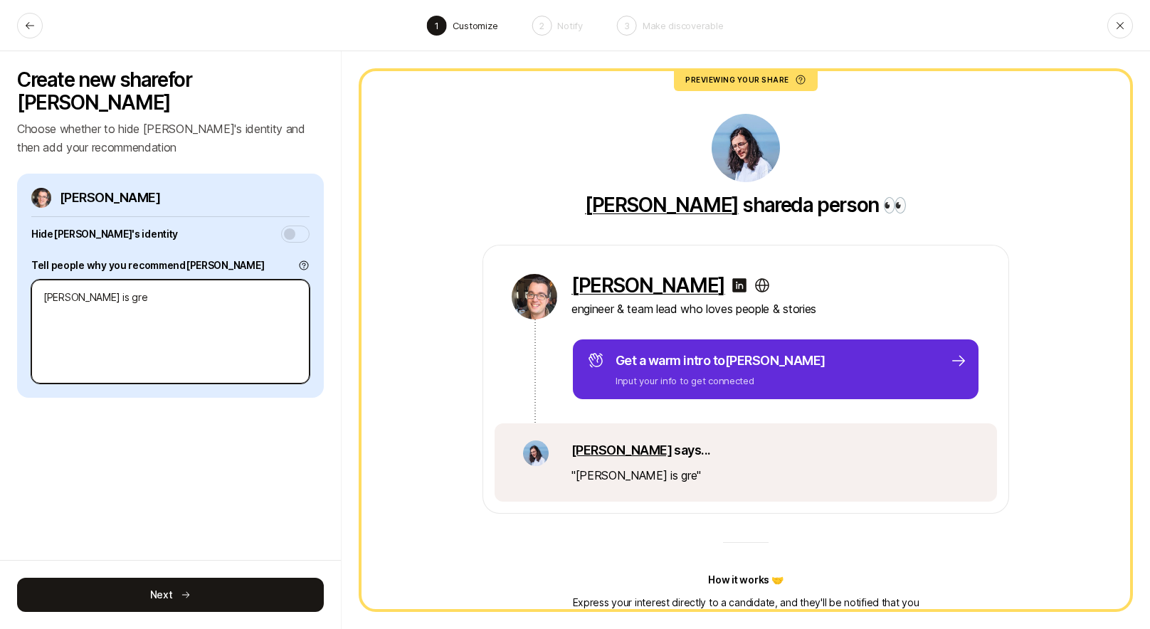
type textarea "x"
type textarea "Eric is grea"
type textarea "x"
type textarea "Eric is great"
type textarea "x"
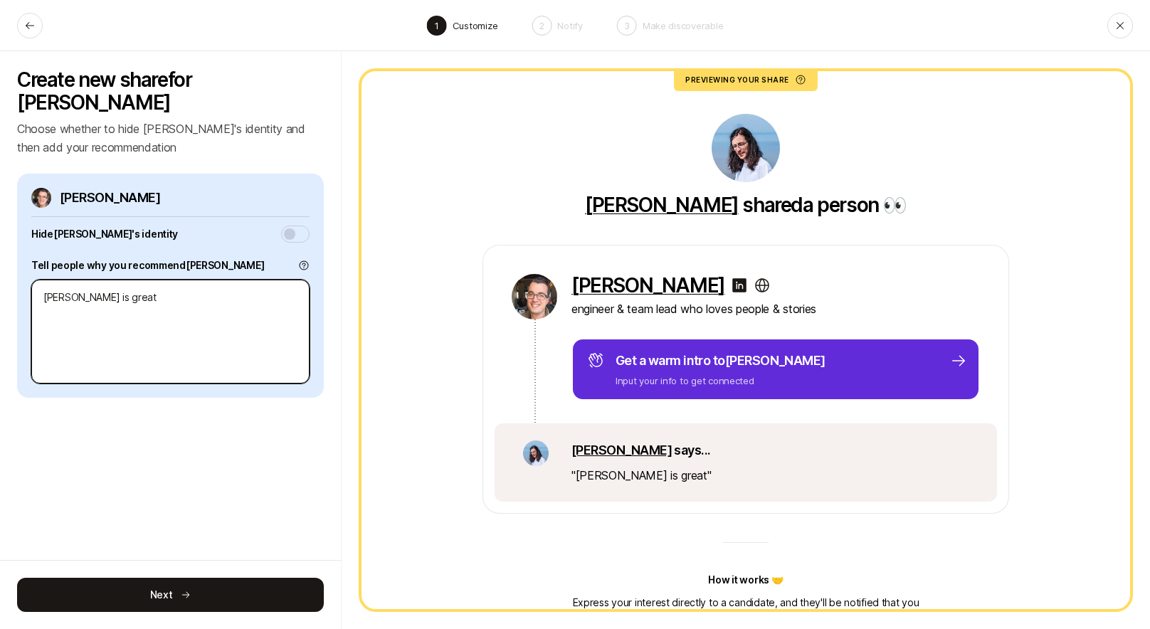
type textarea "Eric is great!"
type textarea "x"
type textarea "Eric is great!!"
type textarea "x"
type textarea "Eric is great!!!"
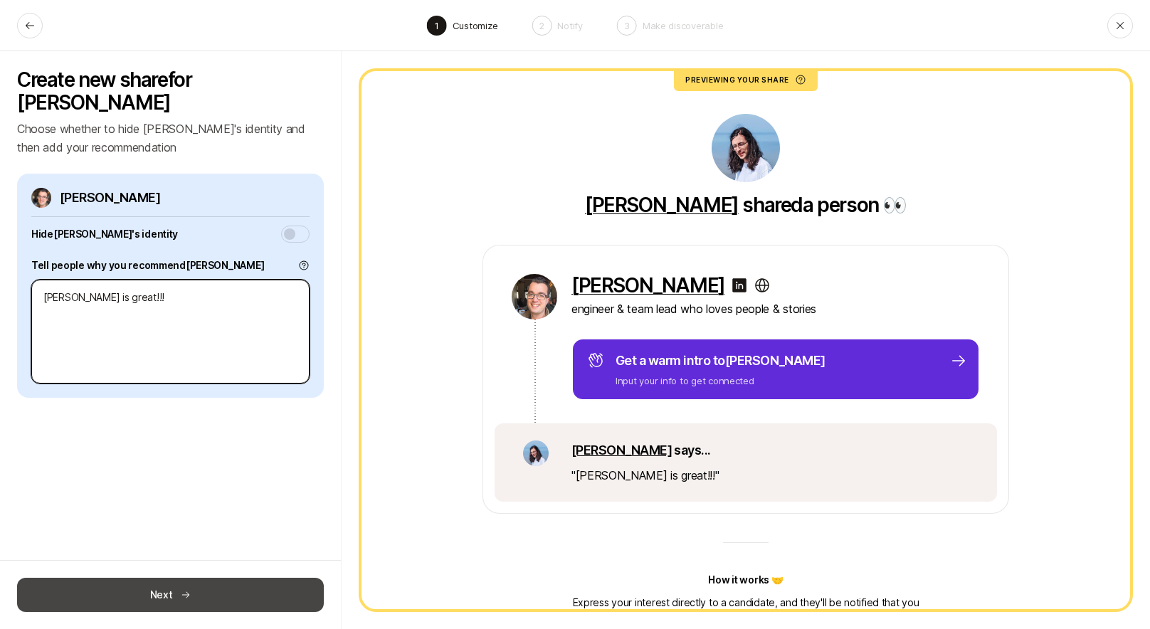
type textarea "x"
type textarea "Eric is great!!!!"
click at [197, 585] on button "Next" at bounding box center [170, 595] width 307 height 34
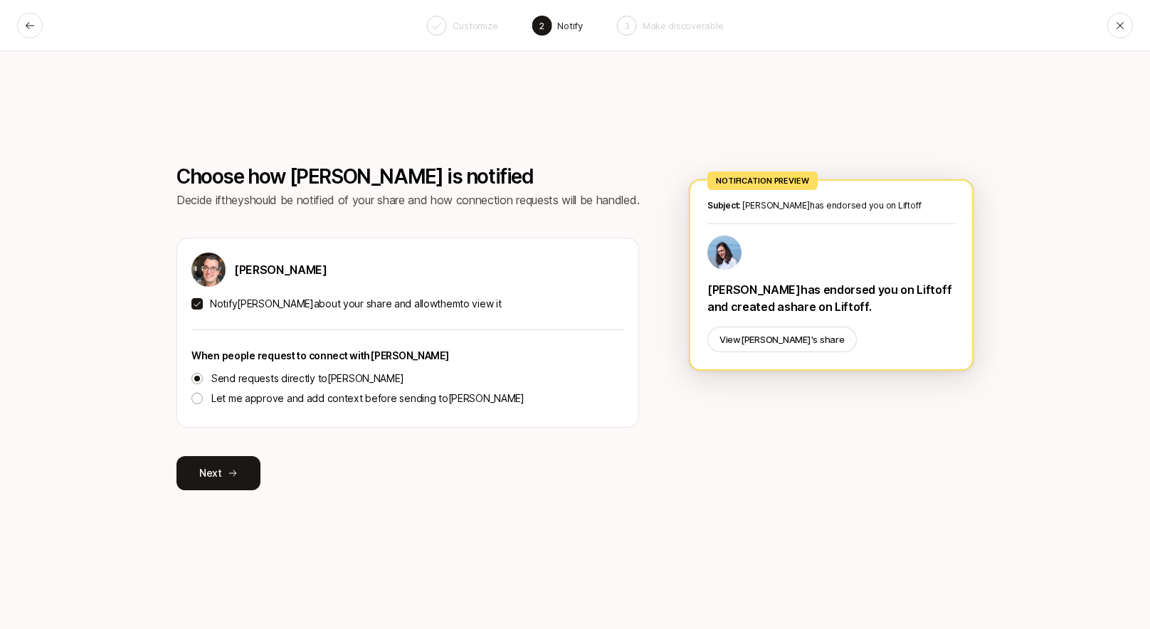
click at [301, 381] on p "Send requests directly to Eric" at bounding box center [307, 378] width 192 height 17
click at [203, 381] on button "Send requests directly to Eric" at bounding box center [196, 378] width 11 height 11
click at [227, 481] on button "Next" at bounding box center [219, 473] width 84 height 34
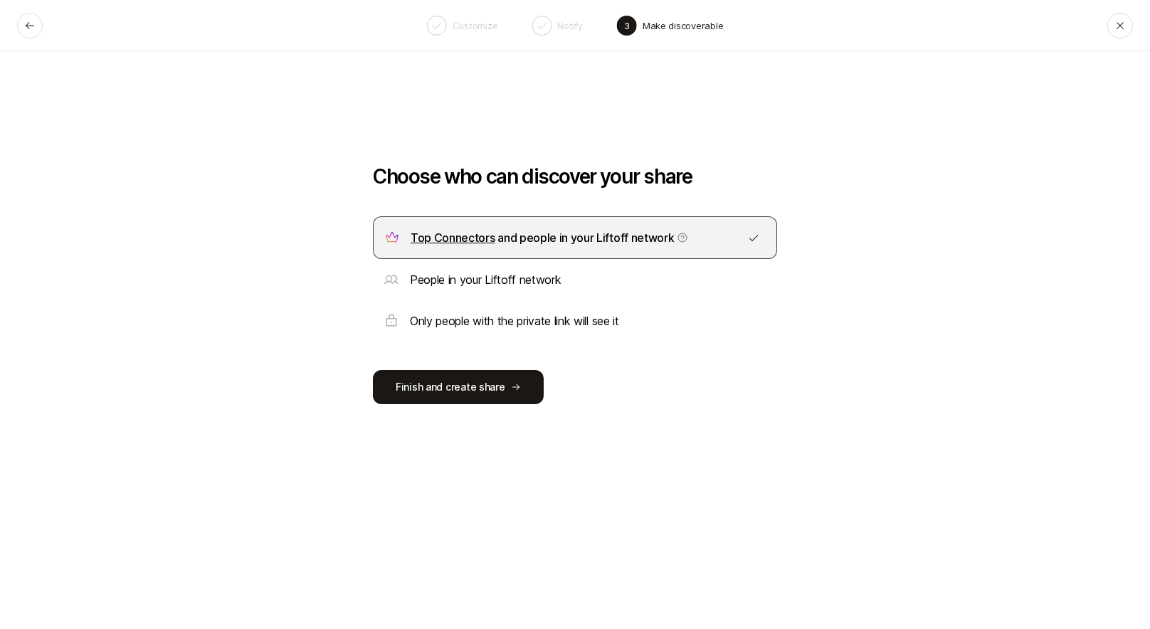
click at [504, 315] on p "Only people with the private link will see it" at bounding box center [514, 321] width 209 height 19
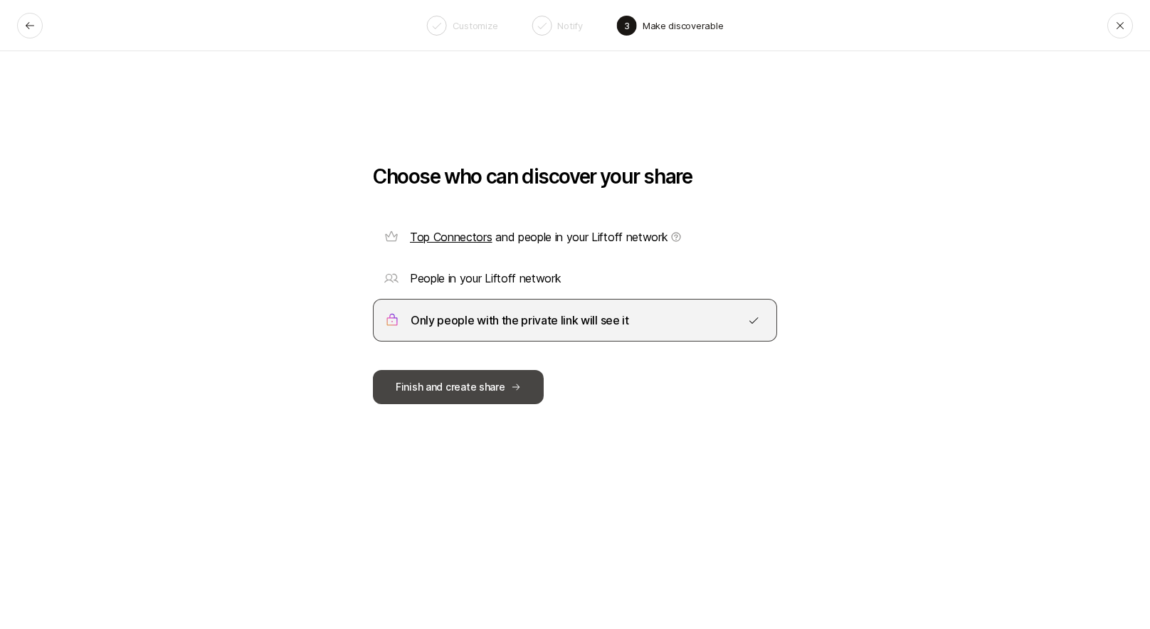
click at [460, 391] on button "Finish and create share" at bounding box center [458, 387] width 171 height 34
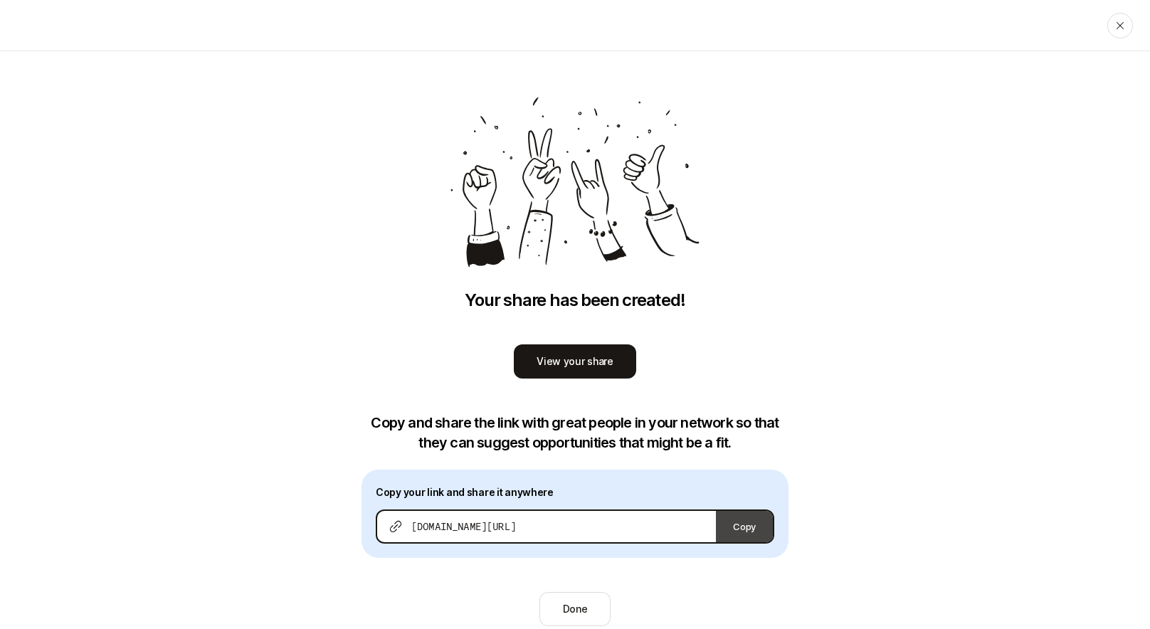
click at [749, 523] on button "Copy" at bounding box center [744, 526] width 57 height 31
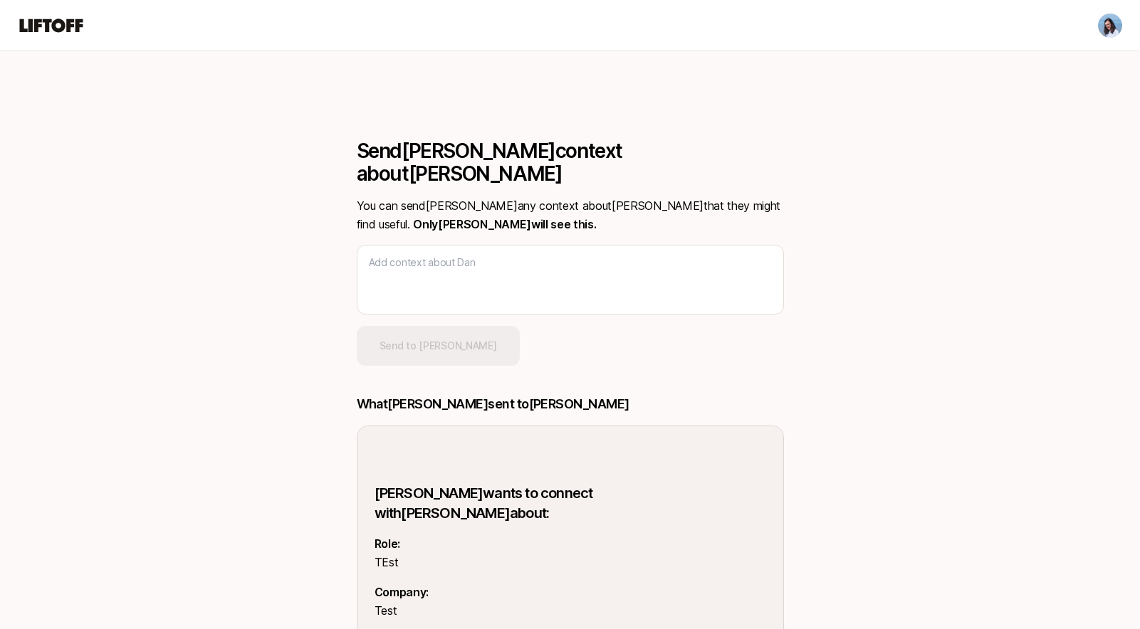
type textarea "x"
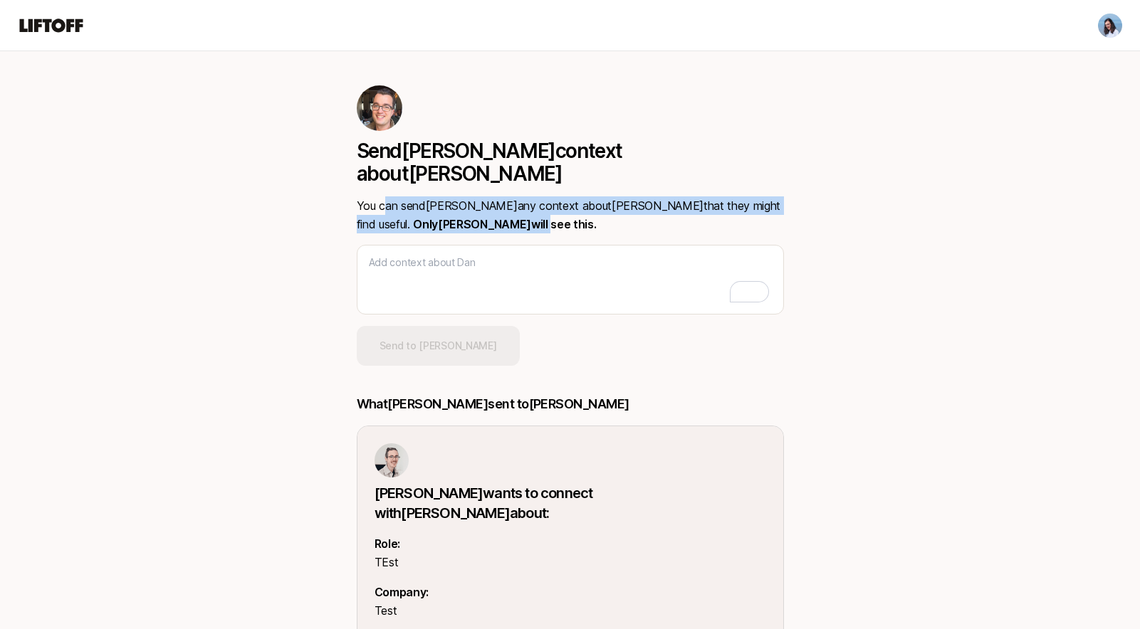
drag, startPoint x: 387, startPoint y: 185, endPoint x: 840, endPoint y: 190, distance: 452.7
click at [839, 190] on div "Send [PERSON_NAME] context about [PERSON_NAME] You can send [PERSON_NAME] any c…" at bounding box center [570, 409] width 820 height 717
click at [841, 189] on div "Send [PERSON_NAME] context about [PERSON_NAME] You can send [PERSON_NAME] any c…" at bounding box center [570, 409] width 820 height 717
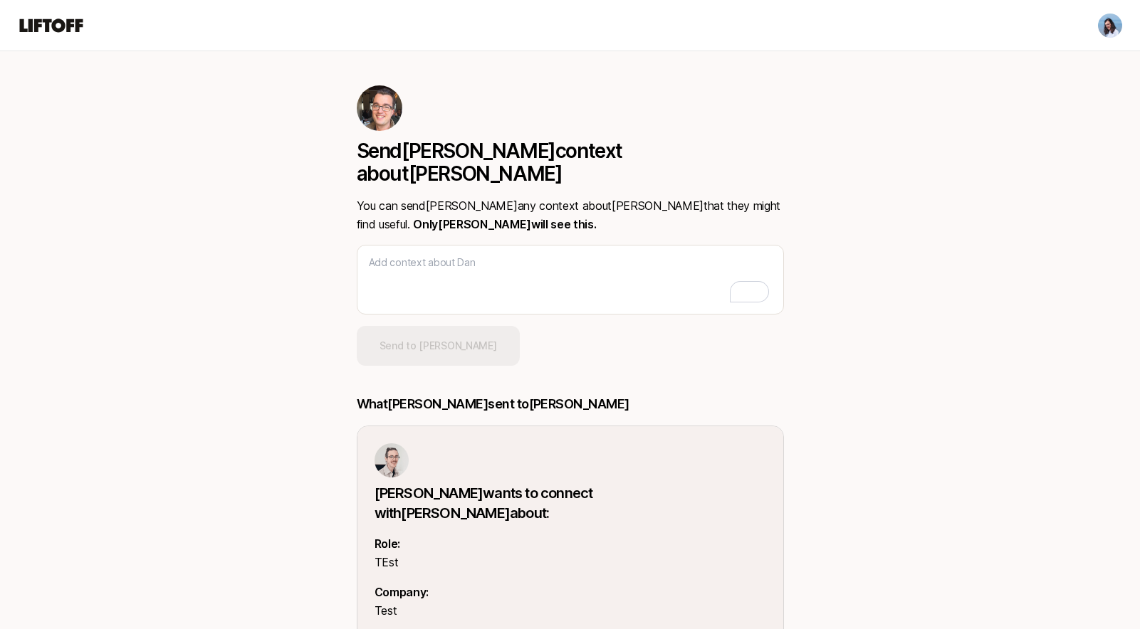
click at [387, 105] on img at bounding box center [380, 108] width 46 height 46
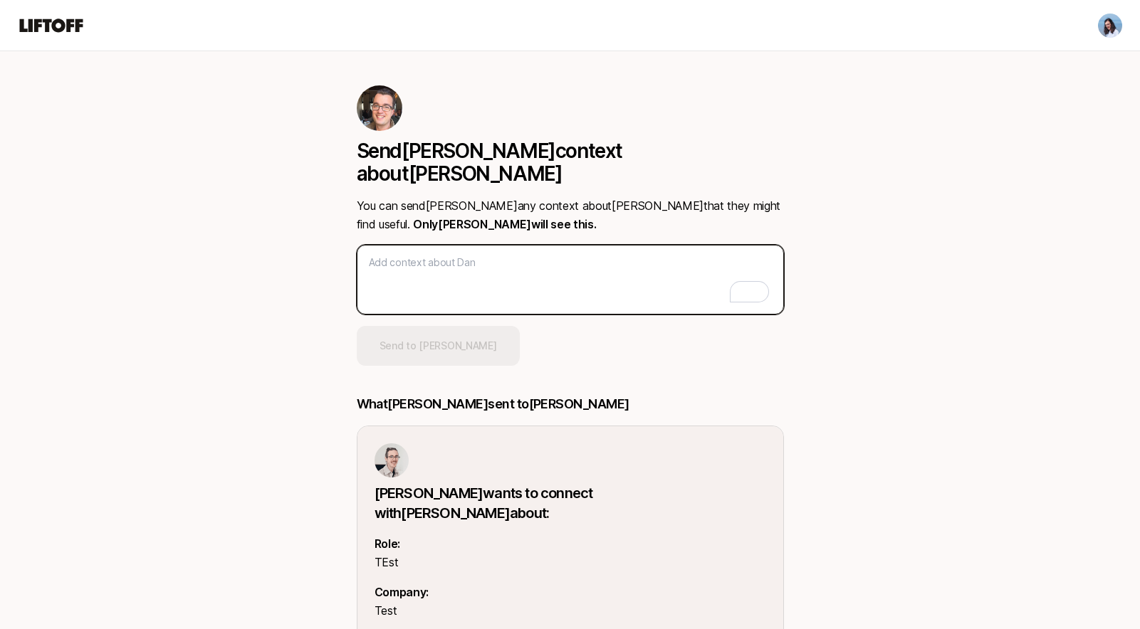
click at [419, 245] on textarea "To enrich screen reader interactions, please activate Accessibility in Grammarl…" at bounding box center [570, 280] width 427 height 70
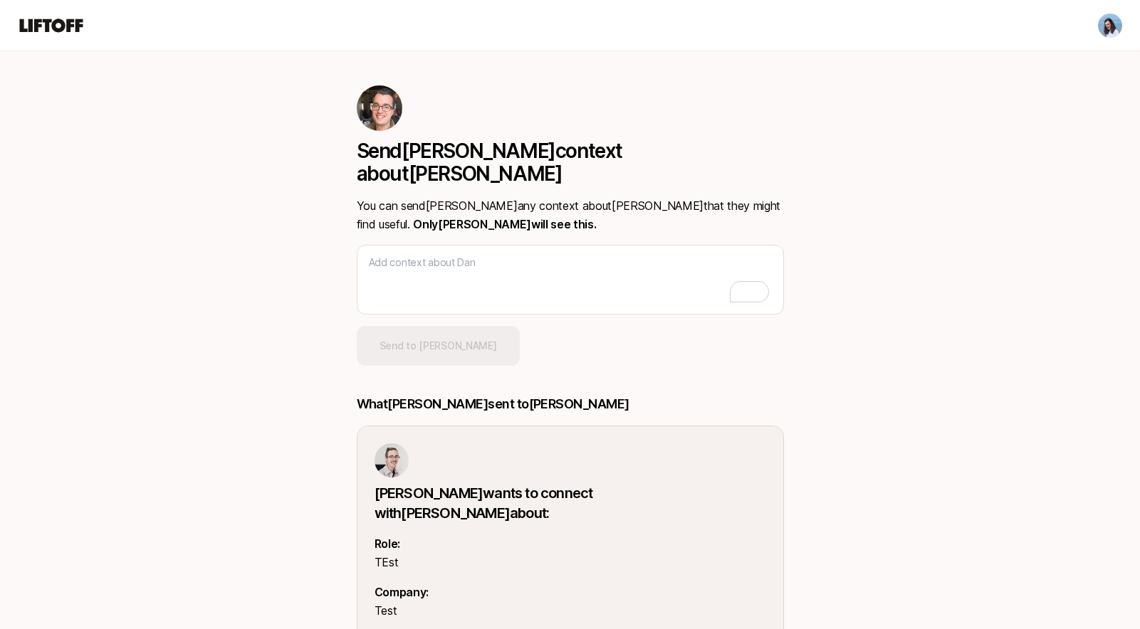
click at [875, 324] on div "Send Eric context about Dan You can send Eric any context about Dan that they m…" at bounding box center [570, 409] width 820 height 717
